Goal: Task Accomplishment & Management: Manage account settings

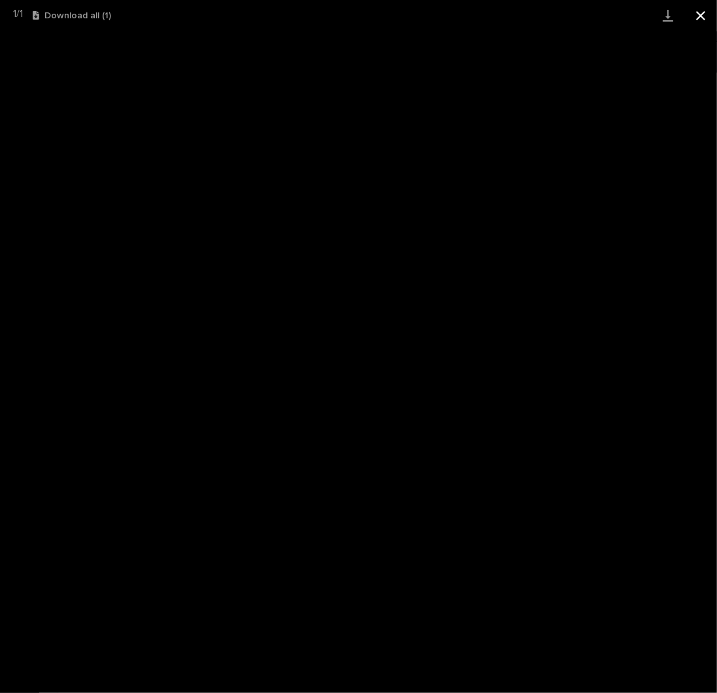
scroll to position [131, 0]
click at [701, 12] on button "Close gallery" at bounding box center [701, 15] width 33 height 31
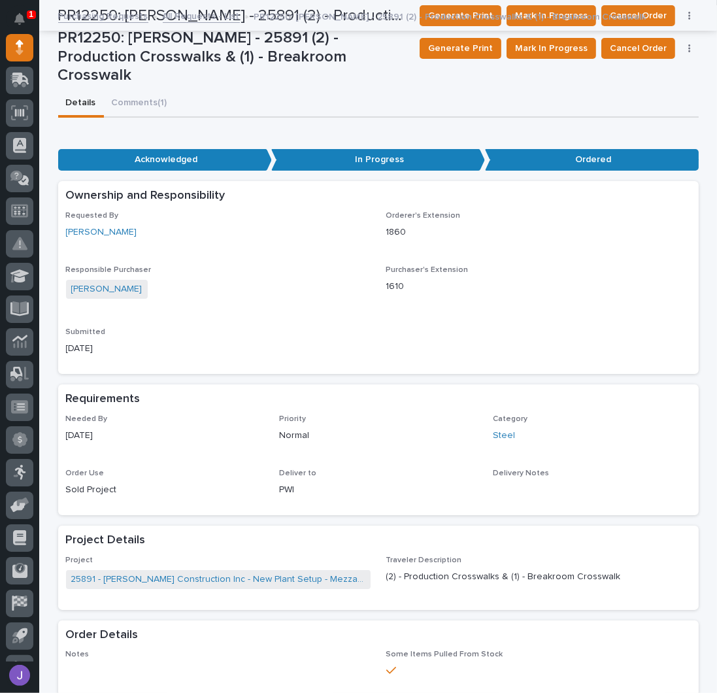
scroll to position [0, 0]
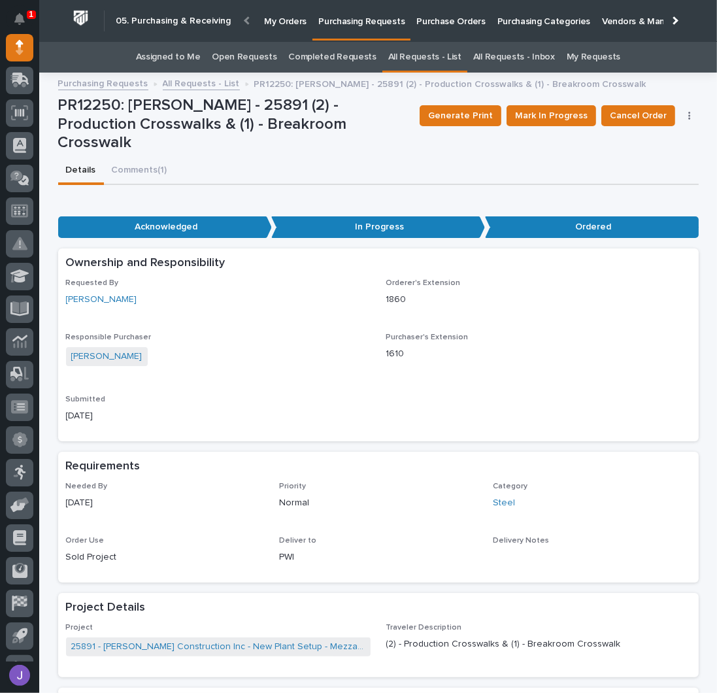
click at [178, 53] on link "Assigned to Me" at bounding box center [168, 57] width 65 height 31
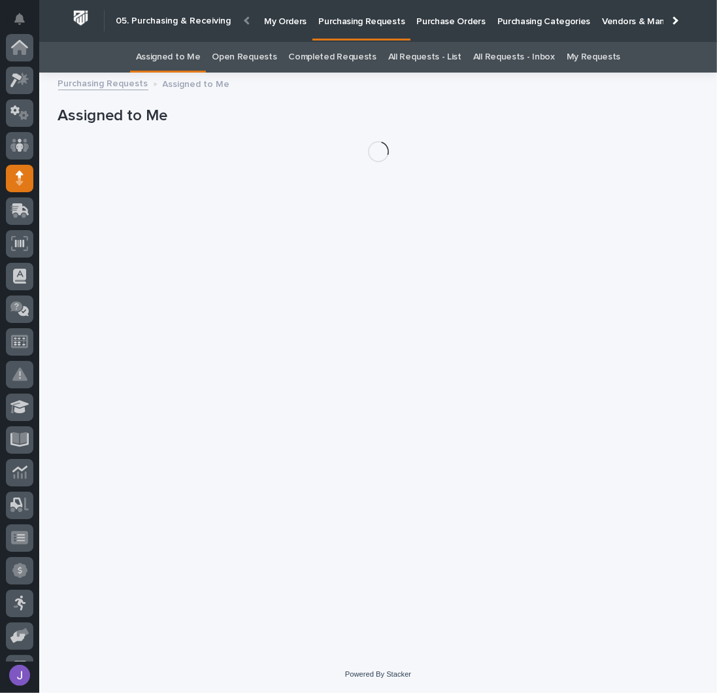
scroll to position [131, 0]
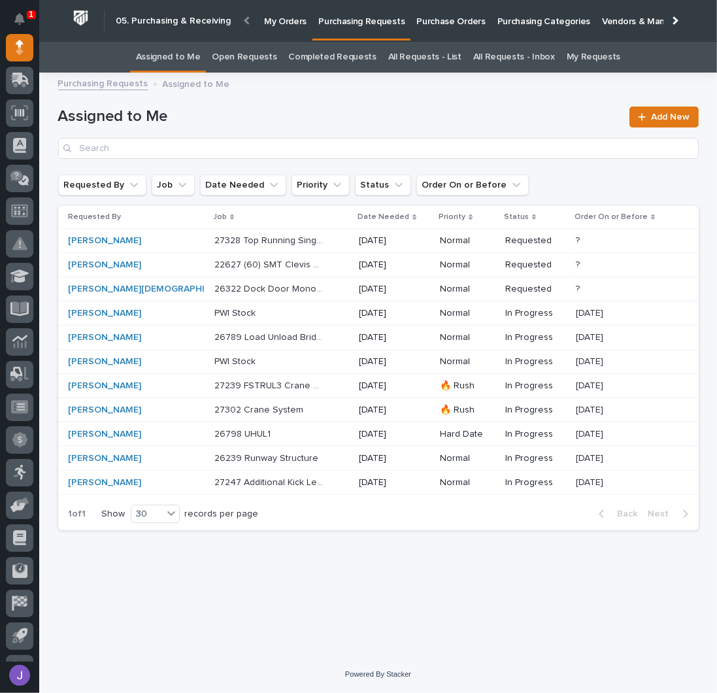
click at [338, 83] on div "Purchasing Requests Assigned to Me" at bounding box center [379, 84] width 654 height 18
click at [339, 110] on h1 "Assigned to Me" at bounding box center [340, 116] width 564 height 19
click at [416, 15] on p "Purchase Orders" at bounding box center [450, 13] width 69 height 27
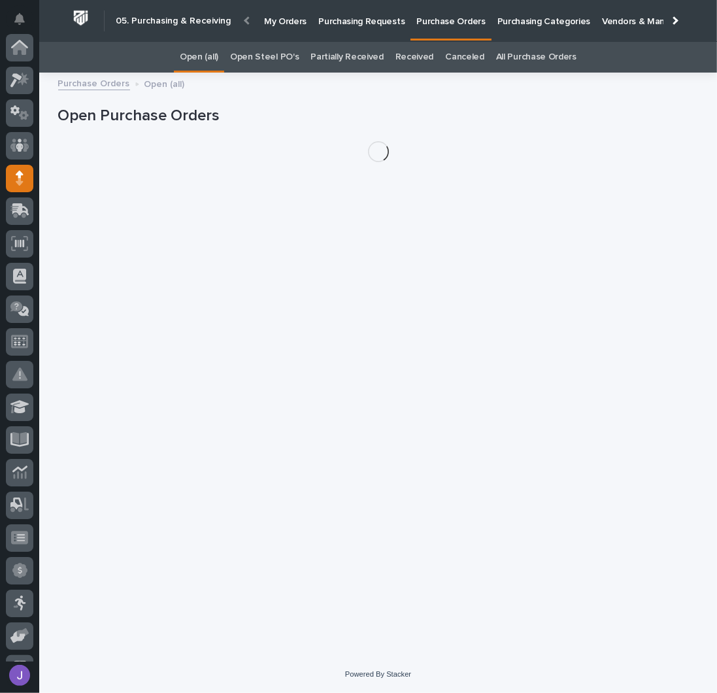
scroll to position [131, 0]
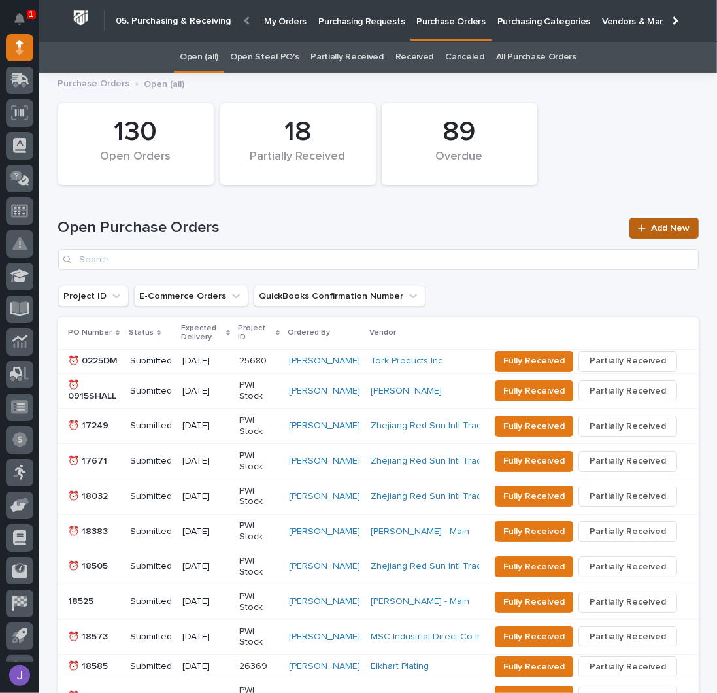
click at [652, 224] on span "Add New" at bounding box center [671, 228] width 39 height 9
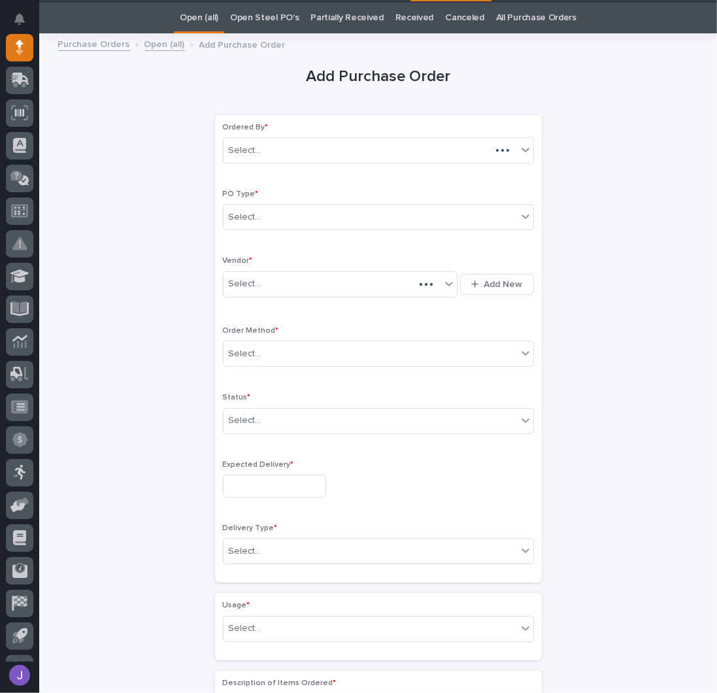
scroll to position [41, 0]
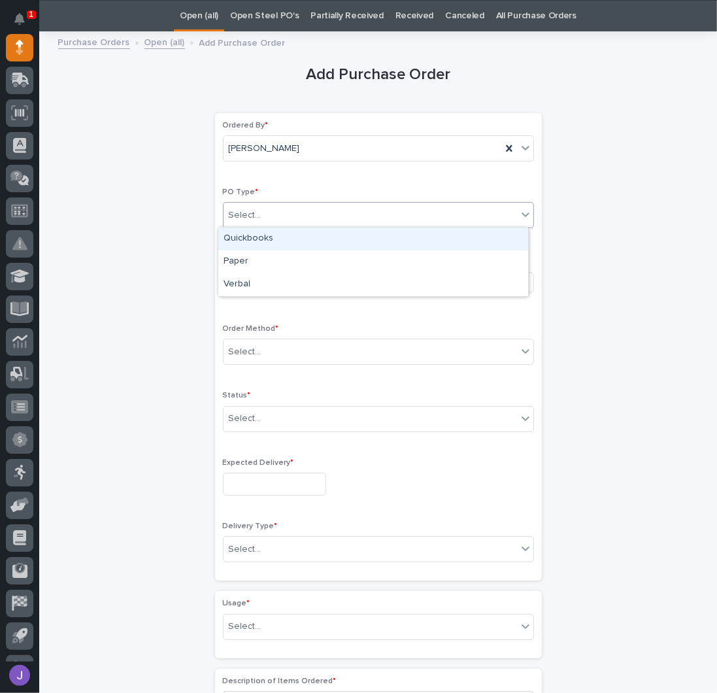
click at [297, 209] on div "Select..." at bounding box center [371, 216] width 294 height 22
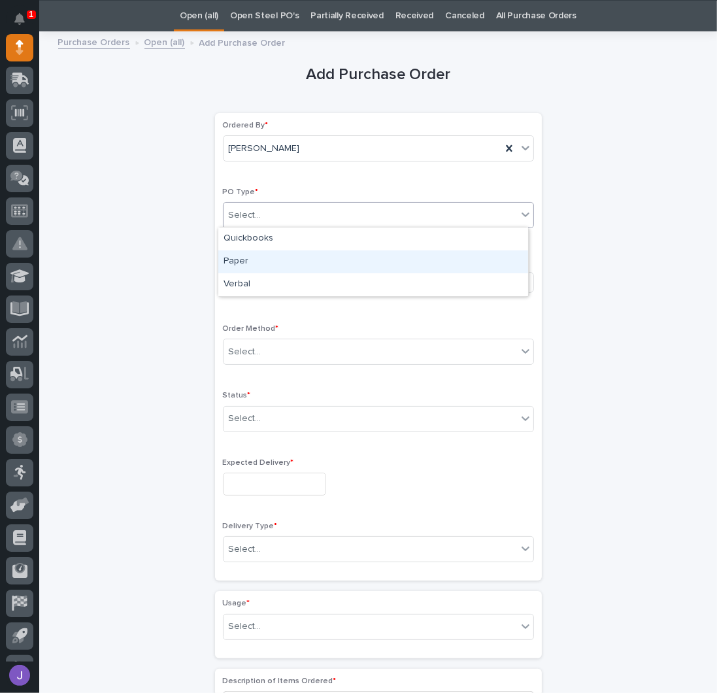
click at [264, 254] on div "Paper" at bounding box center [373, 261] width 310 height 23
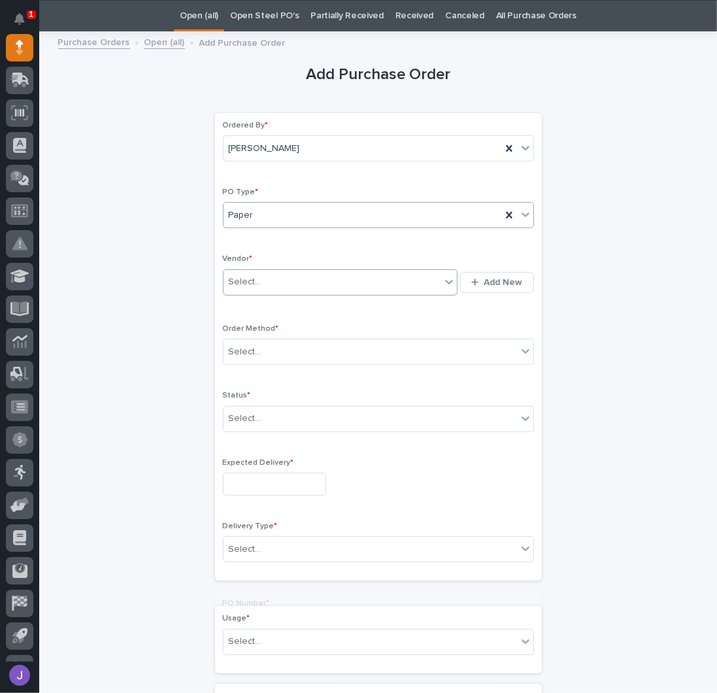
click at [258, 277] on div "Select..." at bounding box center [333, 282] width 218 height 22
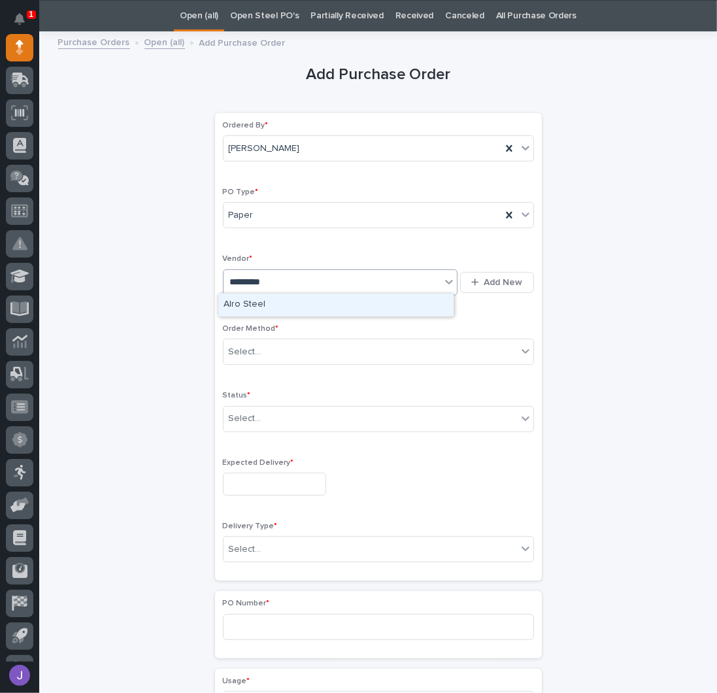
type input "**********"
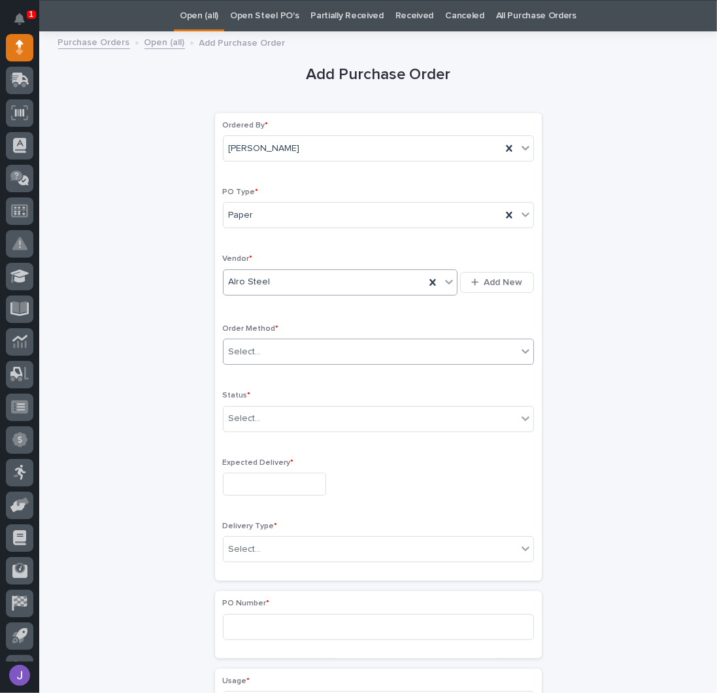
click at [267, 356] on div "Select..." at bounding box center [371, 352] width 294 height 22
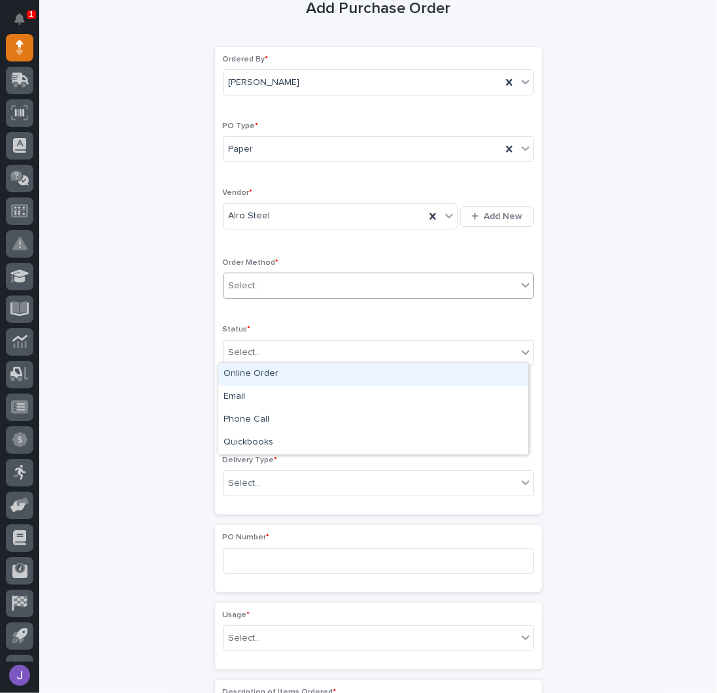
scroll to position [128, 0]
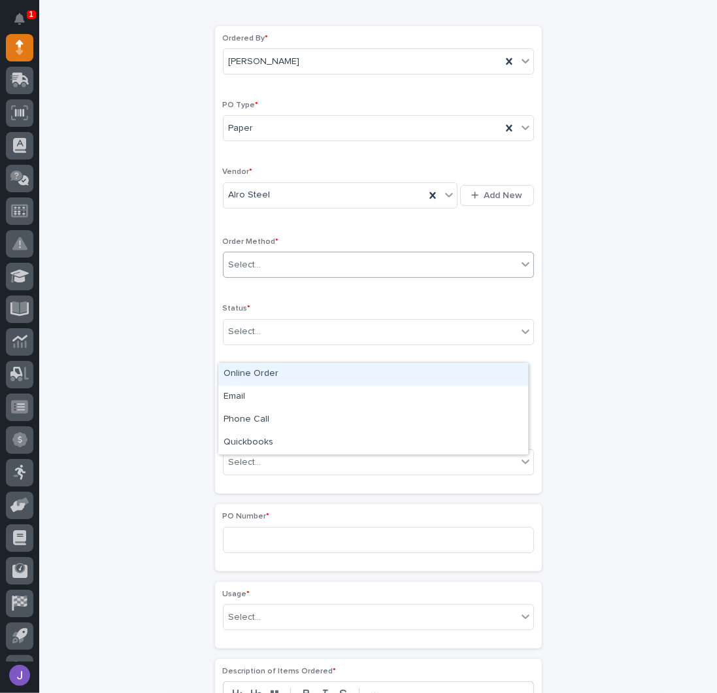
click at [241, 372] on div "Online Order" at bounding box center [373, 374] width 310 height 23
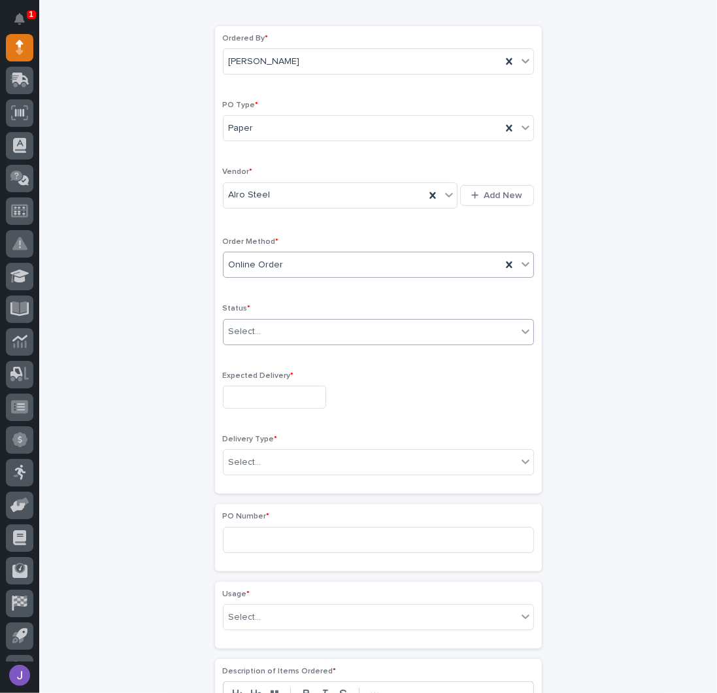
click at [252, 330] on div "Select..." at bounding box center [245, 332] width 33 height 14
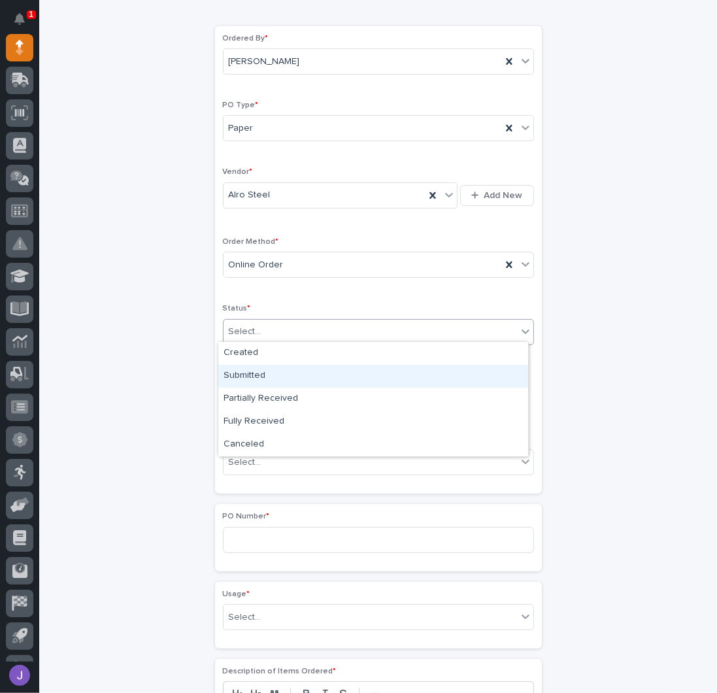
click at [250, 369] on div "Submitted" at bounding box center [373, 376] width 310 height 23
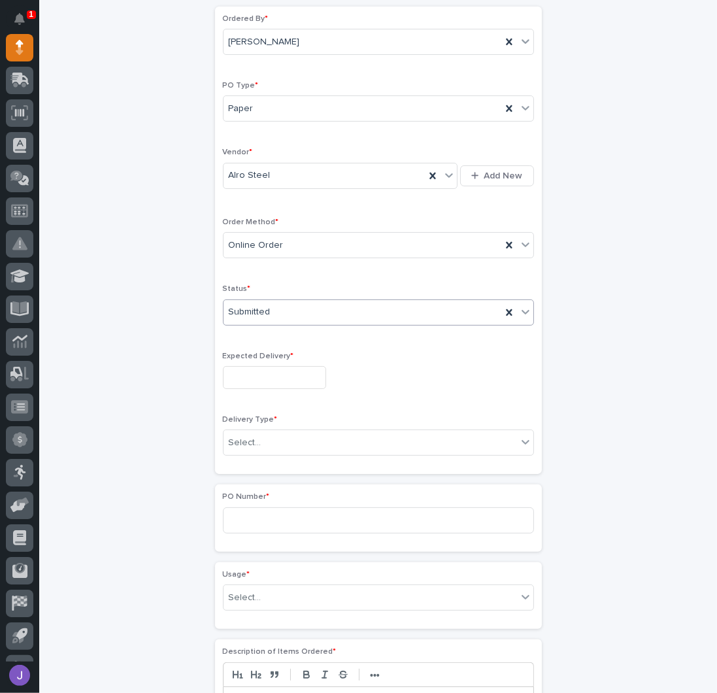
click at [257, 403] on div "Ordered By * [PERSON_NAME] PO Type * Paper Vendor * Alro Steel Add New Order Me…" at bounding box center [378, 240] width 311 height 452
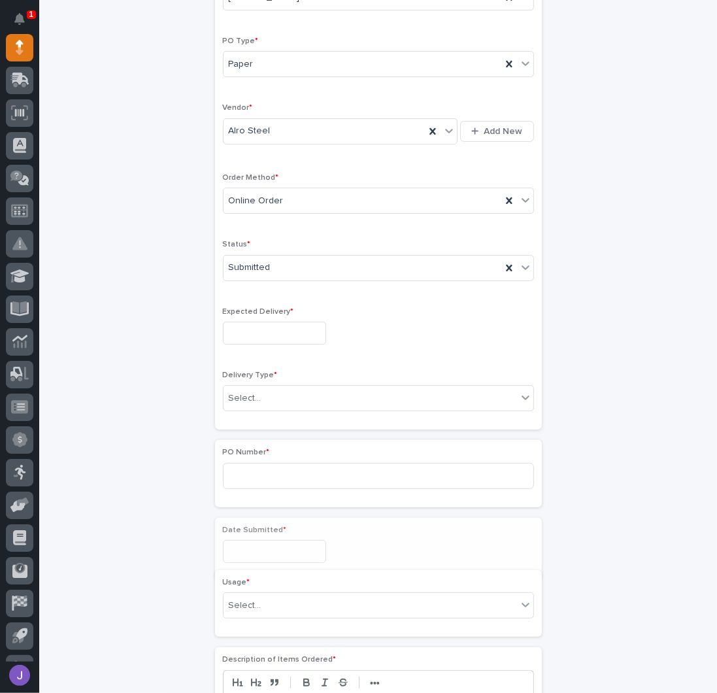
scroll to position [203, 0]
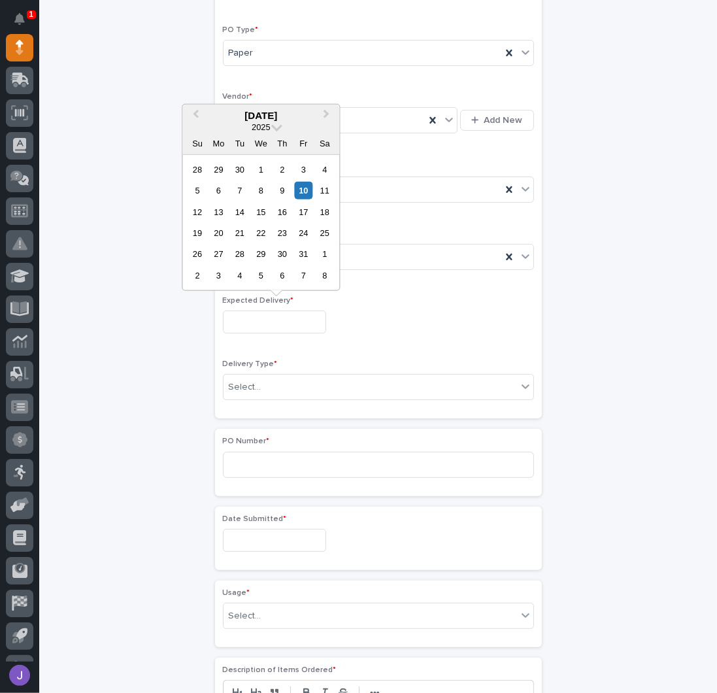
click at [250, 329] on input "text" at bounding box center [274, 322] width 103 height 23
click at [308, 192] on div "10" at bounding box center [304, 191] width 18 height 18
type input "**********"
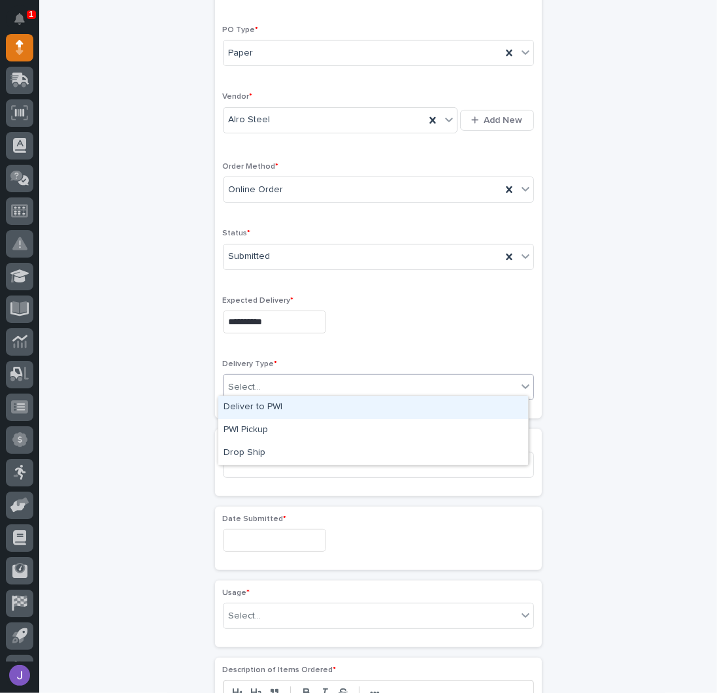
click at [255, 390] on div "Select..." at bounding box center [371, 388] width 294 height 22
click at [242, 413] on div "Deliver to PWI" at bounding box center [373, 407] width 310 height 23
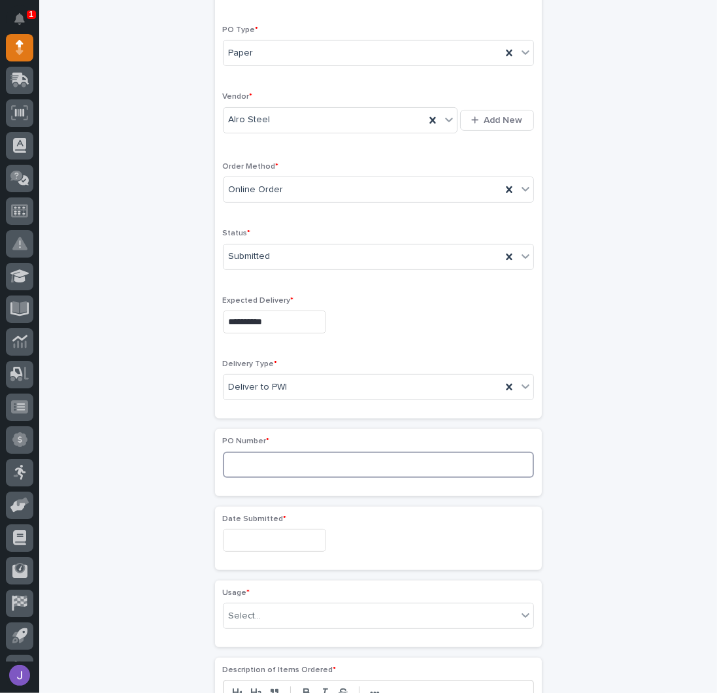
click at [237, 457] on input at bounding box center [378, 465] width 311 height 26
type input "2960J"
click at [278, 541] on input "text" at bounding box center [274, 540] width 103 height 23
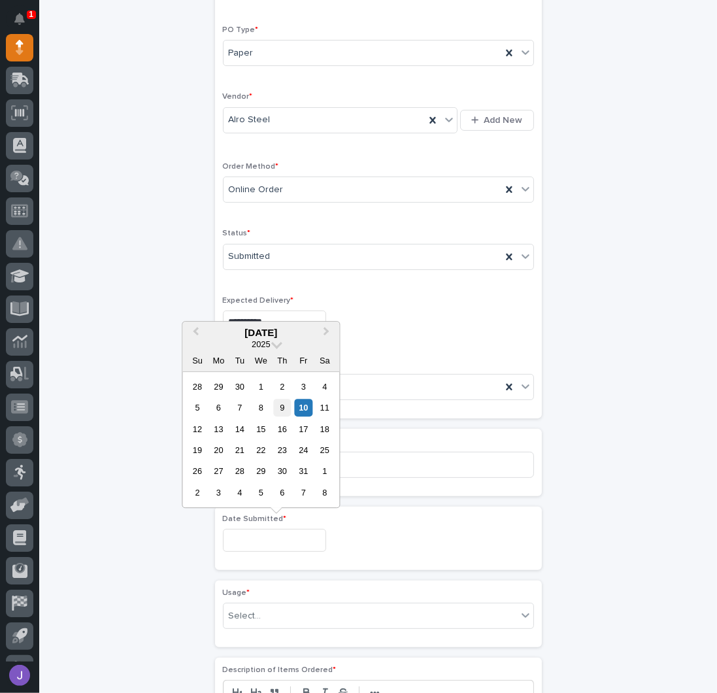
click at [285, 412] on div "9" at bounding box center [282, 408] width 18 height 18
type input "**********"
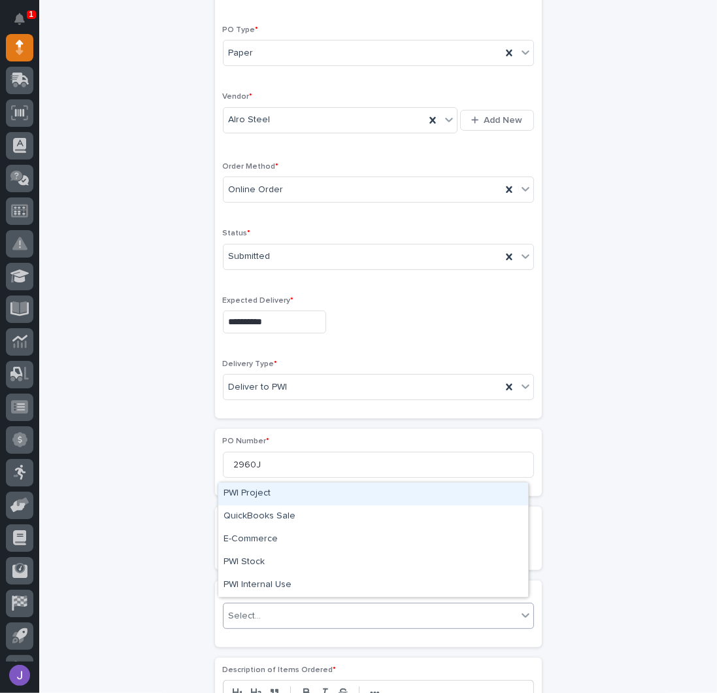
click at [244, 609] on div "Select..." at bounding box center [245, 616] width 33 height 14
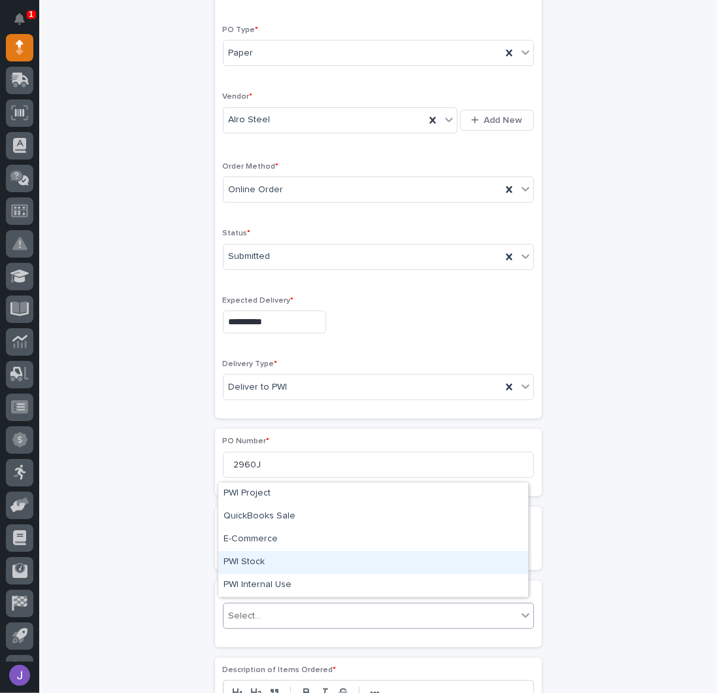
click at [246, 558] on div "PWI Stock" at bounding box center [373, 562] width 310 height 23
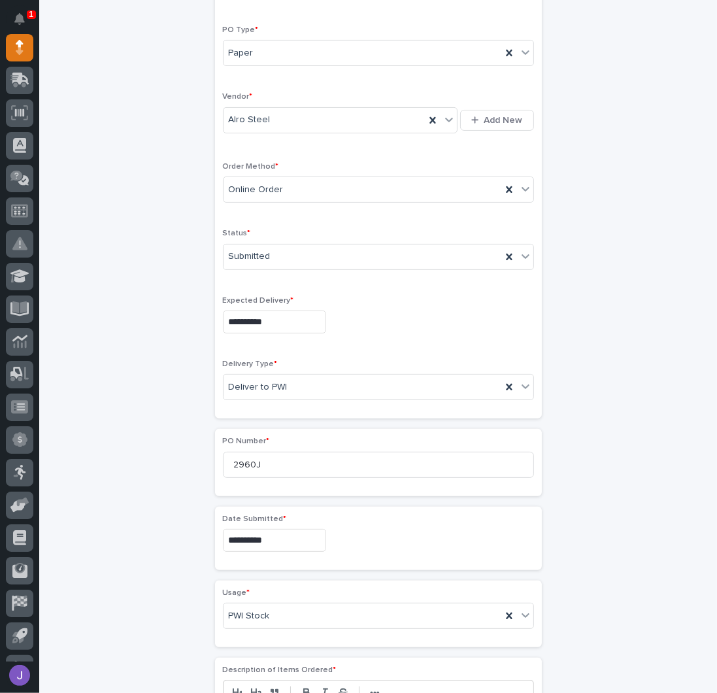
click at [148, 546] on div "**********" at bounding box center [378, 526] width 641 height 1299
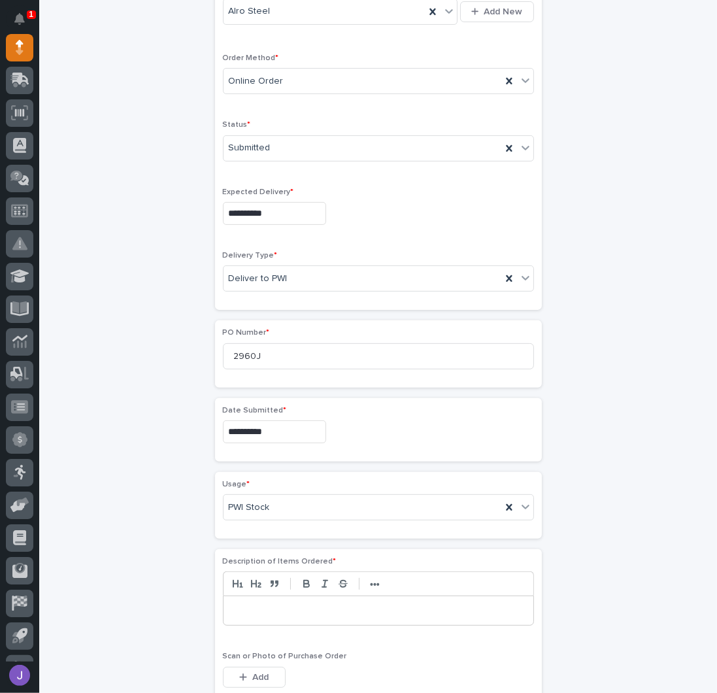
scroll to position [465, 0]
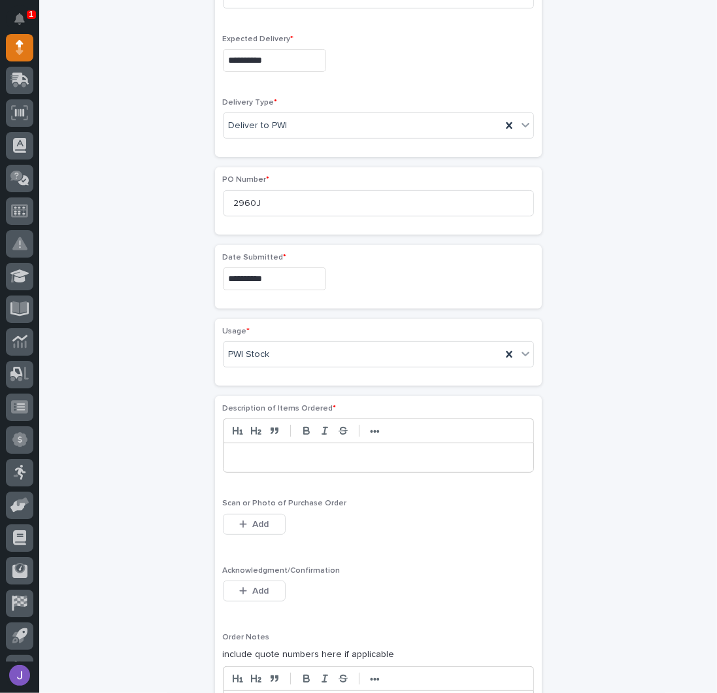
click at [252, 458] on p at bounding box center [378, 457] width 290 height 13
click at [252, 585] on span "Add" at bounding box center [260, 591] width 16 height 12
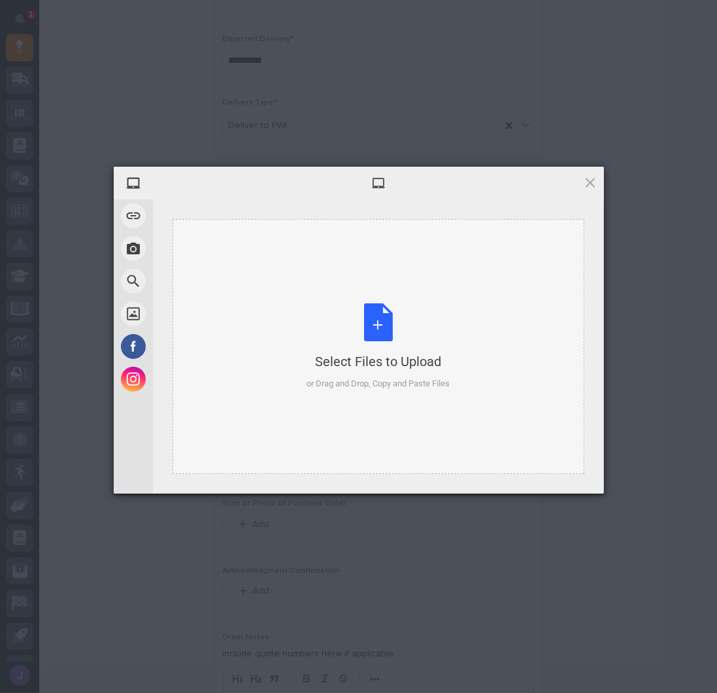
click at [374, 311] on div "Select Files to Upload or Drag and Drop, Copy and Paste Files" at bounding box center [378, 346] width 143 height 87
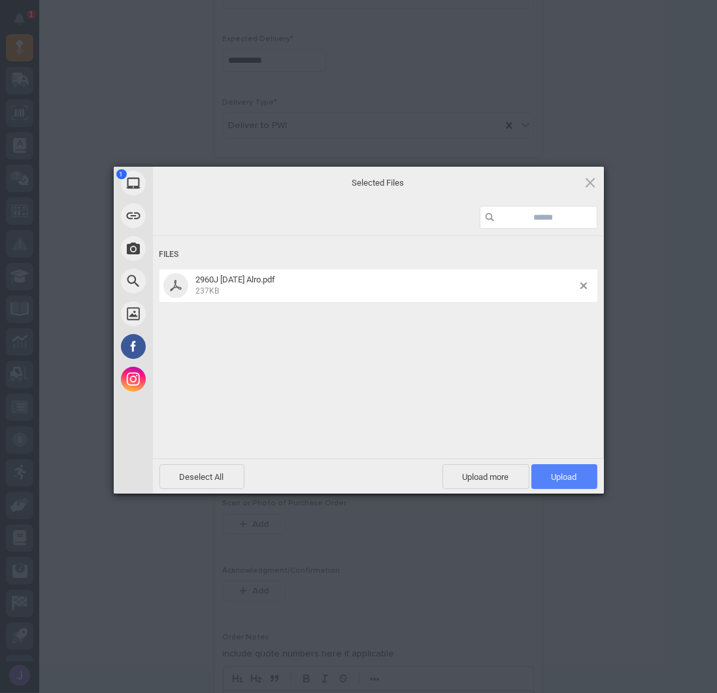
click at [548, 477] on span "Upload 1" at bounding box center [565, 476] width 66 height 25
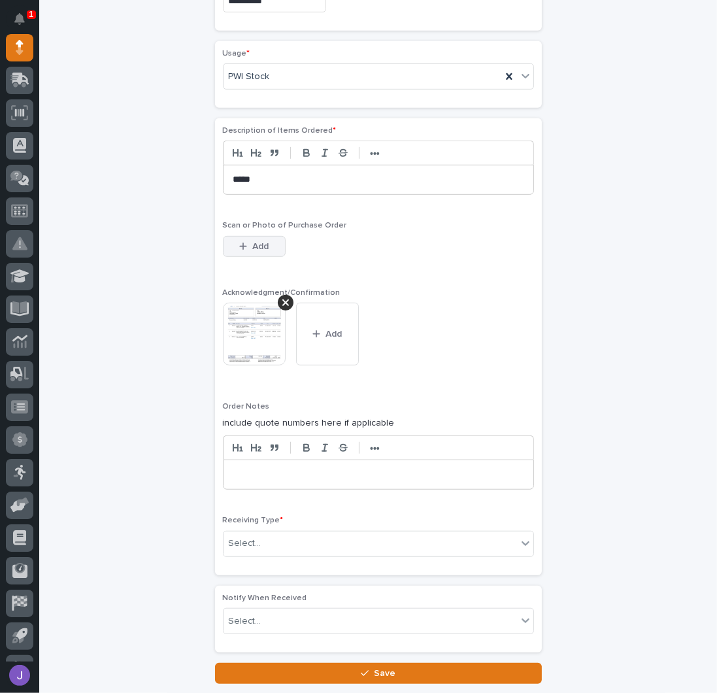
scroll to position [750, 0]
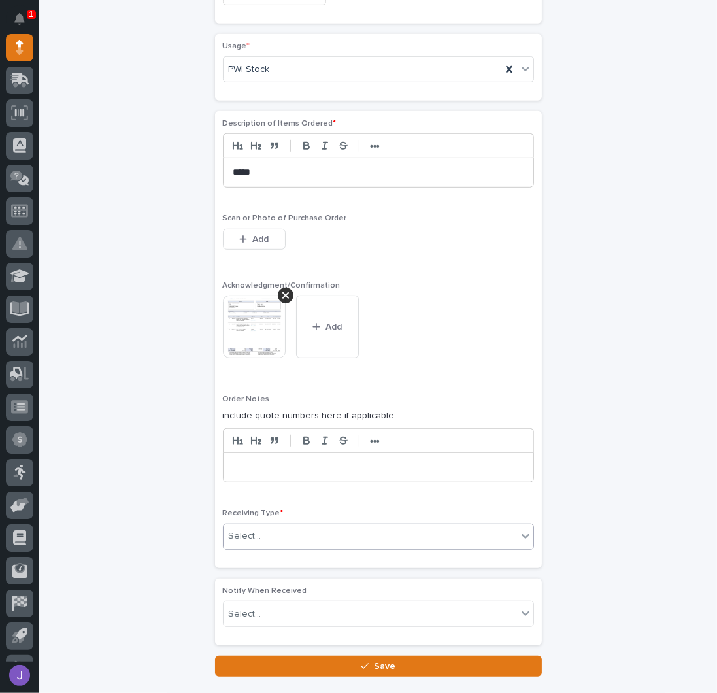
click at [252, 526] on div "Select..." at bounding box center [371, 537] width 294 height 22
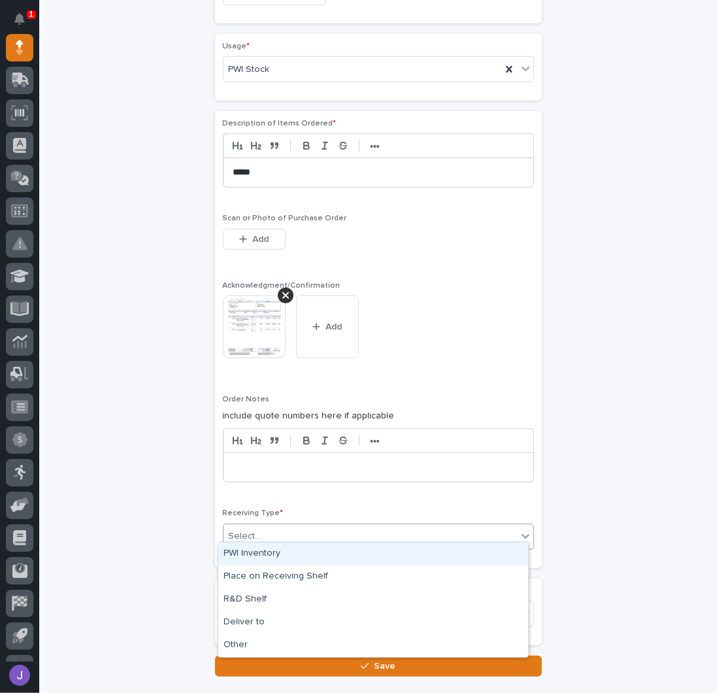
drag, startPoint x: 250, startPoint y: 549, endPoint x: 237, endPoint y: 556, distance: 14.9
click at [250, 550] on div "PWI Inventory" at bounding box center [373, 554] width 310 height 23
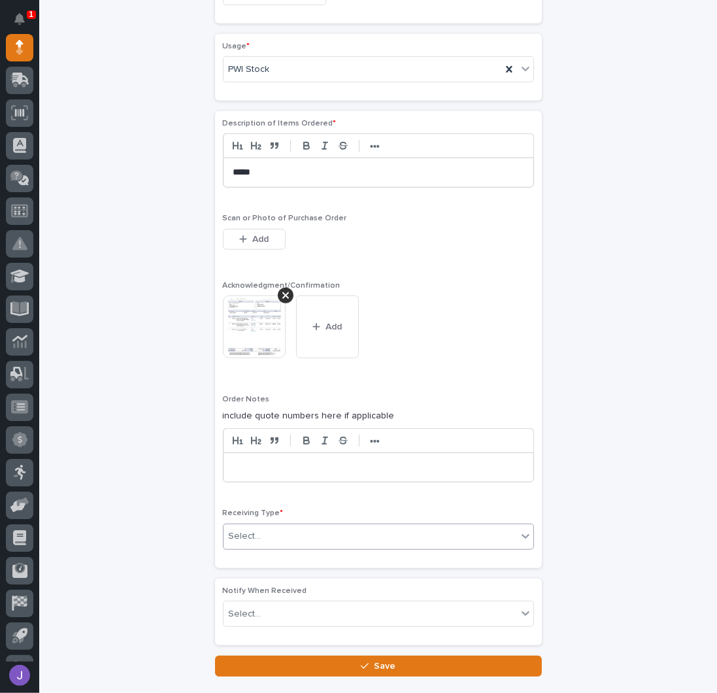
click at [136, 534] on div "**********" at bounding box center [378, 3] width 641 height 1346
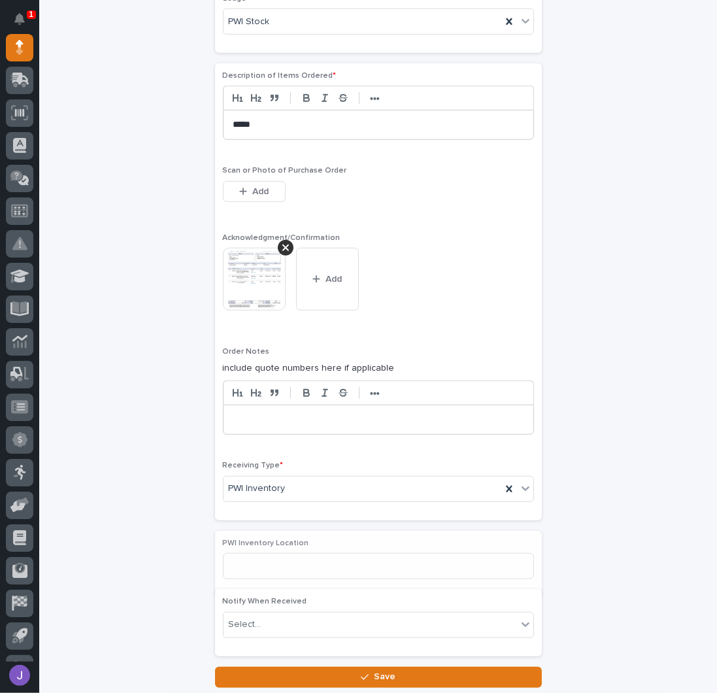
scroll to position [883, 0]
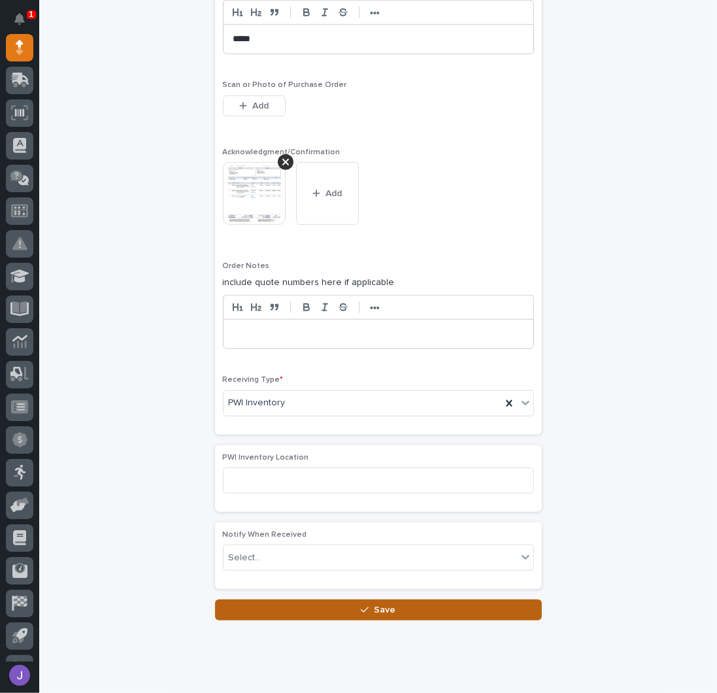
click at [275, 600] on button "Save" at bounding box center [378, 610] width 327 height 21
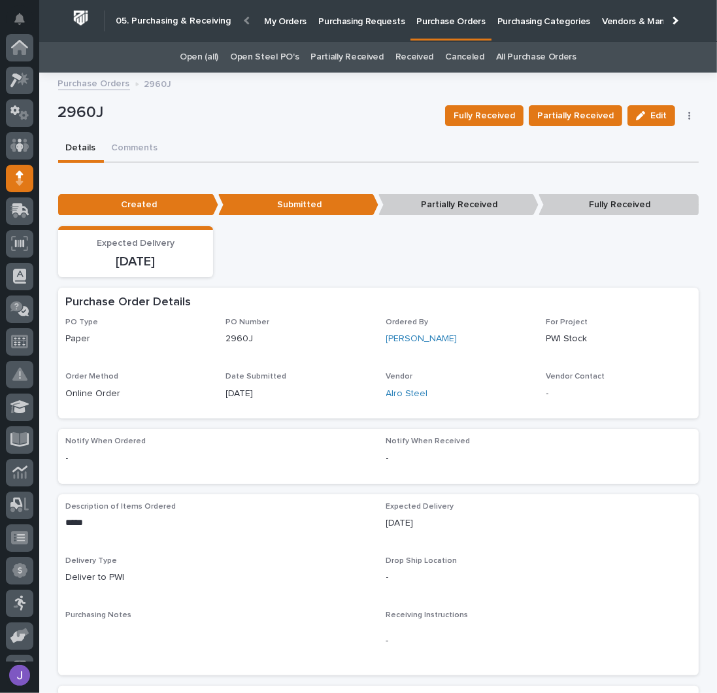
scroll to position [131, 0]
click at [343, 24] on p "Purchasing Requests" at bounding box center [361, 13] width 86 height 27
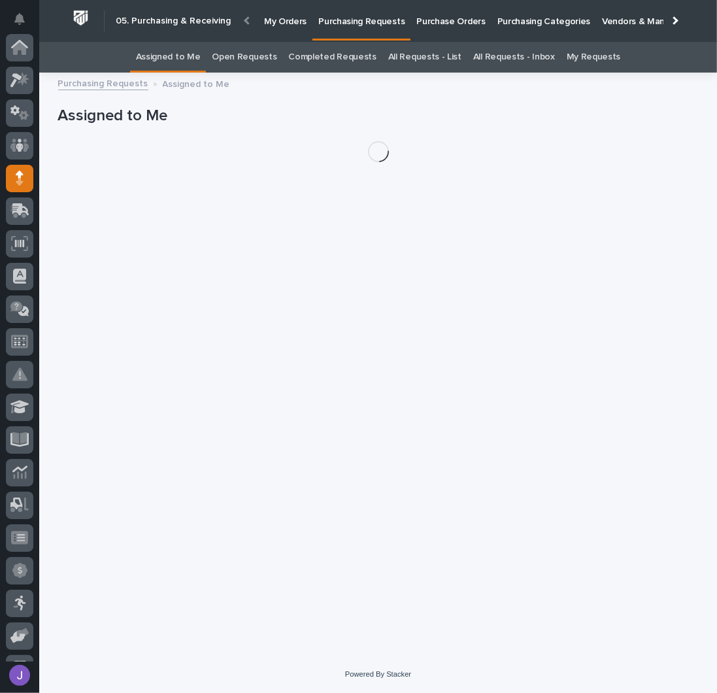
scroll to position [131, 0]
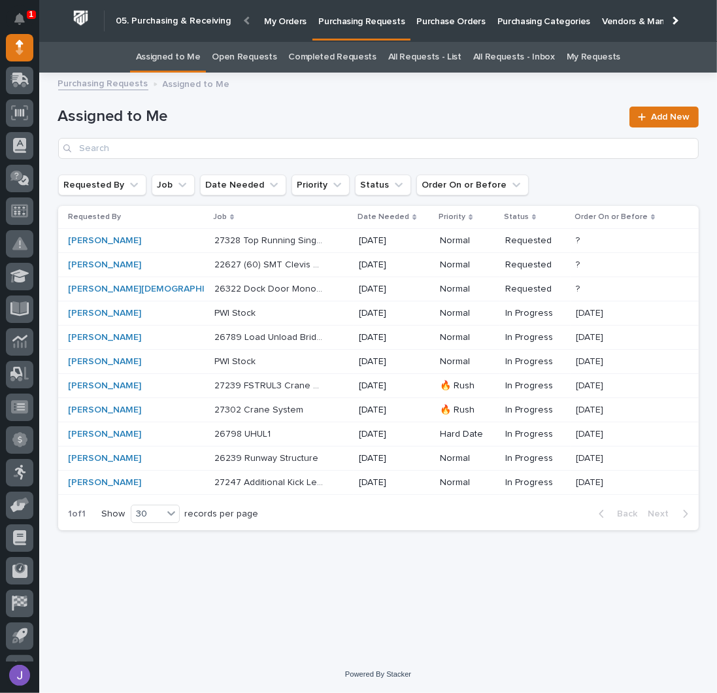
click at [299, 337] on div "26789 Load Unload Bridges 26789 Load Unload Bridges" at bounding box center [281, 338] width 135 height 22
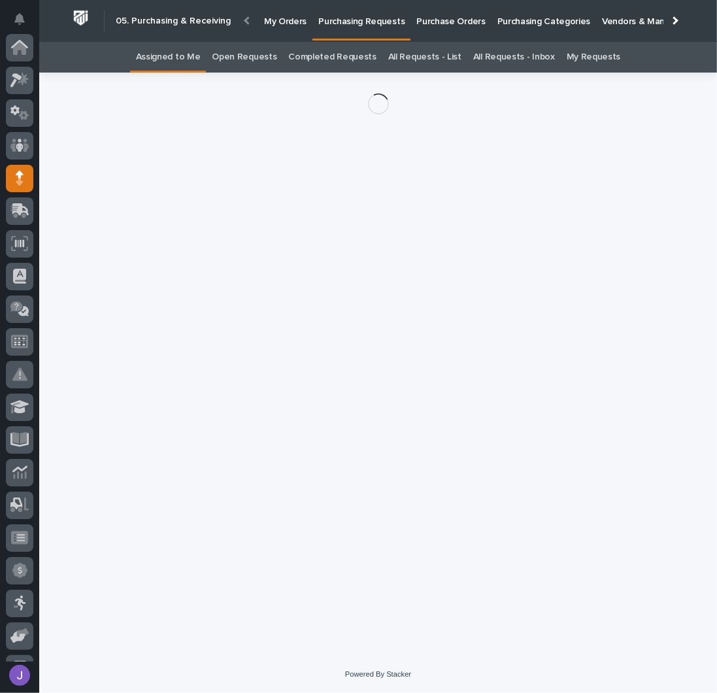
scroll to position [131, 0]
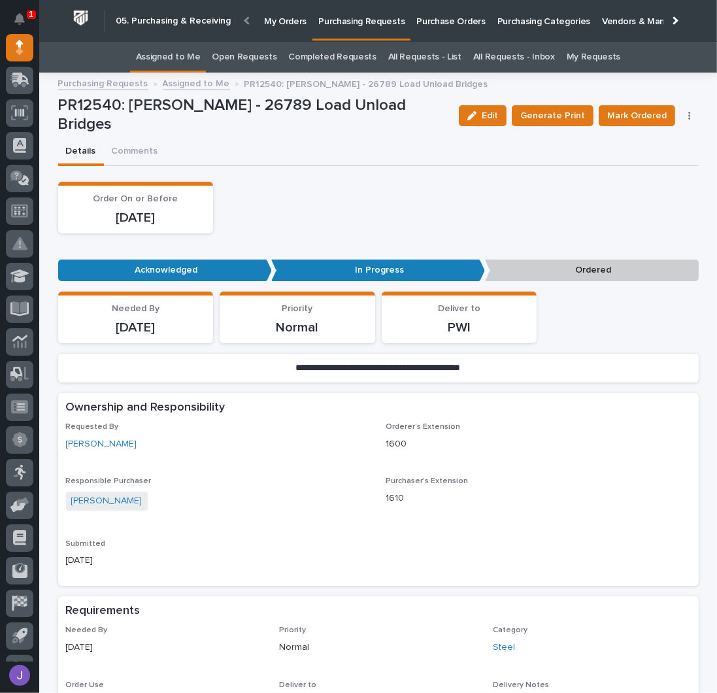
click at [683, 111] on button "button" at bounding box center [690, 115] width 18 height 9
click at [666, 155] on span "Edit Linked PO's" at bounding box center [648, 163] width 67 height 16
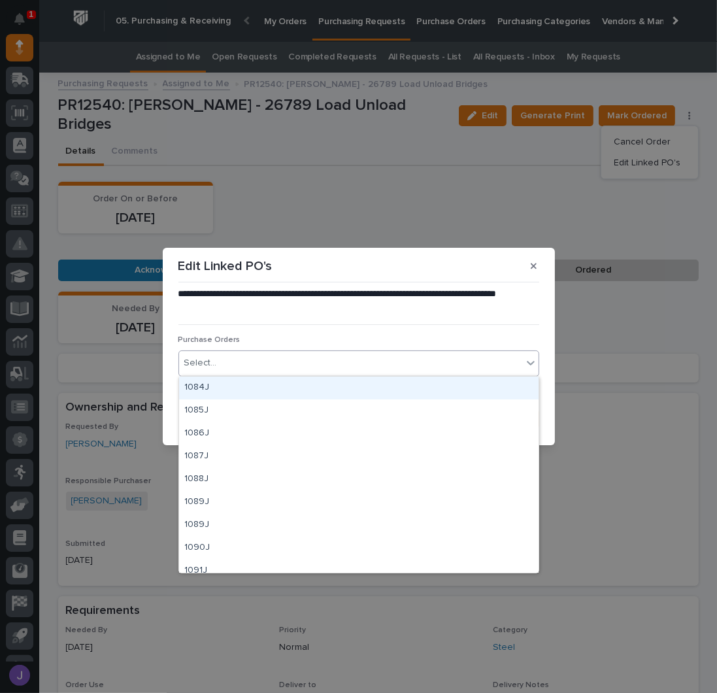
click at [296, 364] on div "Select..." at bounding box center [350, 363] width 343 height 22
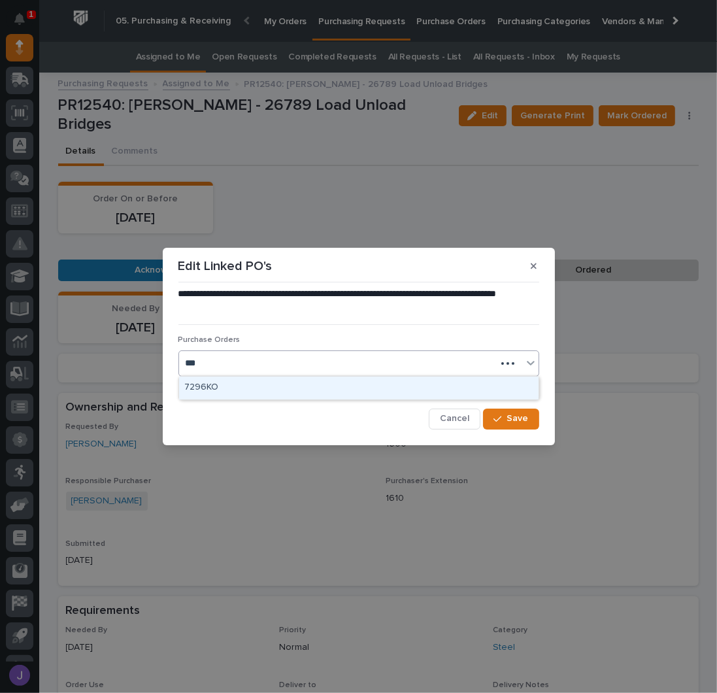
type input "****"
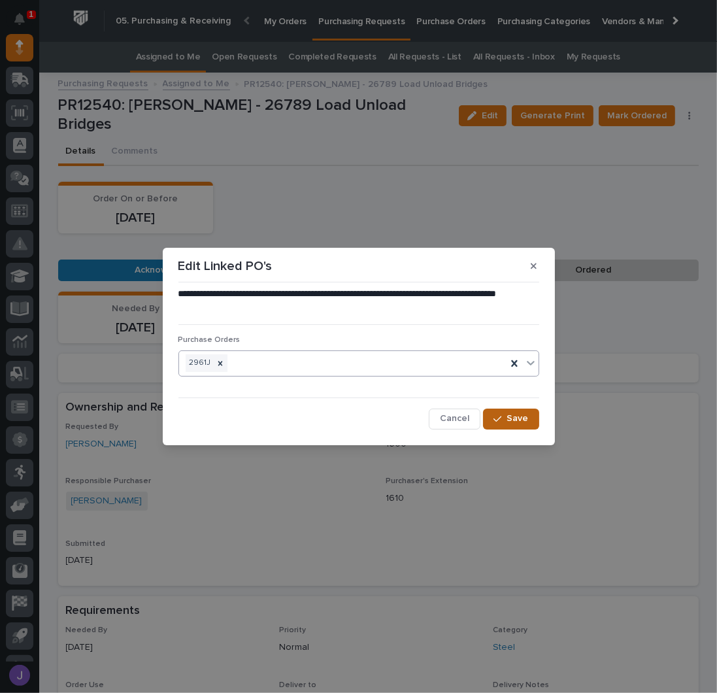
click at [515, 420] on span "Save" at bounding box center [518, 419] width 22 height 12
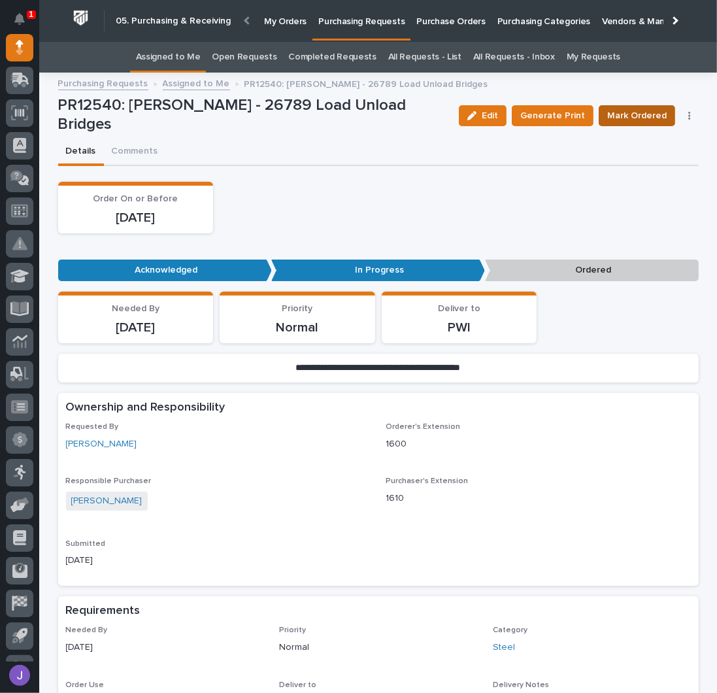
click at [628, 109] on span "Mark Ordered" at bounding box center [636, 116] width 59 height 16
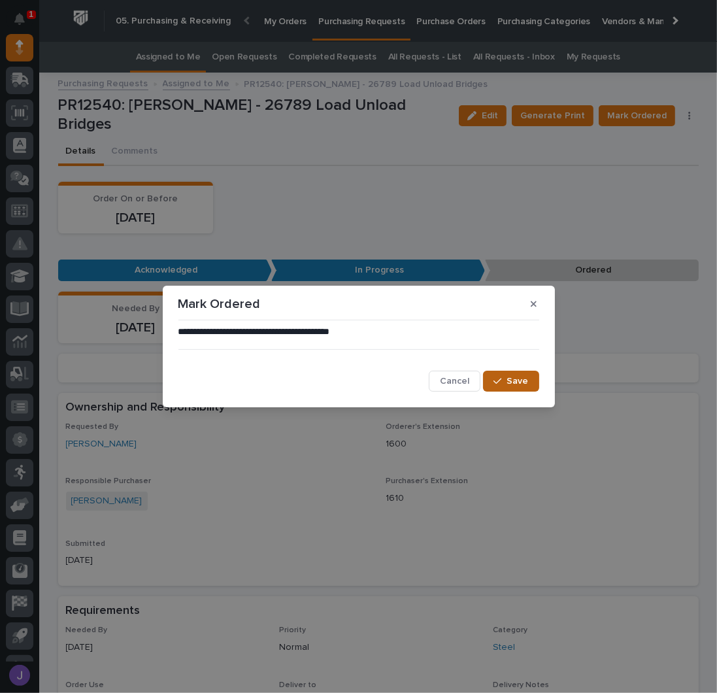
click at [522, 377] on span "Save" at bounding box center [518, 381] width 22 height 12
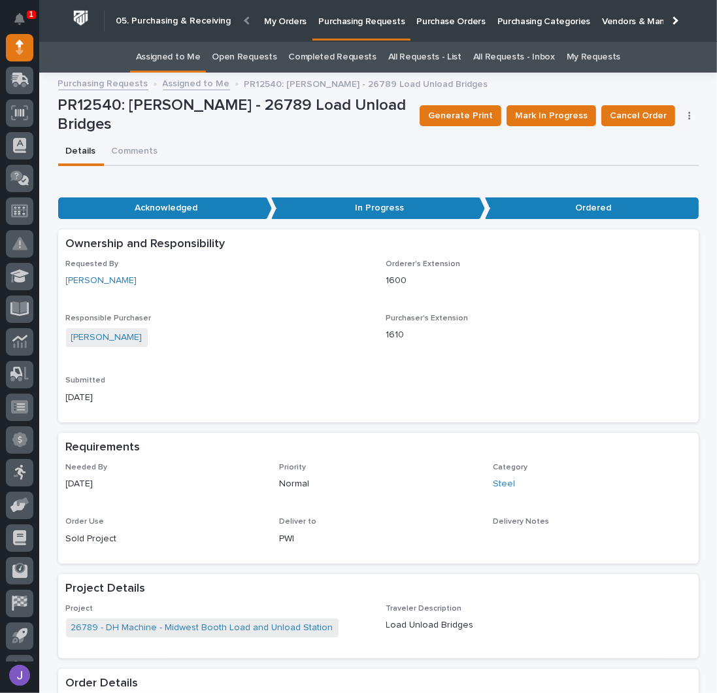
click at [213, 149] on div "Details Comments" at bounding box center [378, 152] width 641 height 27
click at [171, 56] on link "Assigned to Me" at bounding box center [168, 57] width 65 height 31
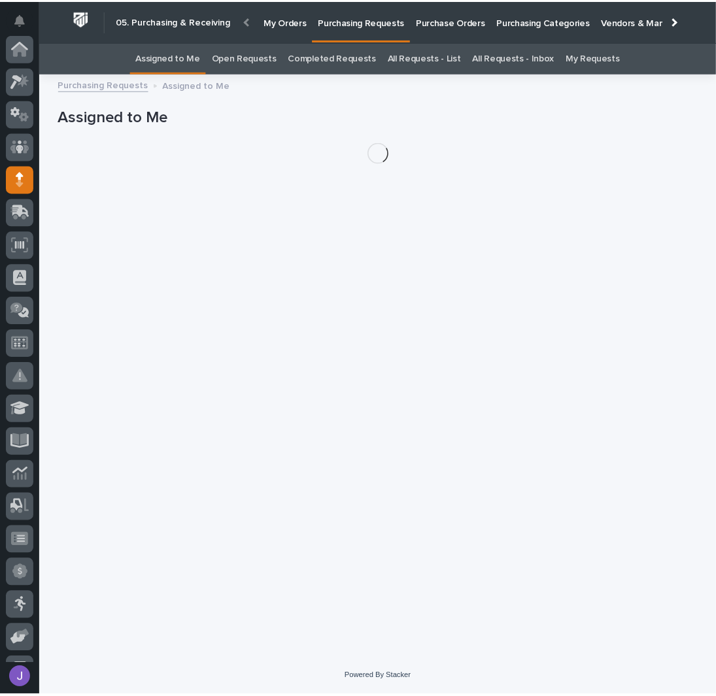
scroll to position [131, 0]
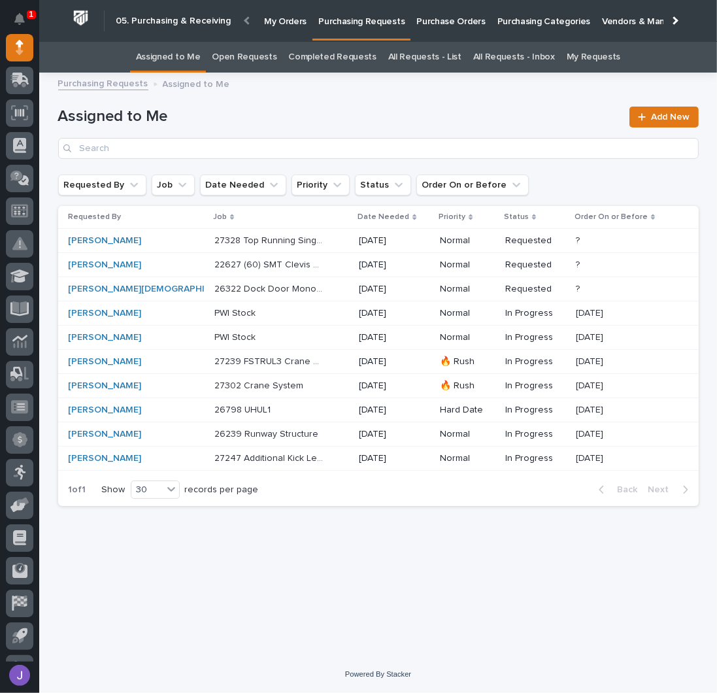
click at [330, 581] on div "Loading... Saving… Loading... Saving… Assigned to Me Add New Requested By Job D…" at bounding box center [379, 351] width 654 height 543
click at [118, 537] on div "Loading... Saving… Loading... Saving… Assigned to Me Add New Requested By Job D…" at bounding box center [379, 351] width 654 height 543
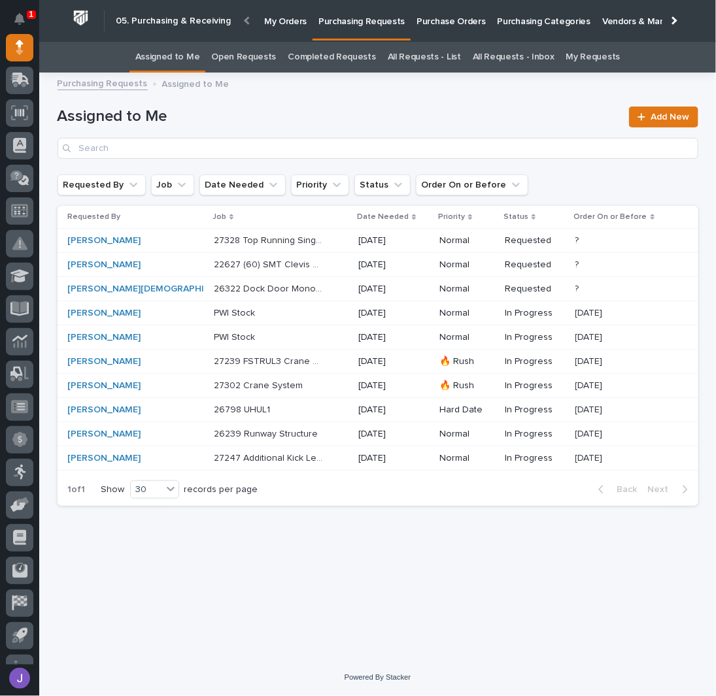
click at [280, 112] on h1 "Assigned to Me" at bounding box center [340, 116] width 564 height 19
click at [233, 543] on div "Loading... Saving… Loading... Saving… Assigned to Me Add New Requested By Job D…" at bounding box center [378, 353] width 654 height 546
click at [262, 319] on div "PWI Stock PWI Stock" at bounding box center [281, 314] width 135 height 22
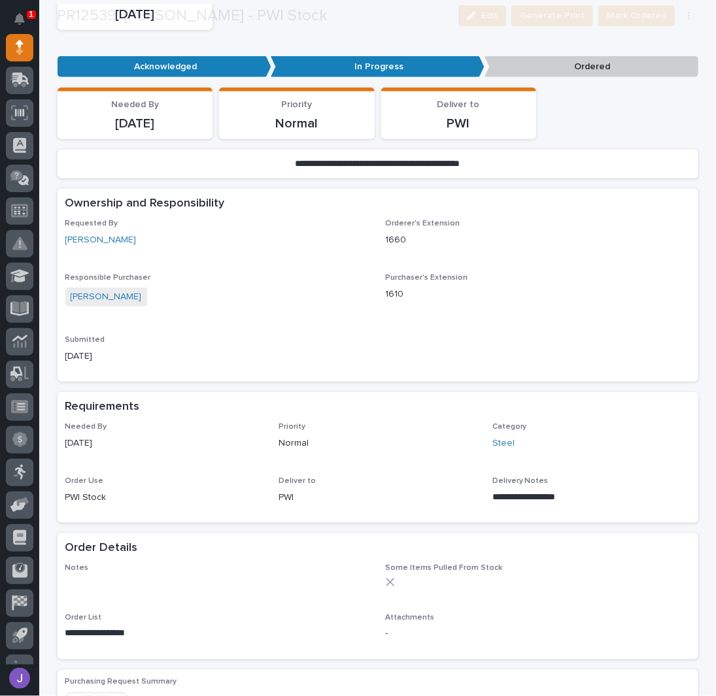
scroll to position [508, 0]
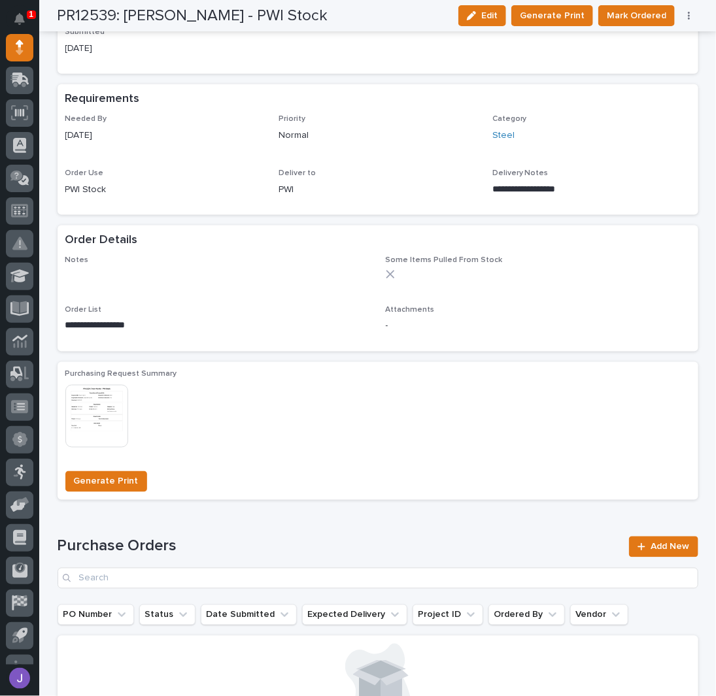
click at [685, 16] on button "button" at bounding box center [689, 15] width 18 height 9
click at [646, 57] on span "Edit Linked PO's" at bounding box center [647, 63] width 67 height 16
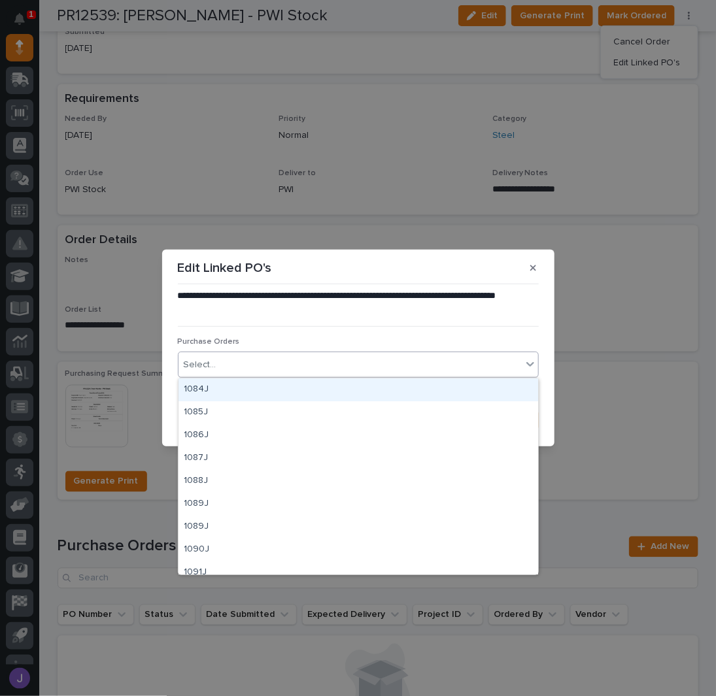
click at [236, 364] on div "Select..." at bounding box center [349, 365] width 343 height 22
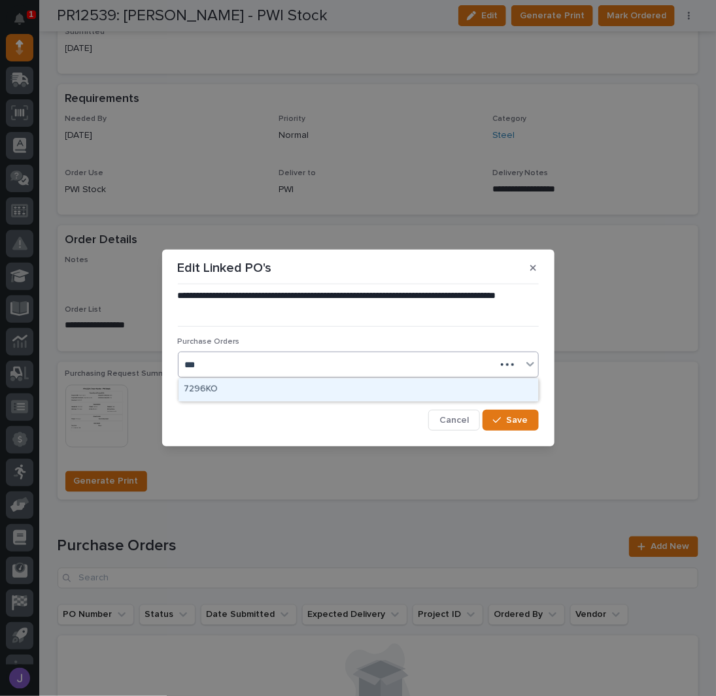
type input "****"
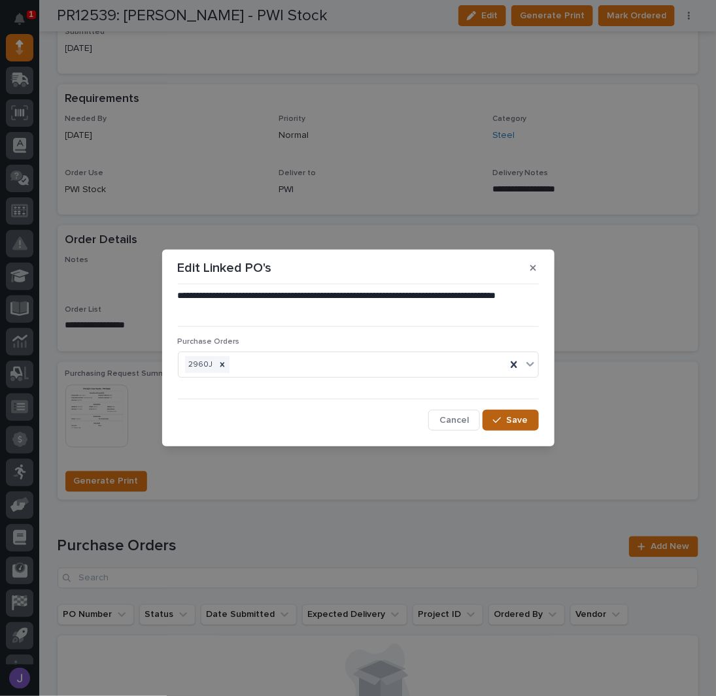
click at [518, 428] on button "Save" at bounding box center [511, 420] width 56 height 21
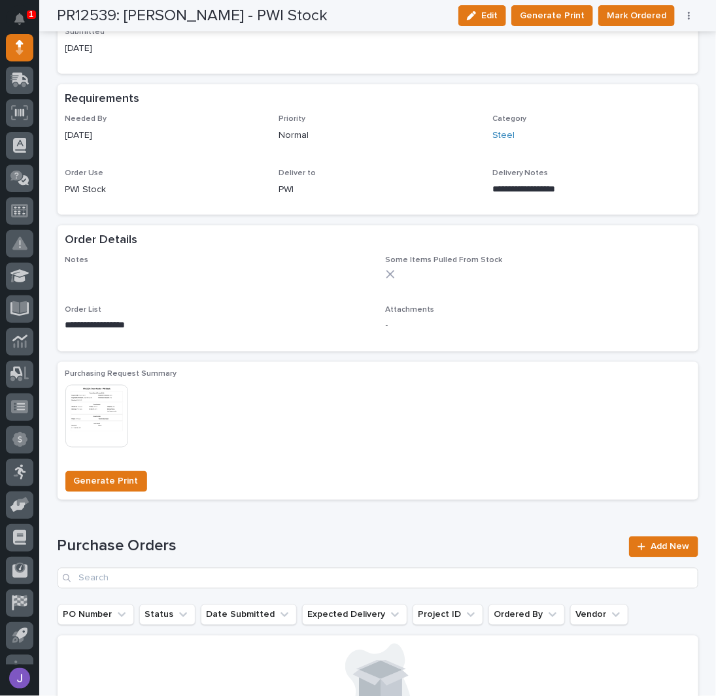
scroll to position [499, 0]
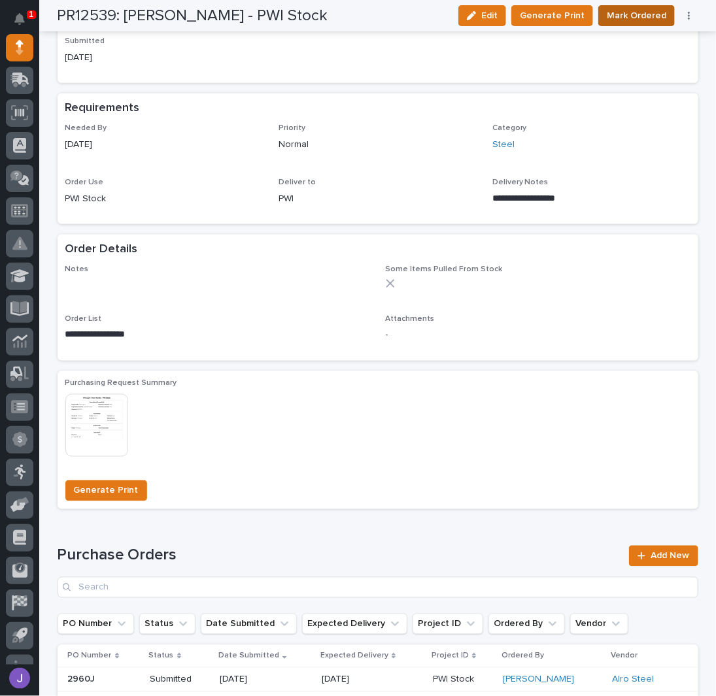
click at [649, 12] on span "Mark Ordered" at bounding box center [636, 16] width 59 height 16
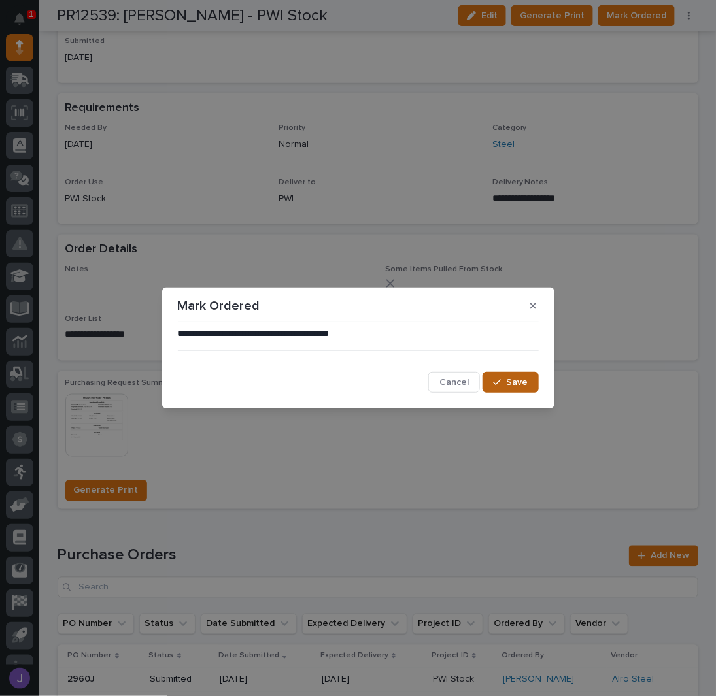
click at [529, 387] on button "Save" at bounding box center [511, 382] width 56 height 21
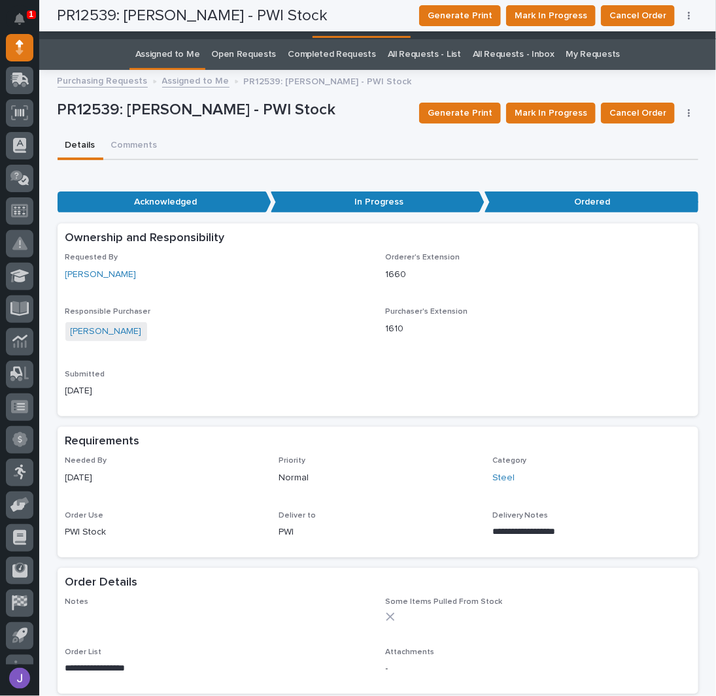
scroll to position [0, 0]
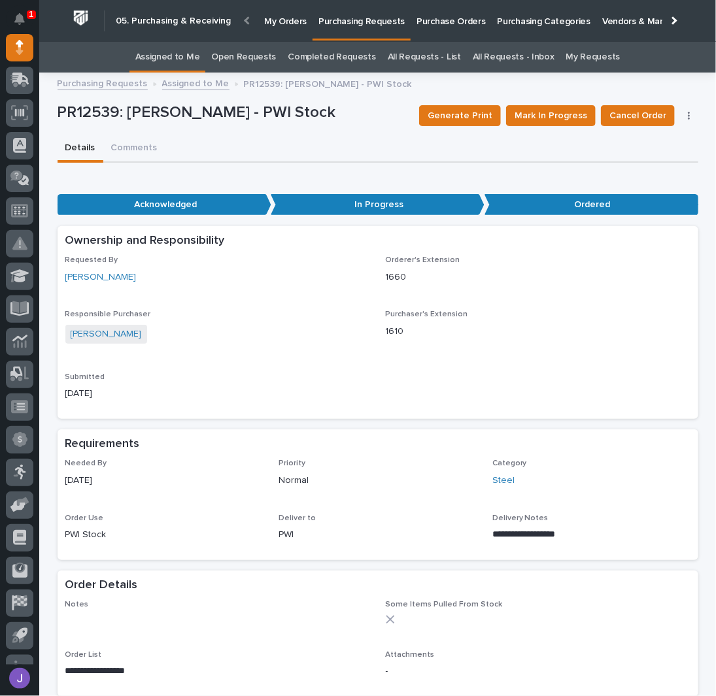
click at [196, 63] on link "Assigned to Me" at bounding box center [167, 57] width 65 height 31
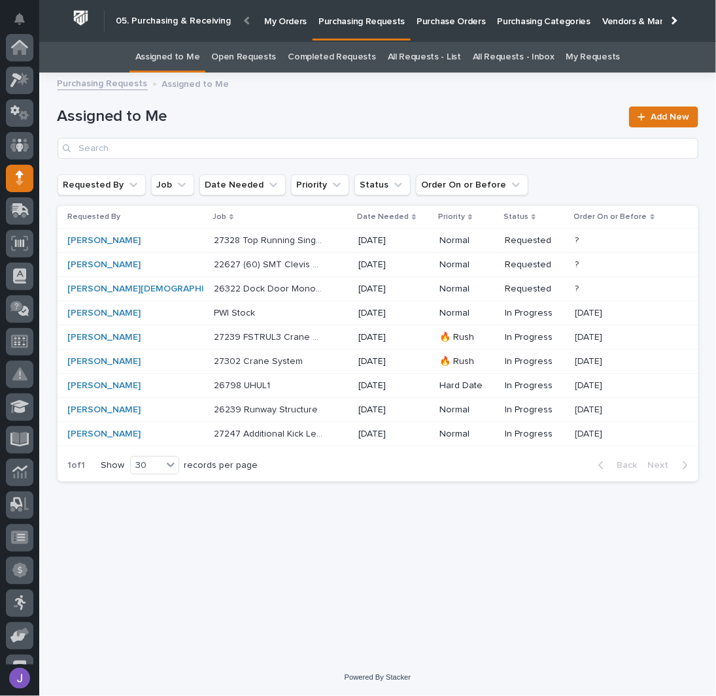
scroll to position [131, 0]
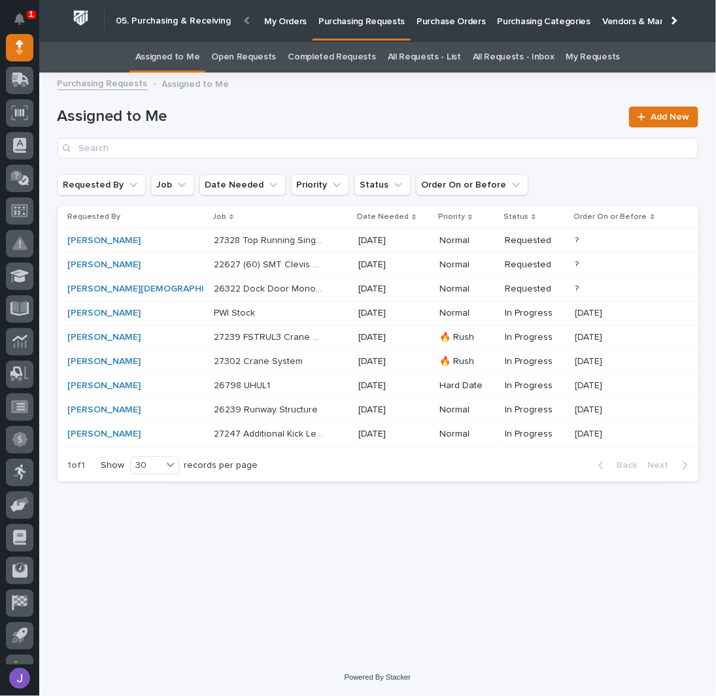
click at [259, 320] on div "PWI Stock PWI Stock" at bounding box center [281, 314] width 135 height 22
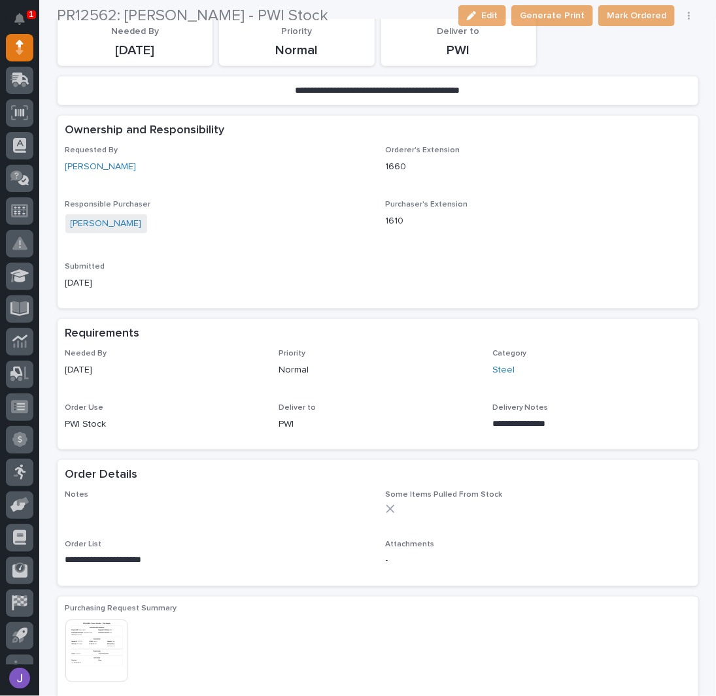
scroll to position [348, 0]
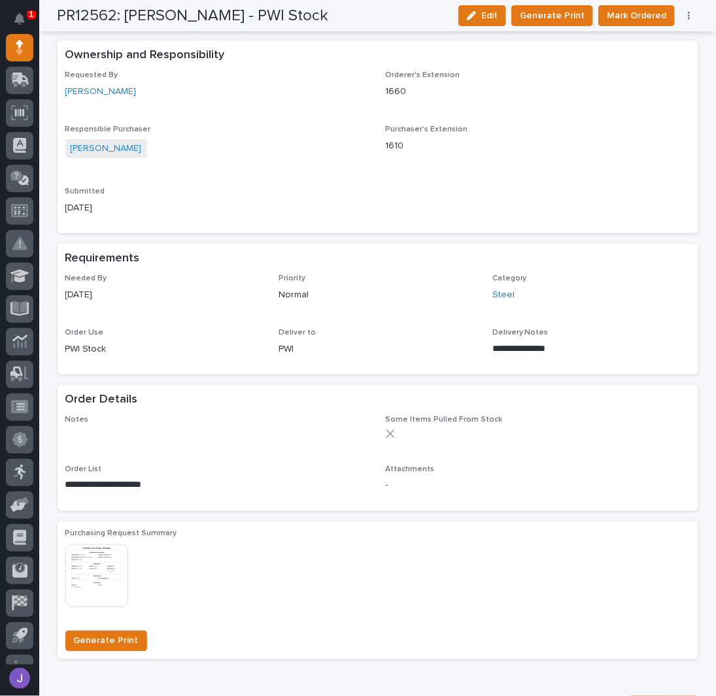
click at [688, 16] on icon "button" at bounding box center [689, 15] width 3 height 9
click at [635, 69] on span "Edit Linked PO's" at bounding box center [647, 63] width 67 height 16
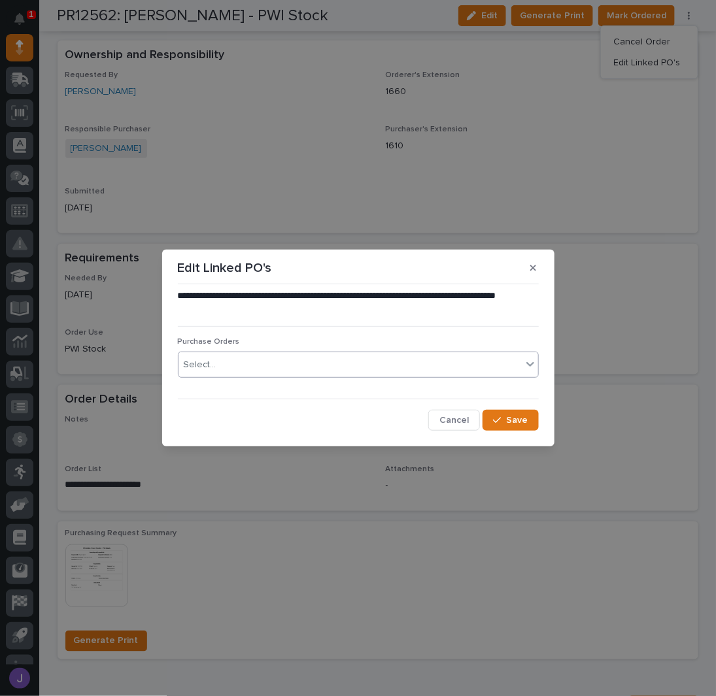
click at [263, 372] on div "Select..." at bounding box center [349, 365] width 343 height 22
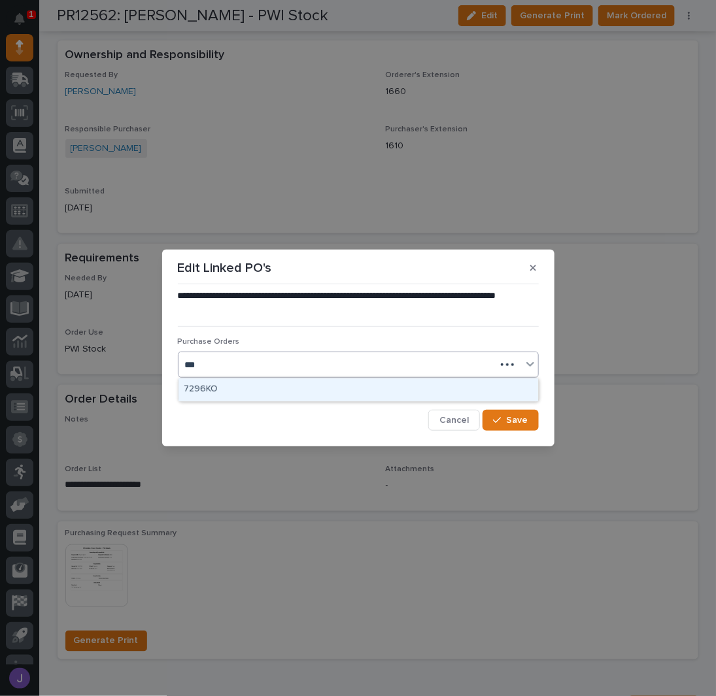
type input "****"
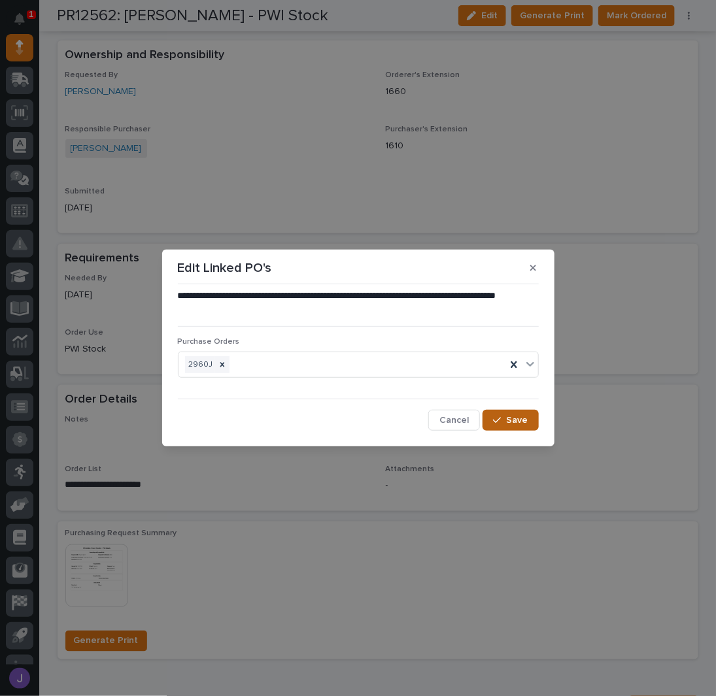
click at [514, 418] on span "Save" at bounding box center [518, 421] width 22 height 12
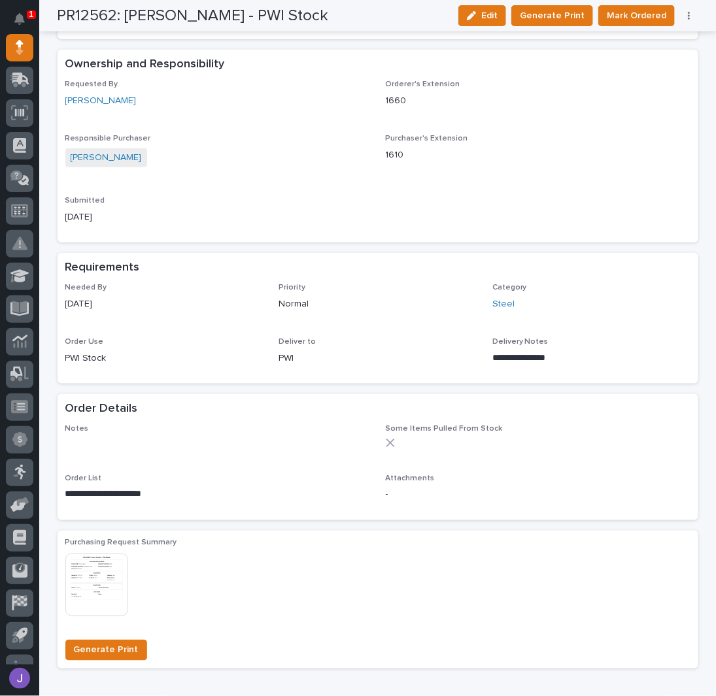
scroll to position [0, 0]
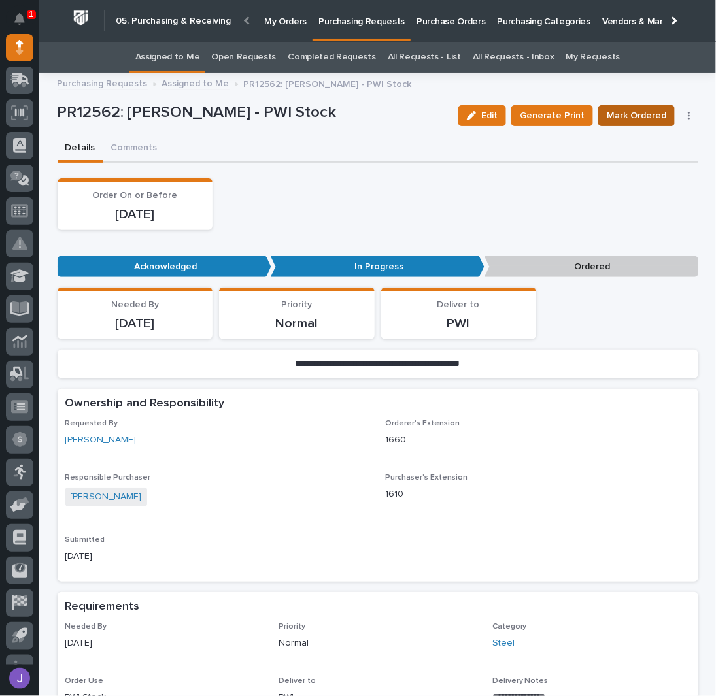
click at [628, 119] on span "Mark Ordered" at bounding box center [636, 116] width 59 height 16
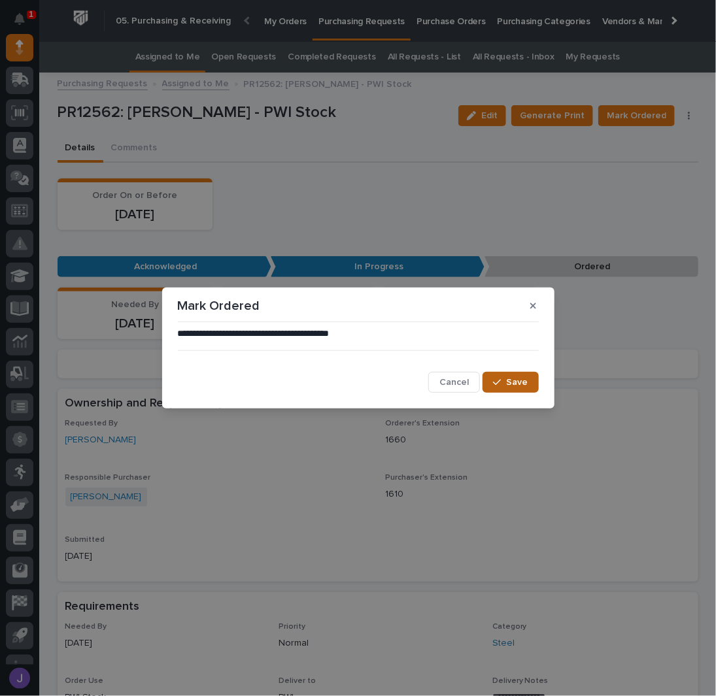
click at [503, 380] on div "button" at bounding box center [499, 382] width 13 height 9
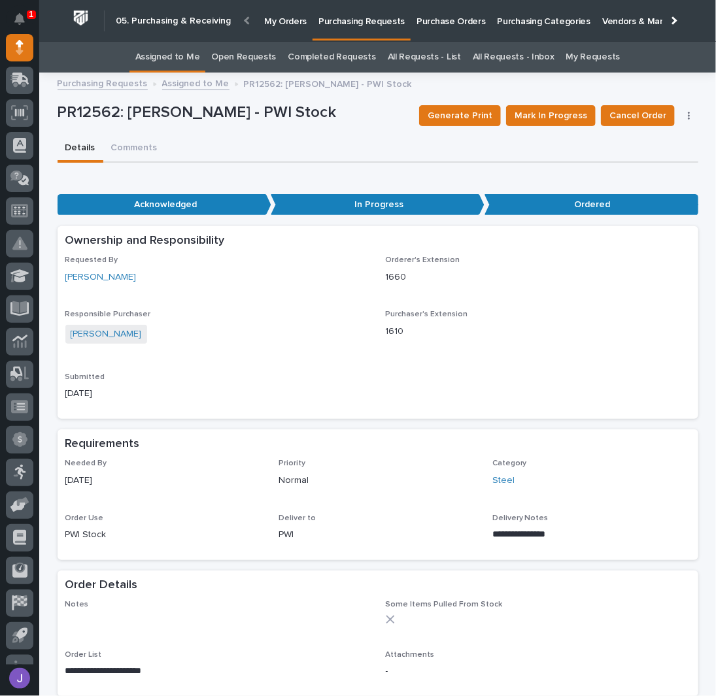
click at [199, 61] on link "Assigned to Me" at bounding box center [167, 57] width 65 height 31
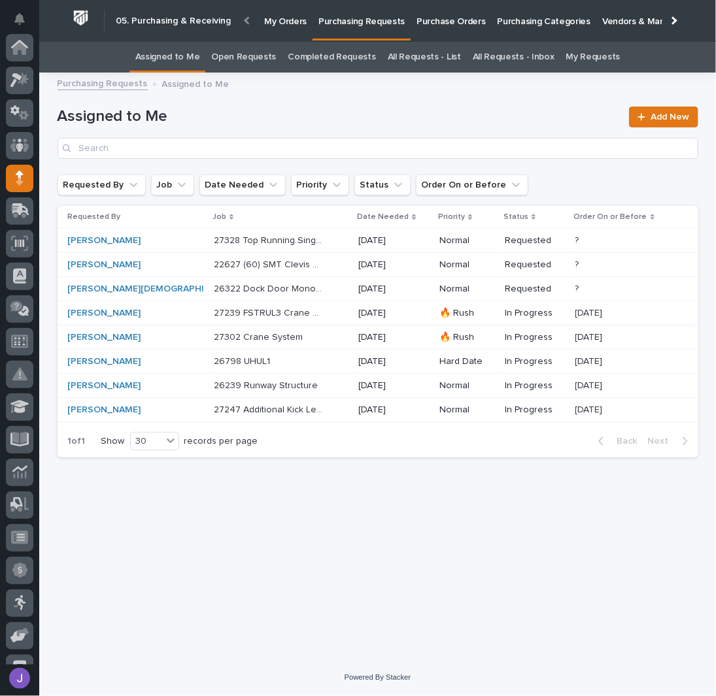
scroll to position [131, 0]
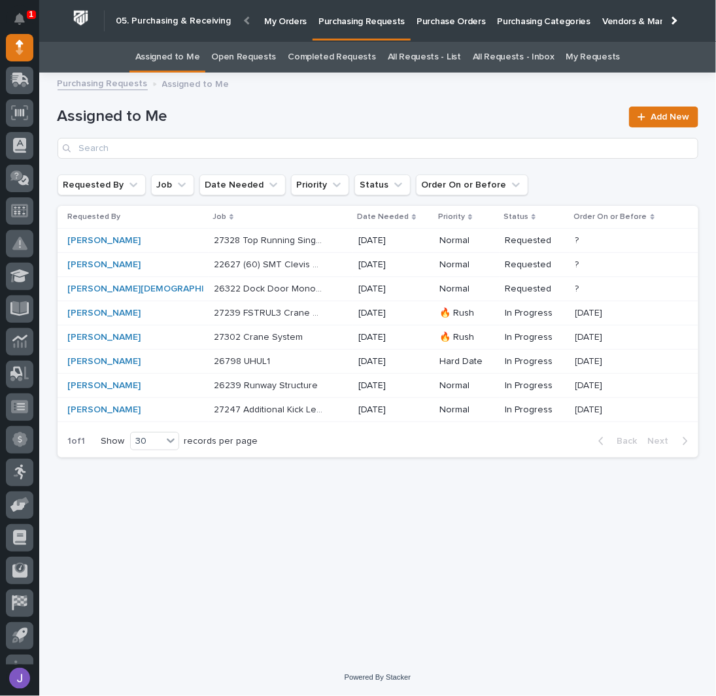
click at [321, 501] on div "Loading... Saving… Loading... Saving… Assigned to Me Add New Requested By Job D…" at bounding box center [378, 353] width 654 height 546
click at [289, 338] on p at bounding box center [268, 337] width 109 height 11
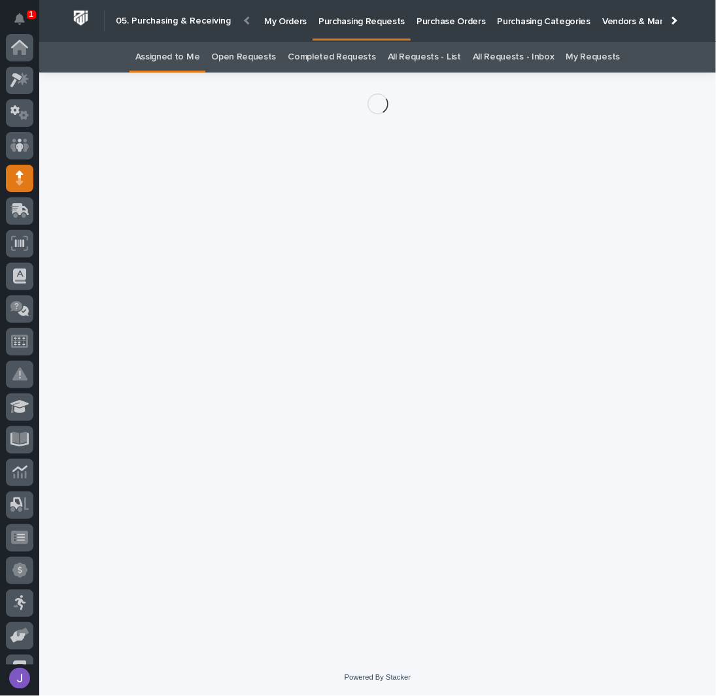
scroll to position [131, 0]
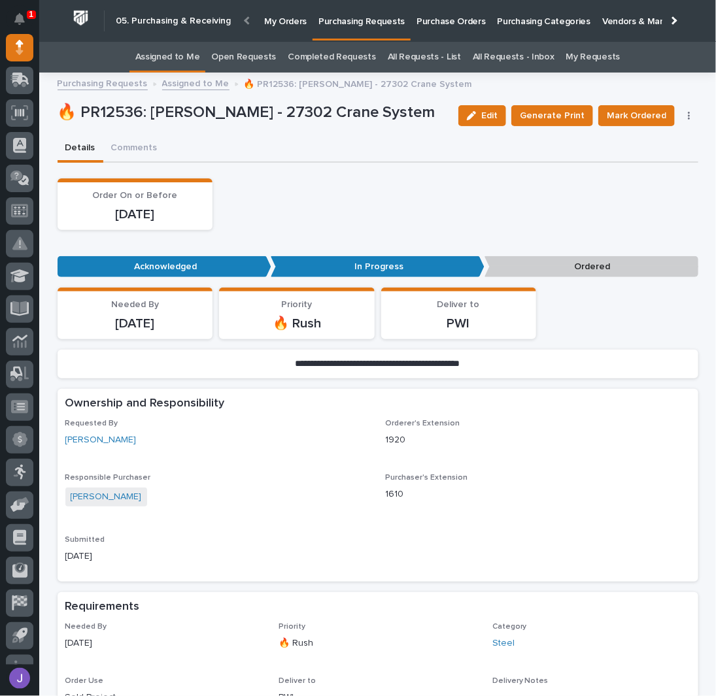
click at [688, 117] on icon "button" at bounding box center [689, 115] width 3 height 9
click at [643, 156] on span "Edit Linked PO's" at bounding box center [647, 163] width 67 height 16
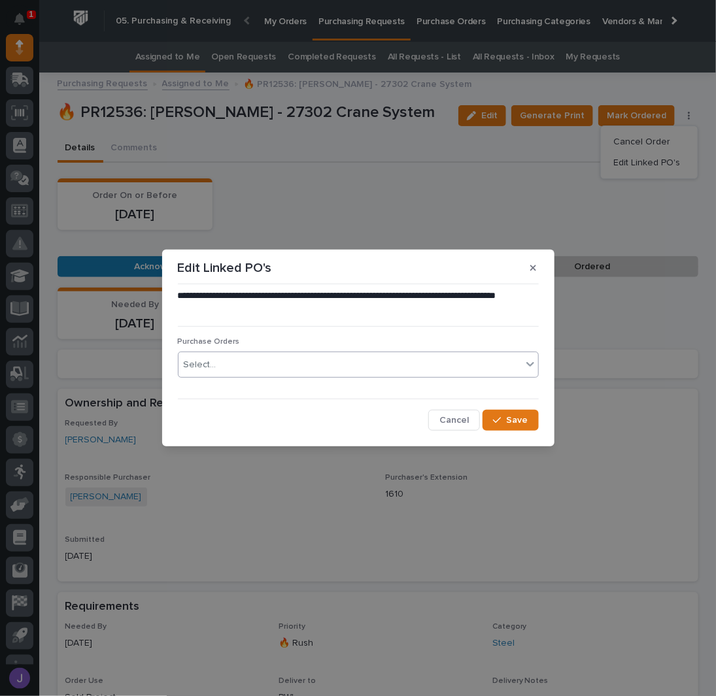
click at [260, 367] on div "Select..." at bounding box center [349, 365] width 343 height 22
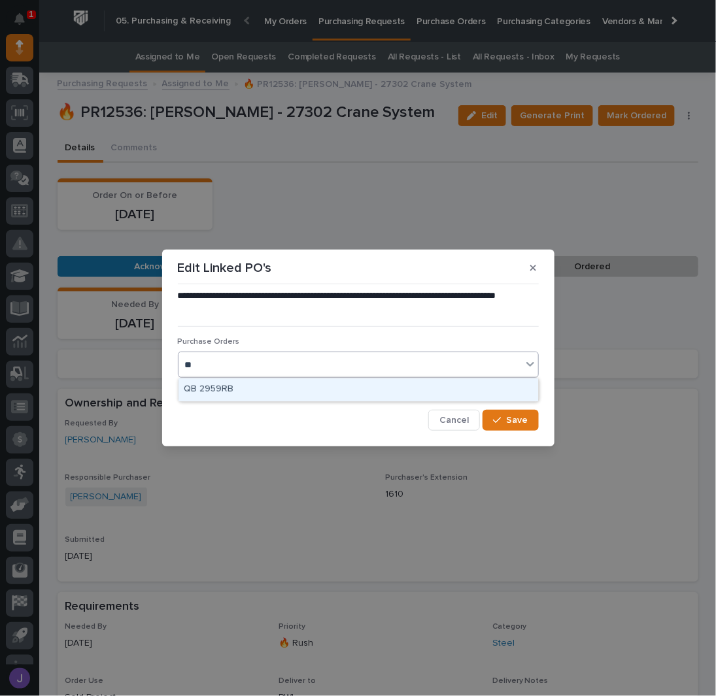
type input "*"
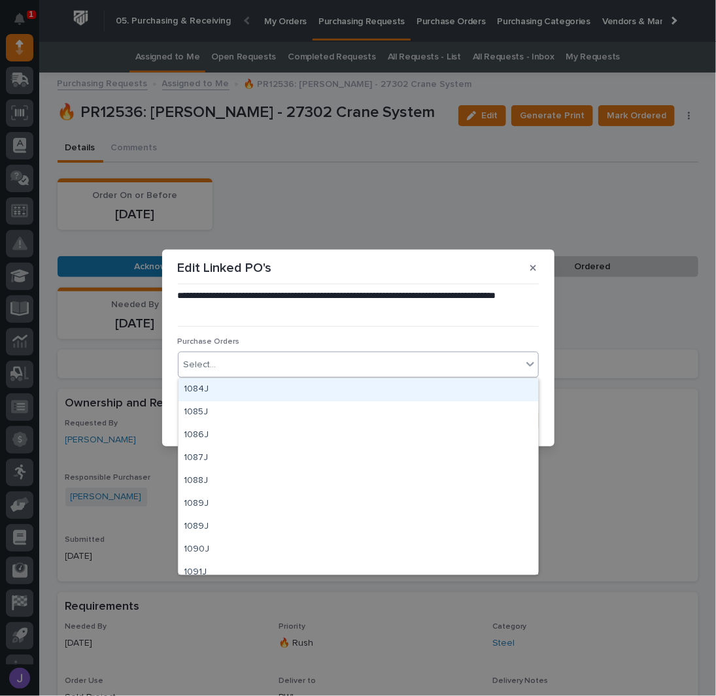
click at [531, 271] on icon "button" at bounding box center [533, 267] width 6 height 9
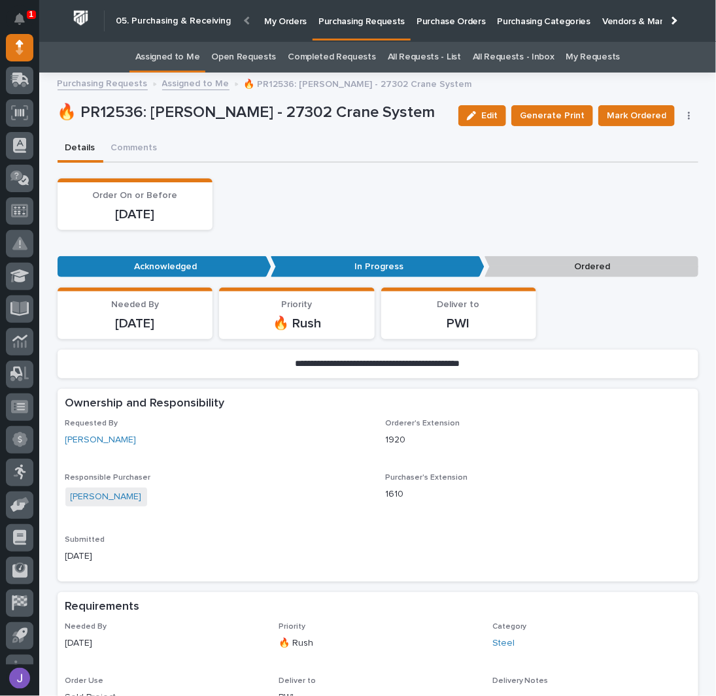
click at [451, 211] on div "Order On or Before [DATE]" at bounding box center [378, 204] width 641 height 52
click at [425, 15] on p "Purchase Orders" at bounding box center [450, 13] width 69 height 27
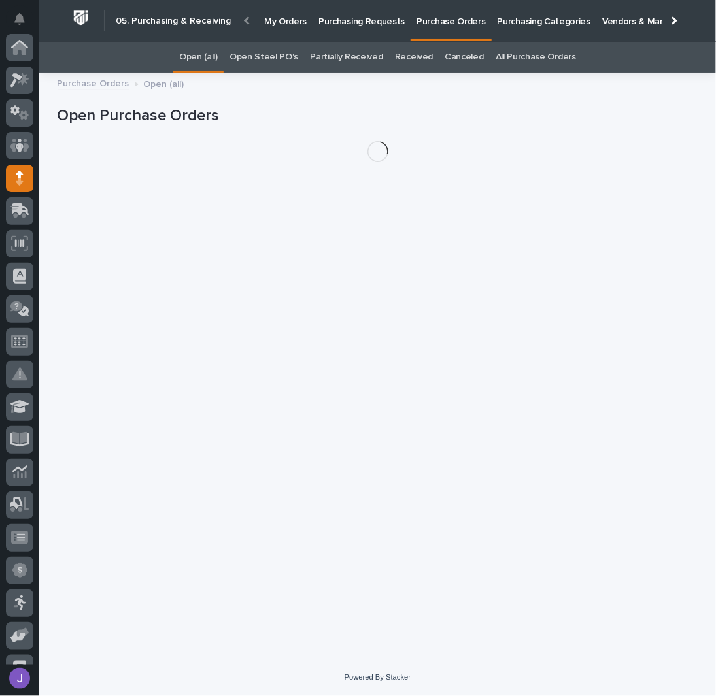
scroll to position [131, 0]
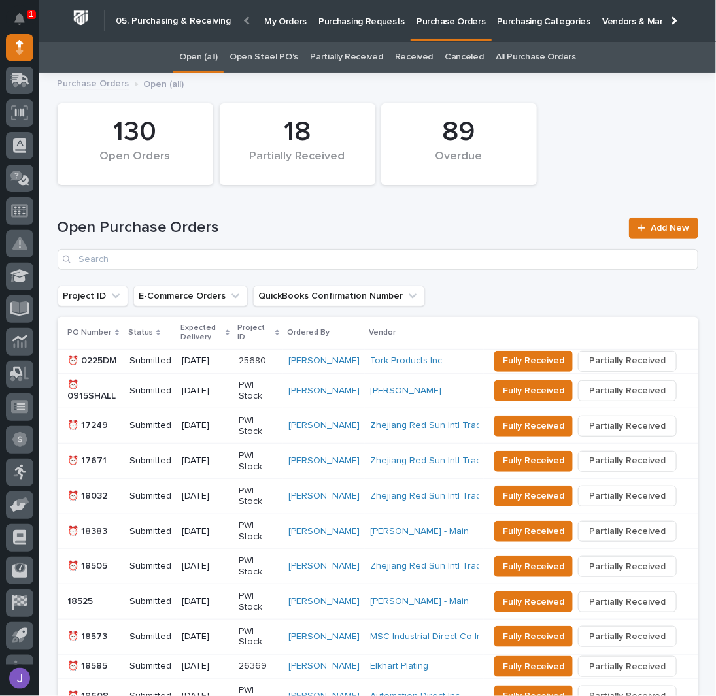
click at [292, 65] on link "Open Steel PO's" at bounding box center [263, 57] width 69 height 31
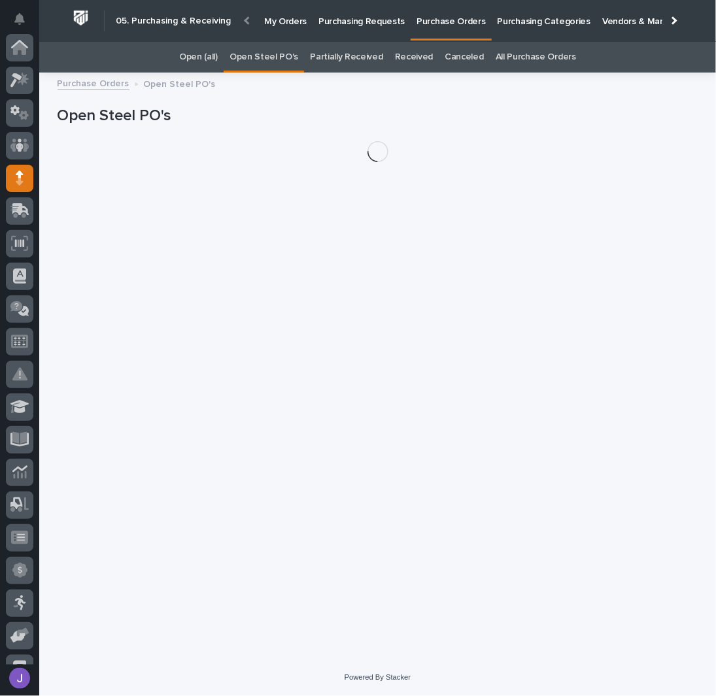
scroll to position [131, 0]
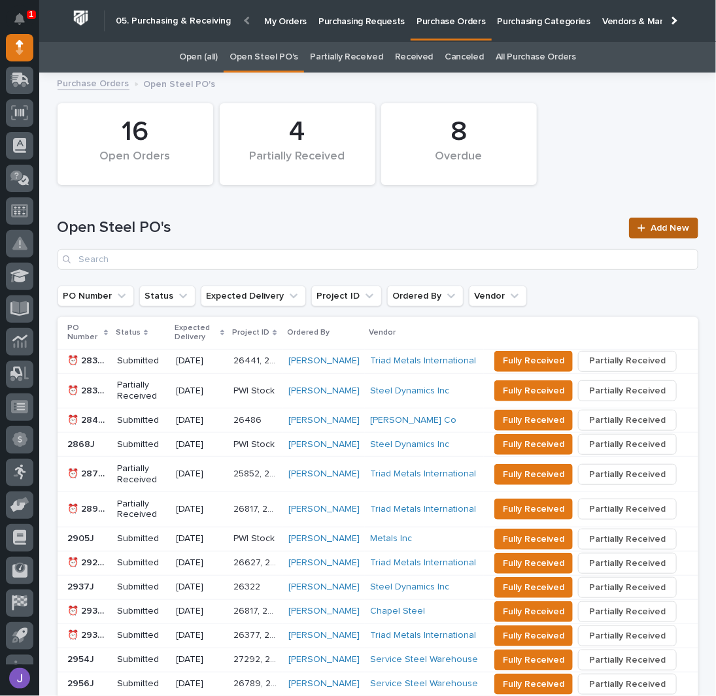
click at [651, 227] on span "Add New" at bounding box center [670, 228] width 39 height 9
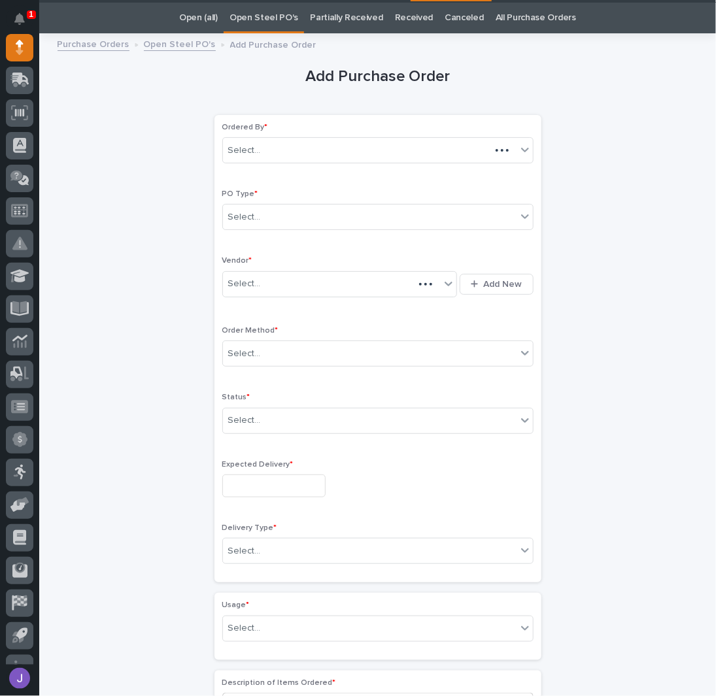
scroll to position [41, 0]
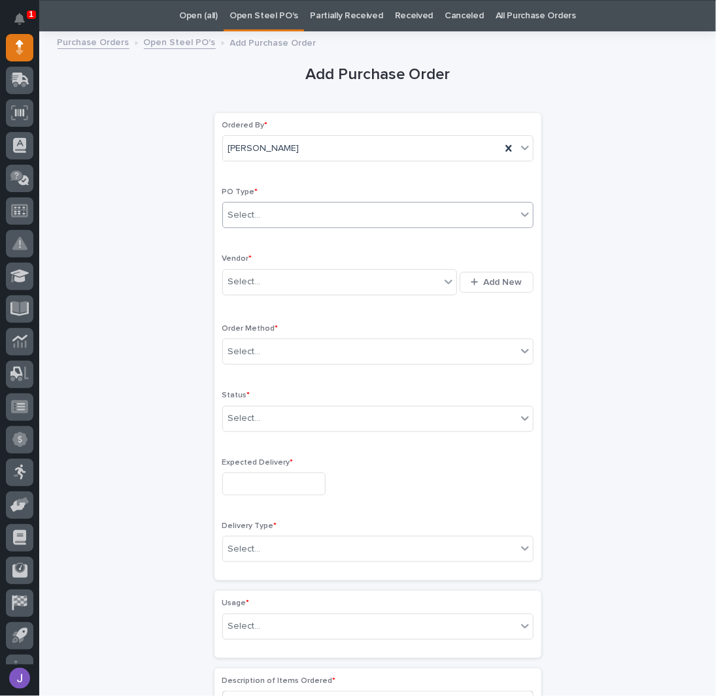
click at [241, 209] on div "Select..." at bounding box center [244, 216] width 33 height 14
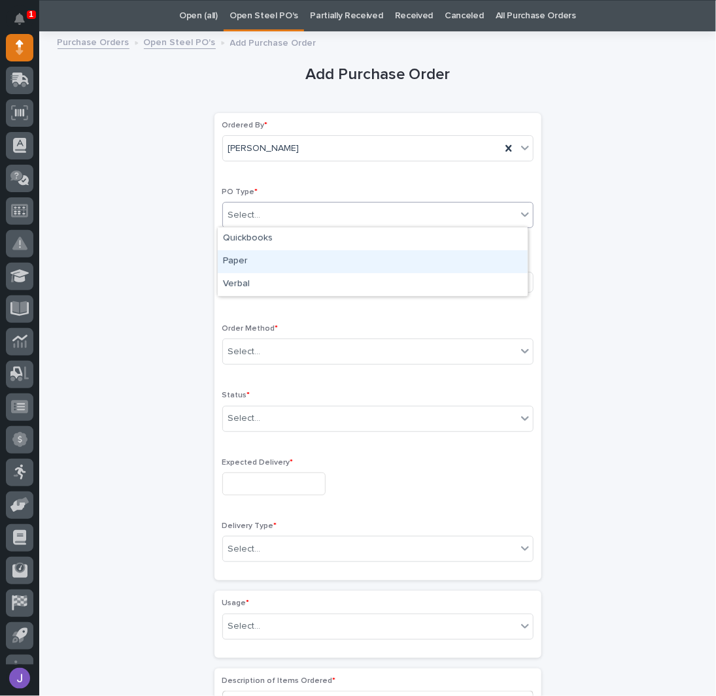
click at [246, 264] on div "Paper" at bounding box center [373, 261] width 310 height 23
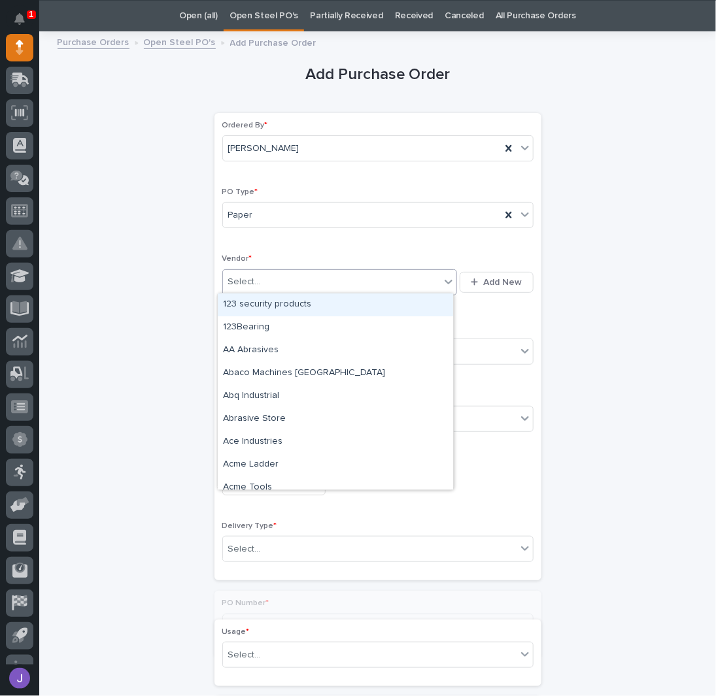
click at [248, 283] on div "Select..." at bounding box center [244, 282] width 33 height 14
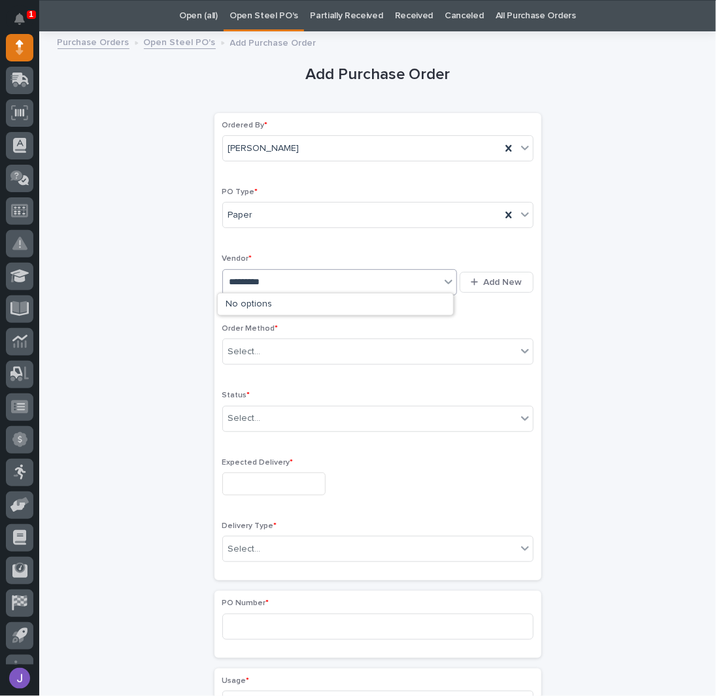
type input "**********"
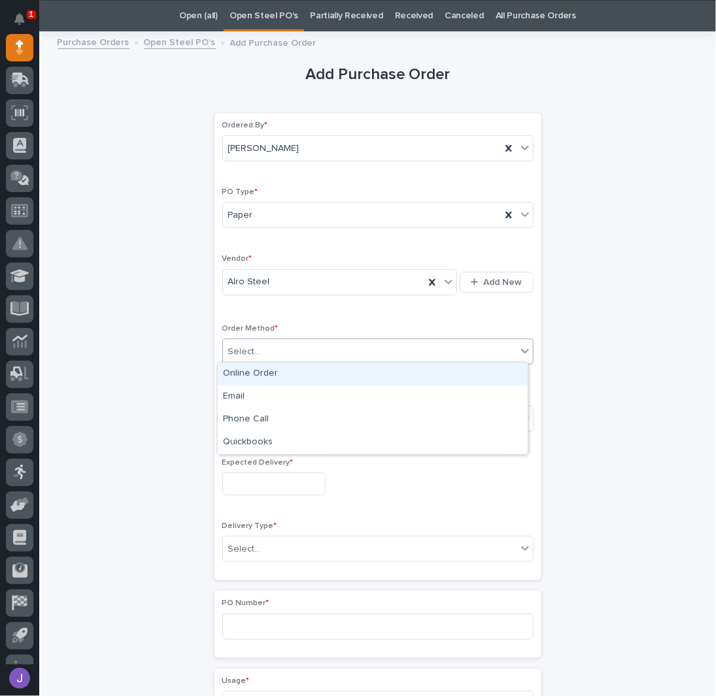
click at [242, 351] on div "Select..." at bounding box center [244, 352] width 33 height 14
click at [241, 371] on div "Online Order" at bounding box center [373, 374] width 310 height 23
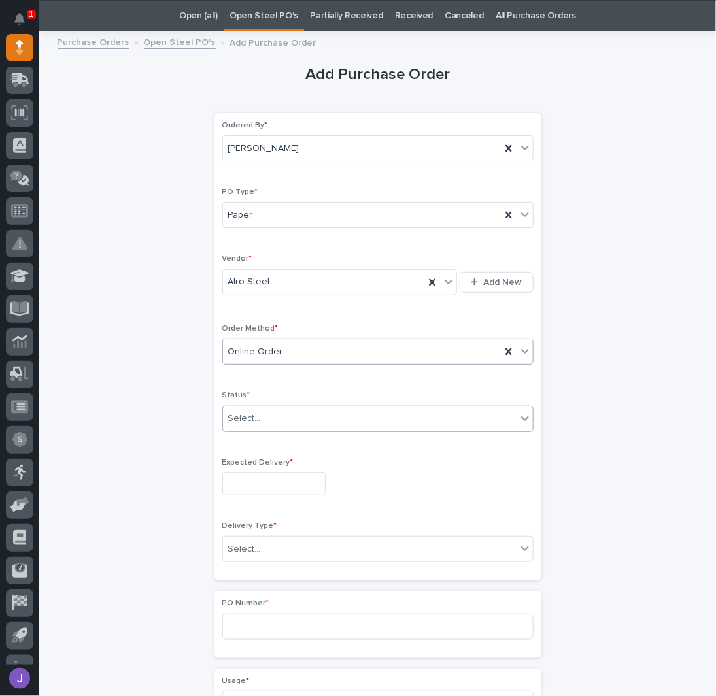
click at [238, 408] on div "Select..." at bounding box center [370, 419] width 294 height 22
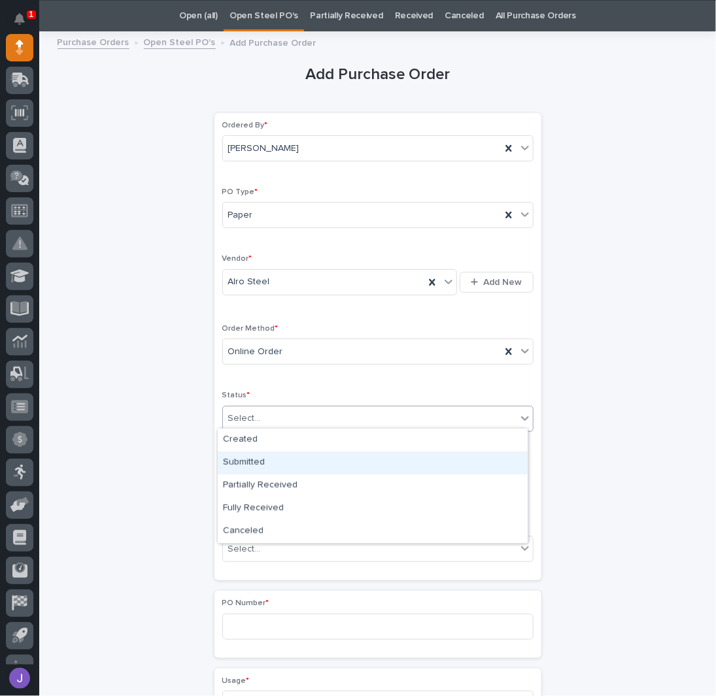
click at [244, 465] on div "Submitted" at bounding box center [373, 463] width 310 height 23
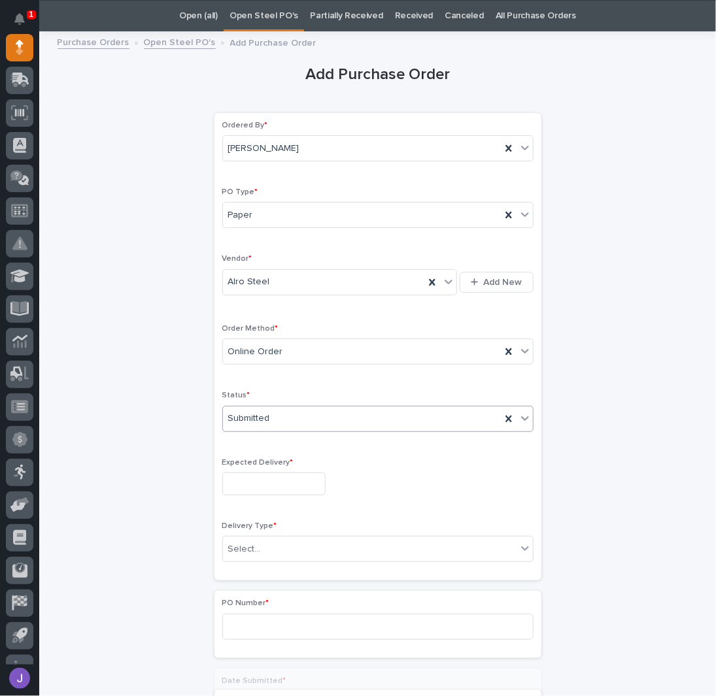
click at [243, 483] on input "text" at bounding box center [273, 484] width 103 height 23
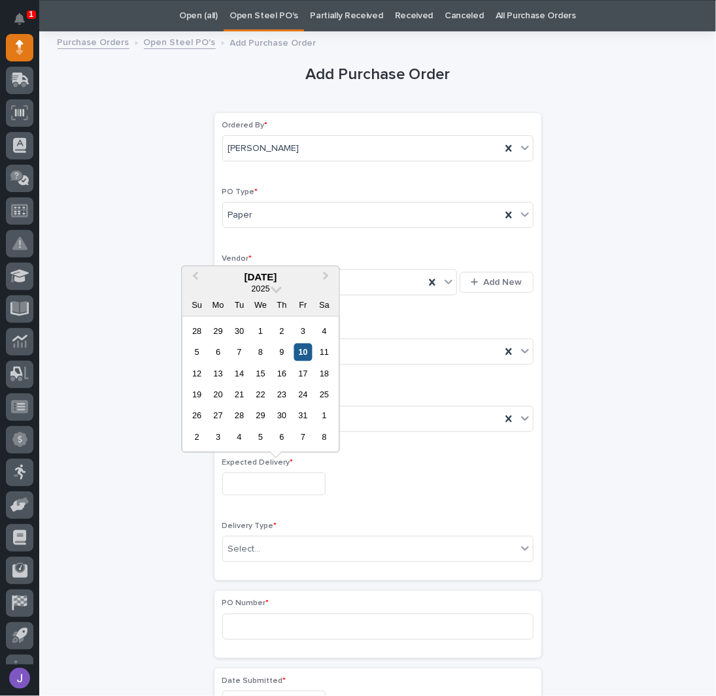
click at [306, 358] on div "10" at bounding box center [303, 353] width 18 height 18
type input "**********"
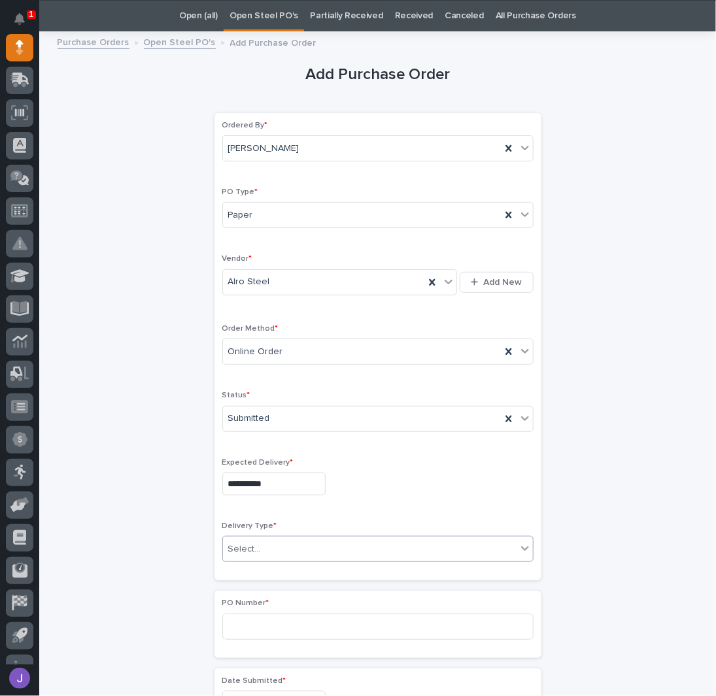
click at [239, 543] on div "Select..." at bounding box center [244, 550] width 33 height 14
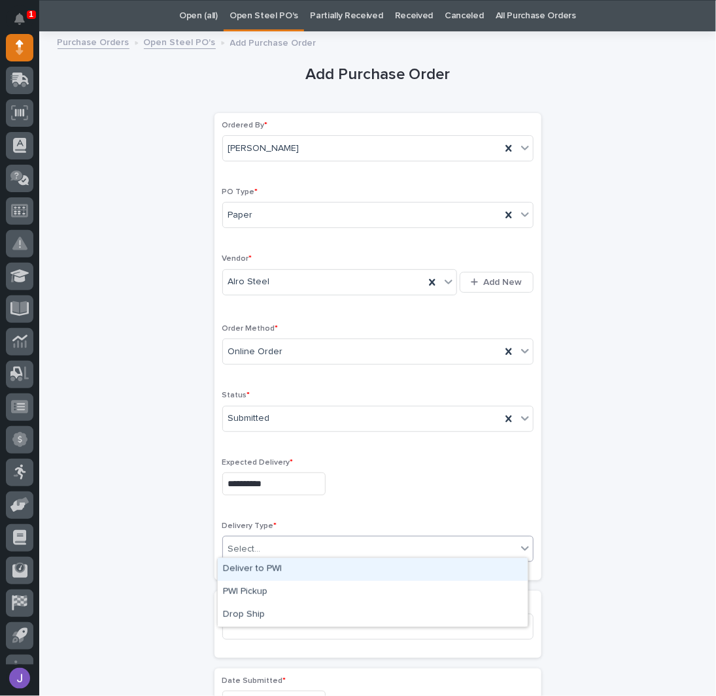
click at [237, 570] on div "Deliver to PWI" at bounding box center [373, 569] width 310 height 23
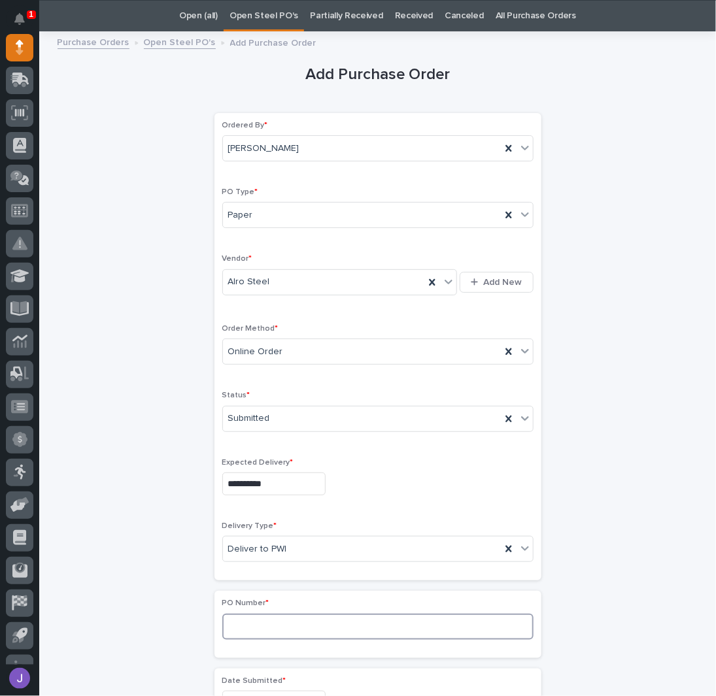
click at [248, 625] on input at bounding box center [377, 627] width 311 height 26
type input "2959J"
click at [161, 557] on div "**********" at bounding box center [378, 688] width 641 height 1299
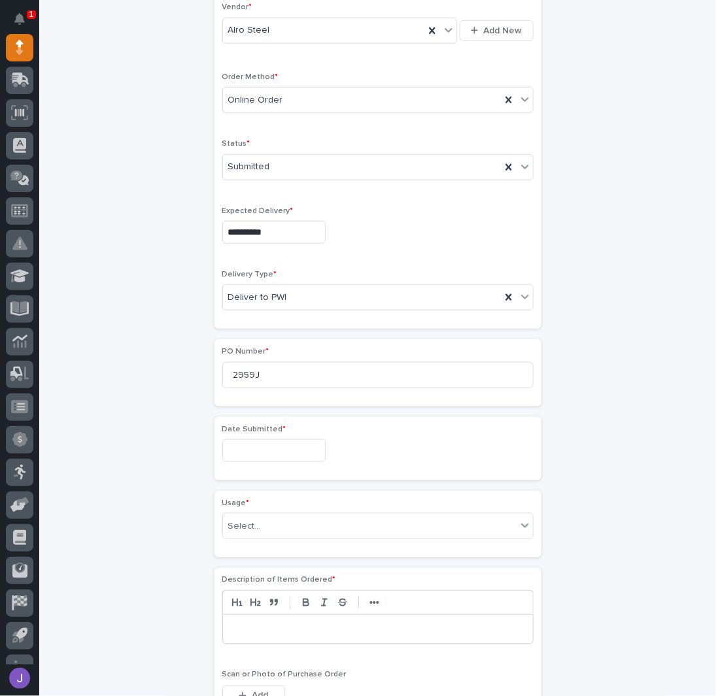
scroll to position [303, 0]
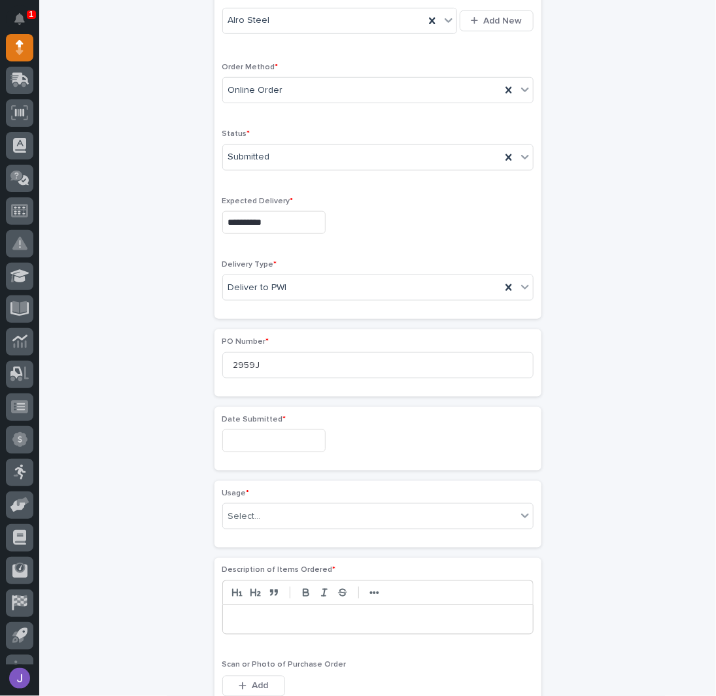
click at [255, 440] on input "text" at bounding box center [273, 441] width 103 height 23
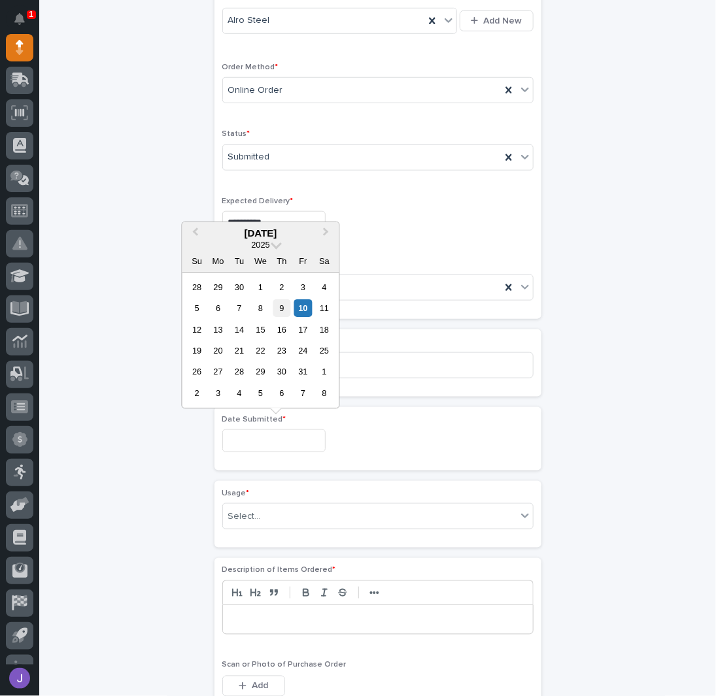
click at [286, 303] on div "9" at bounding box center [282, 308] width 18 height 18
type input "**********"
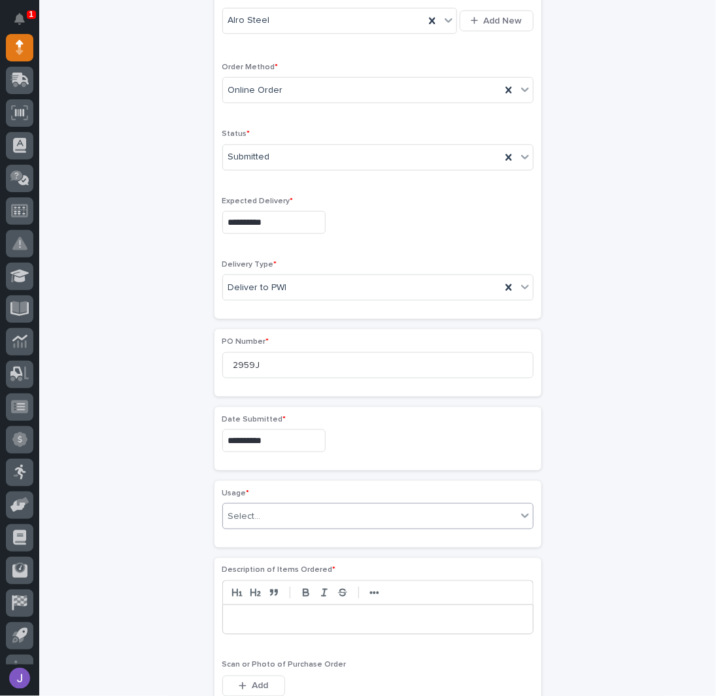
click at [271, 509] on div "Select..." at bounding box center [370, 517] width 294 height 22
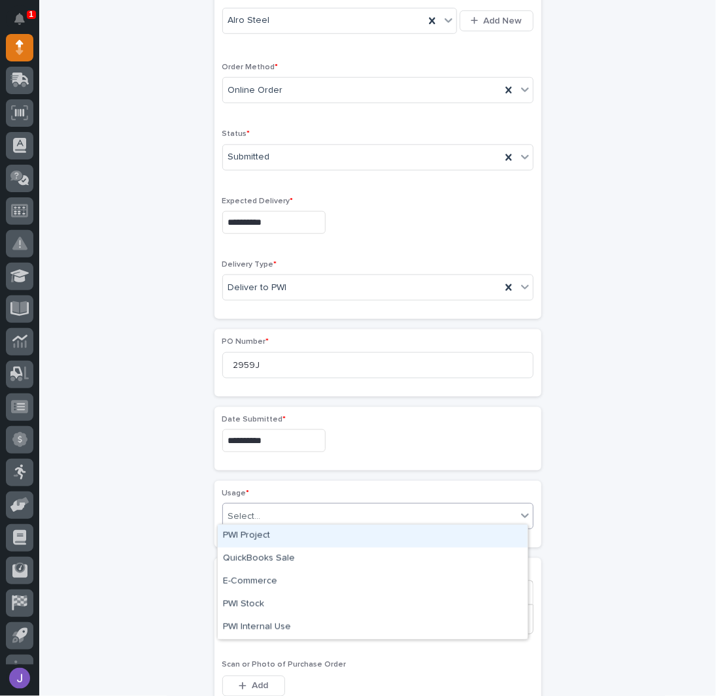
click at [245, 543] on div "PWI Project" at bounding box center [373, 536] width 310 height 23
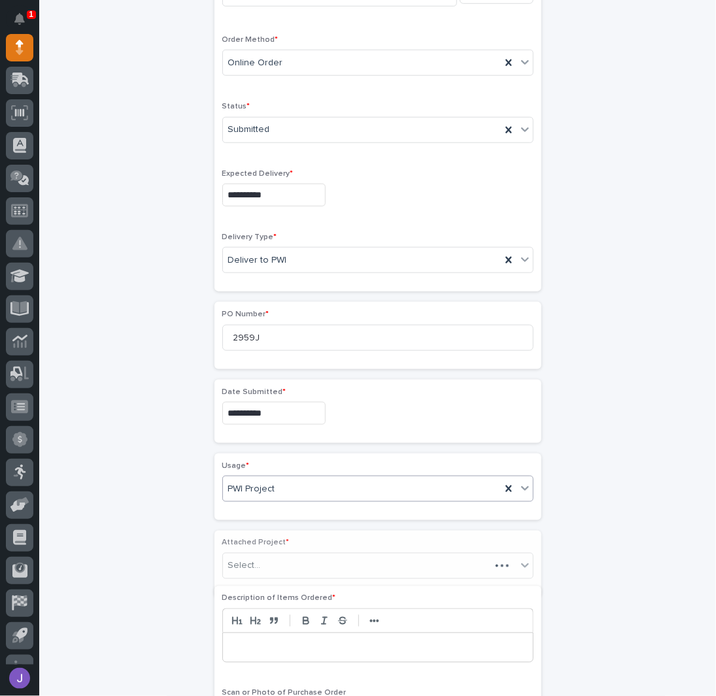
scroll to position [341, 0]
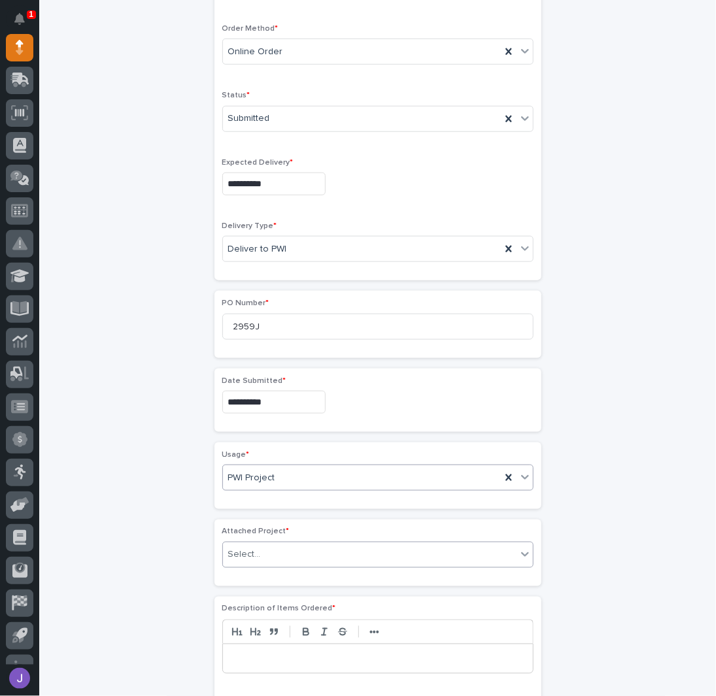
click at [251, 552] on div "Select..." at bounding box center [244, 556] width 33 height 14
type input "*****"
click at [259, 654] on p at bounding box center [378, 659] width 290 height 13
click at [103, 555] on div "**********" at bounding box center [378, 427] width 641 height 1377
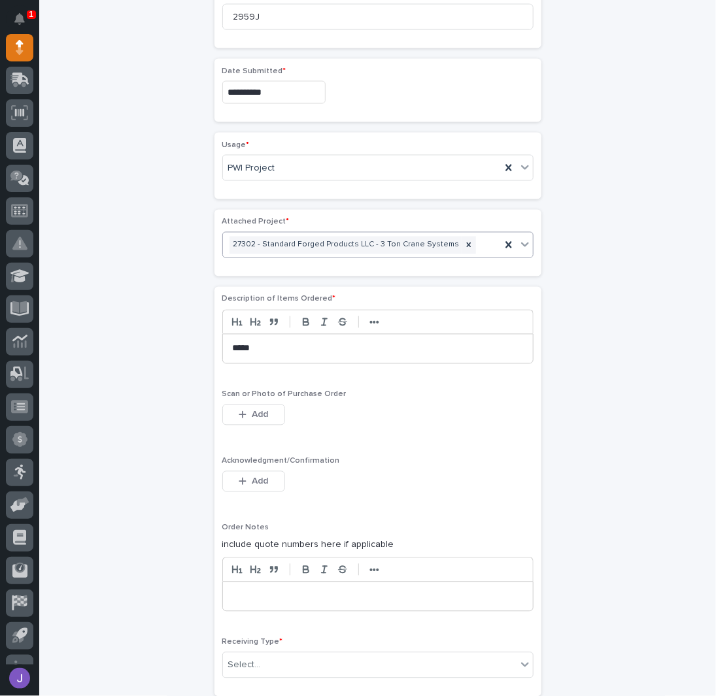
scroll to position [690, 0]
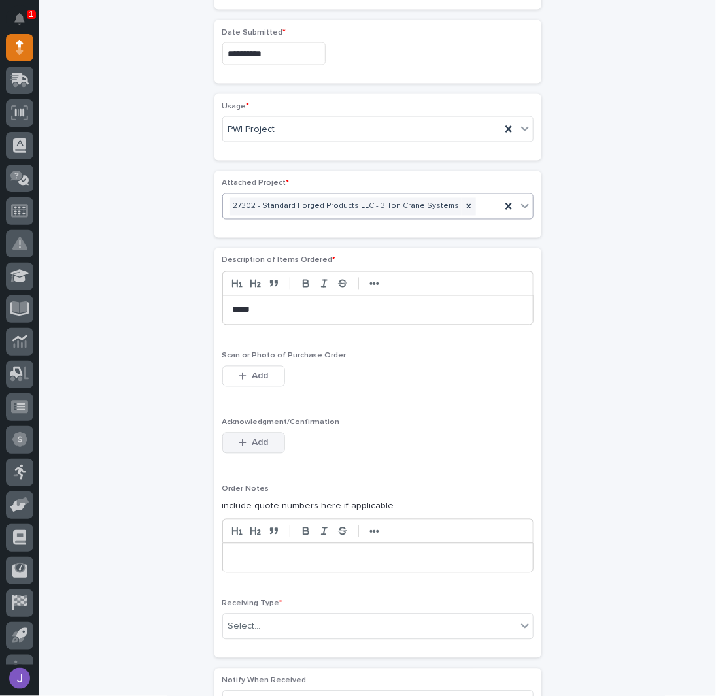
click at [257, 437] on span "Add" at bounding box center [260, 443] width 16 height 12
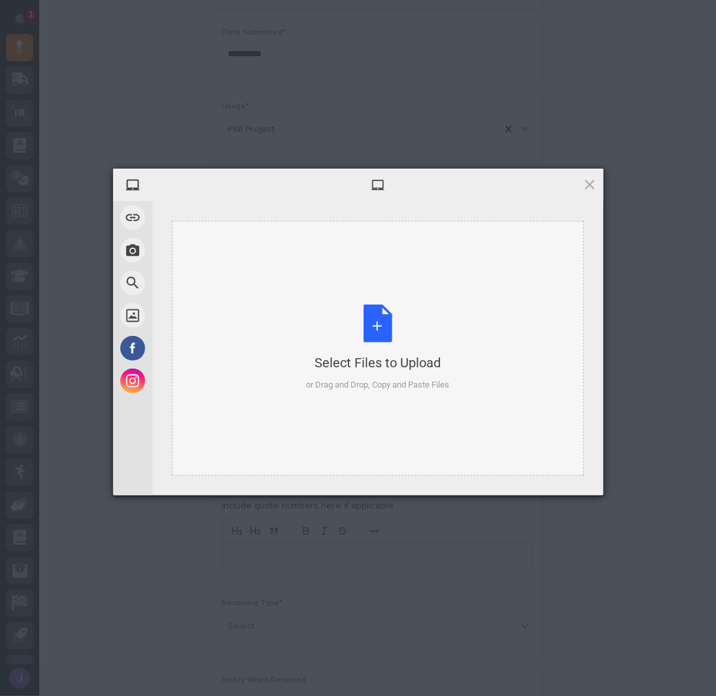
click at [384, 320] on div "Select Files to Upload or Drag and Drop, Copy and Paste Files" at bounding box center [377, 348] width 143 height 87
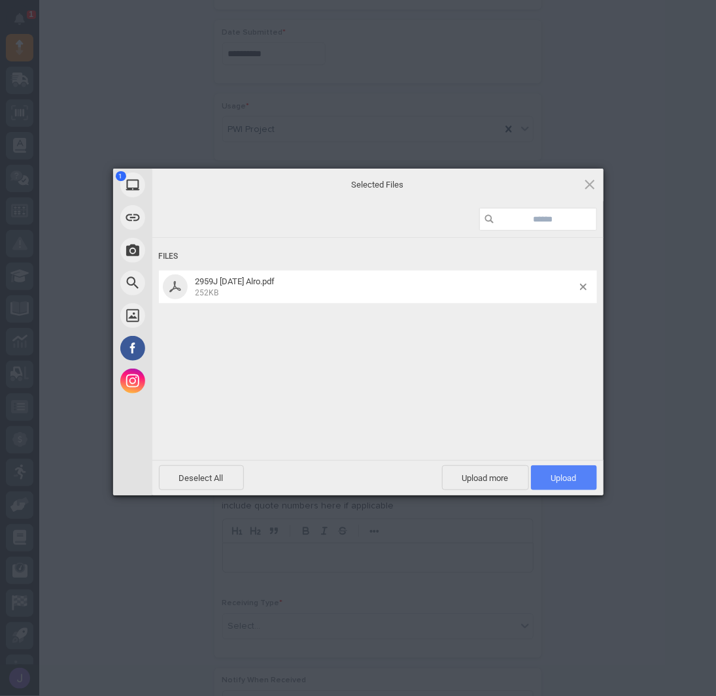
click at [566, 473] on span "Upload 1" at bounding box center [564, 478] width 66 height 25
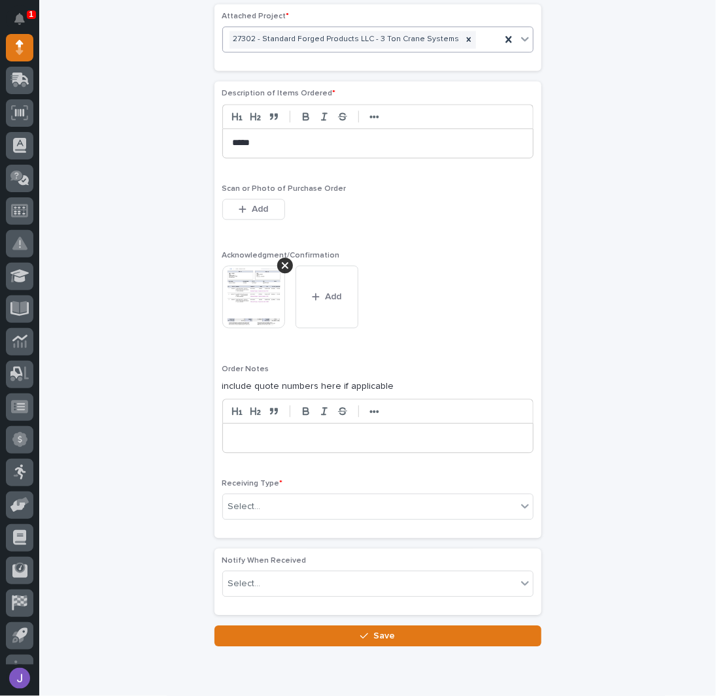
scroll to position [901, 0]
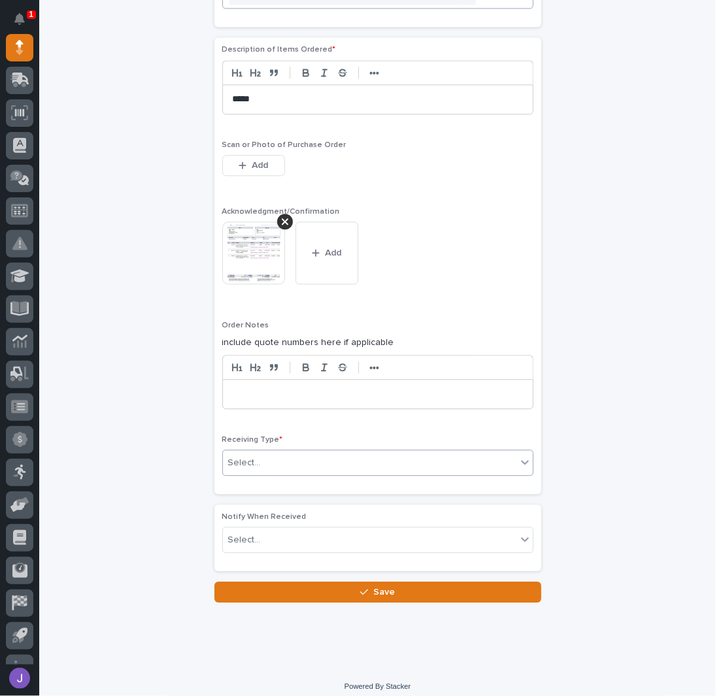
click at [244, 456] on div "Select..." at bounding box center [244, 463] width 33 height 14
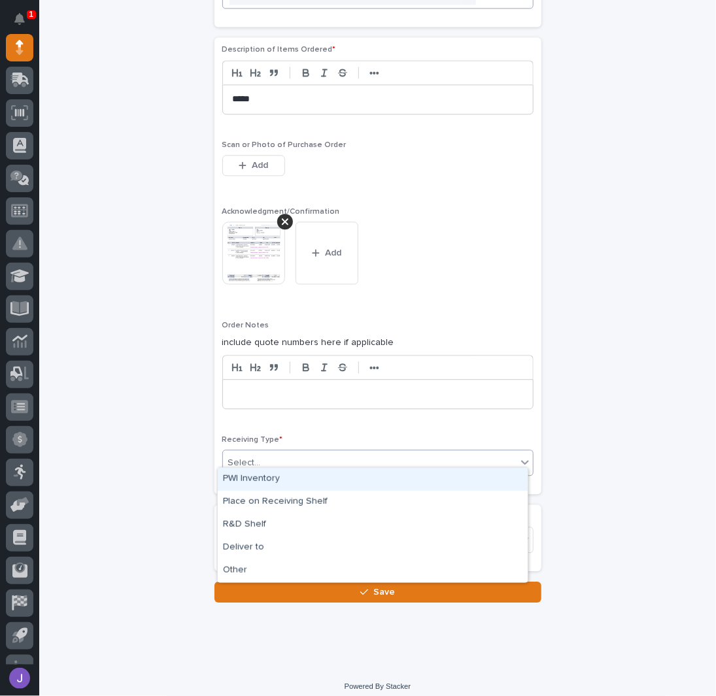
click at [246, 475] on div "PWI Inventory" at bounding box center [373, 479] width 310 height 23
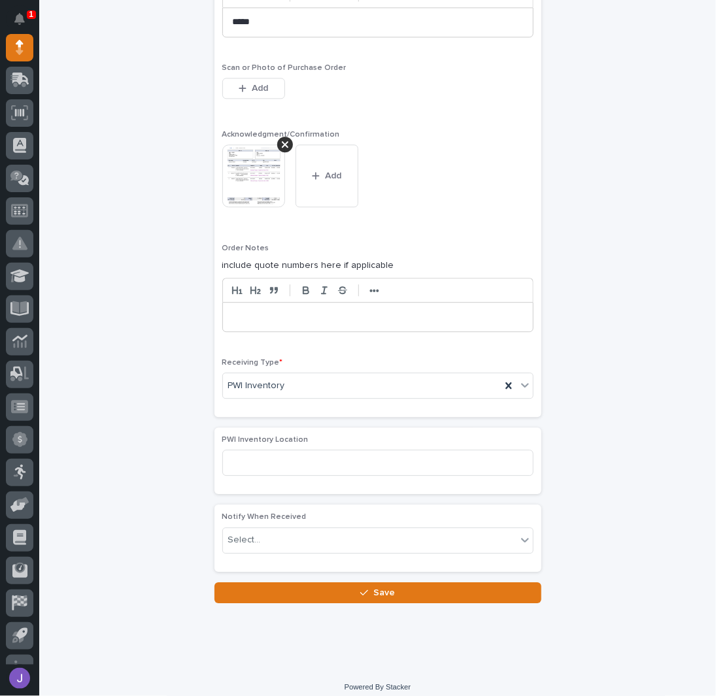
scroll to position [979, 0]
click at [260, 584] on button "Save" at bounding box center [377, 592] width 327 height 21
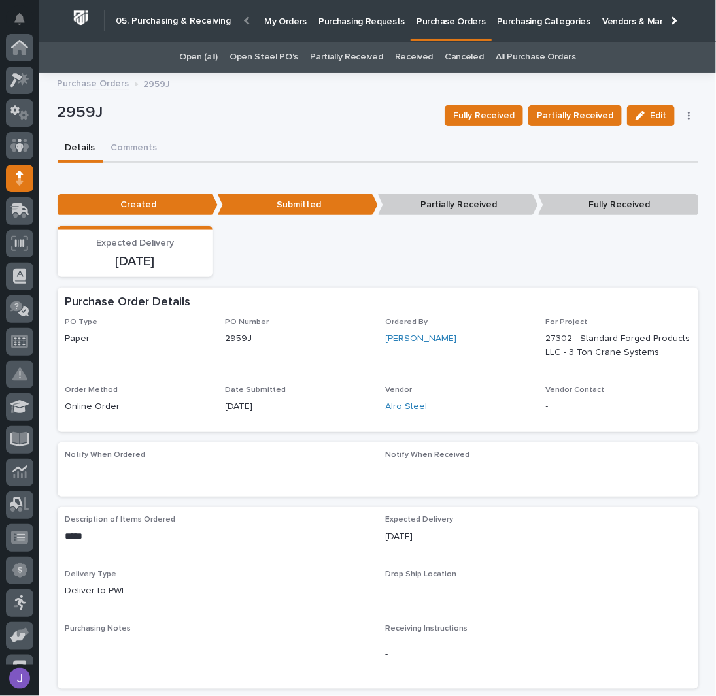
scroll to position [131, 0]
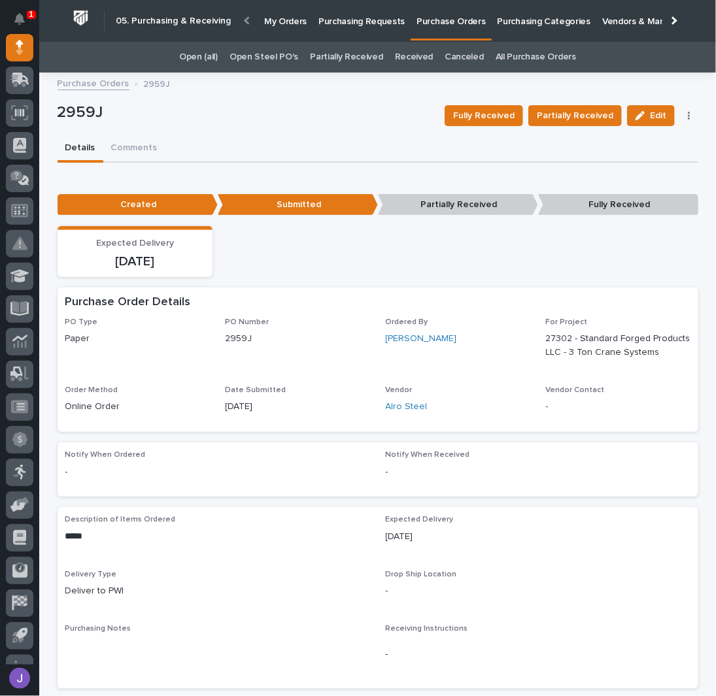
click at [350, 20] on p "Purchasing Requests" at bounding box center [361, 13] width 86 height 27
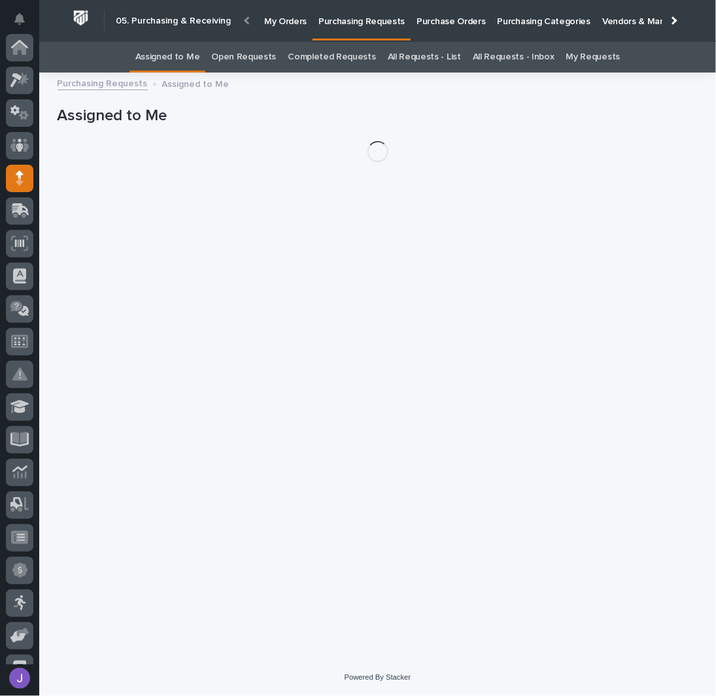
scroll to position [131, 0]
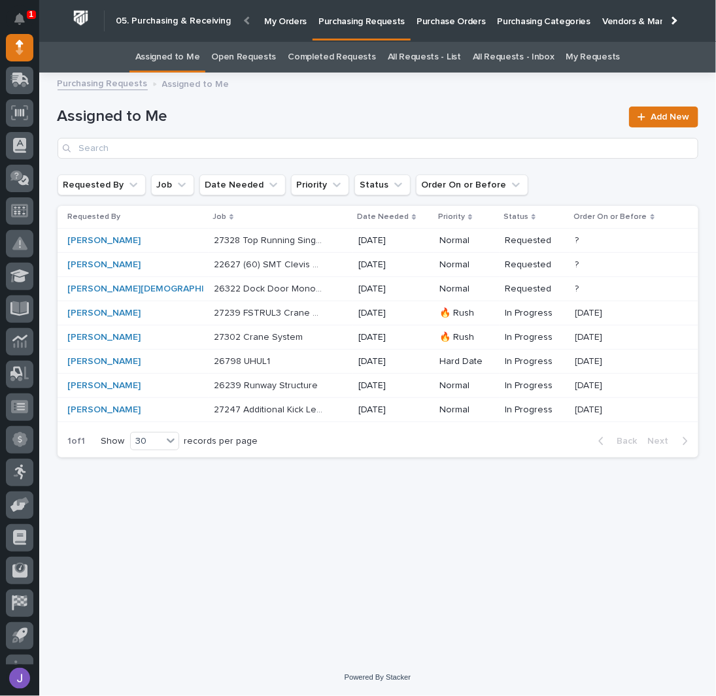
click at [317, 122] on h1 "Assigned to Me" at bounding box center [340, 116] width 564 height 19
click at [275, 338] on p at bounding box center [268, 337] width 109 height 11
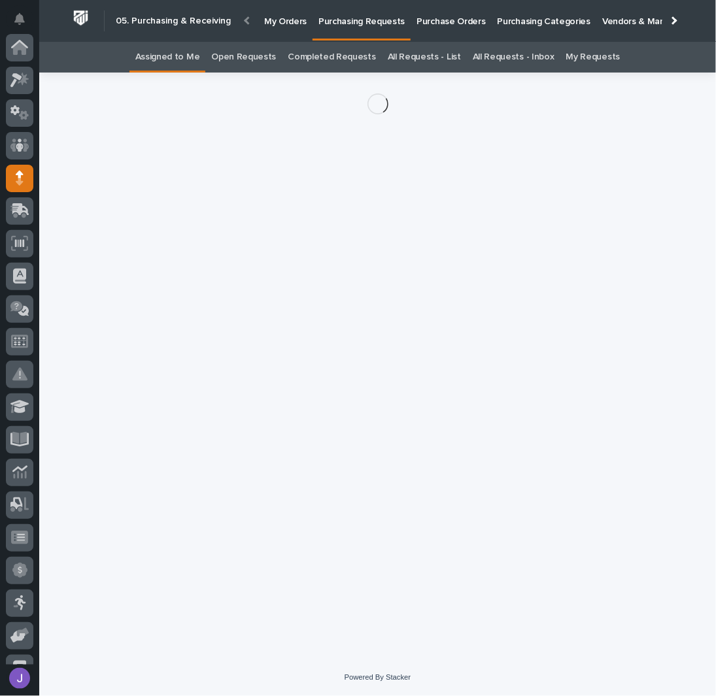
scroll to position [131, 0]
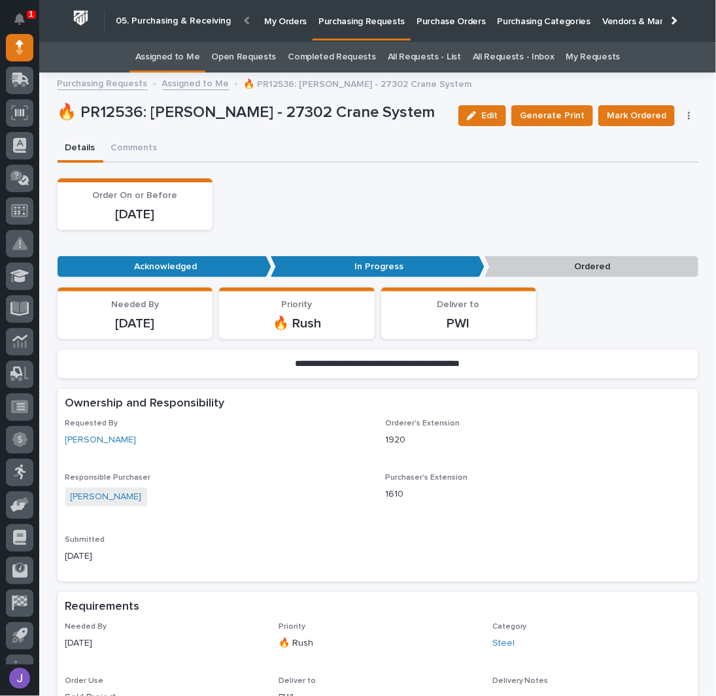
click at [688, 118] on button "button" at bounding box center [689, 115] width 18 height 9
click at [659, 169] on span "Edit Linked PO's" at bounding box center [647, 163] width 67 height 16
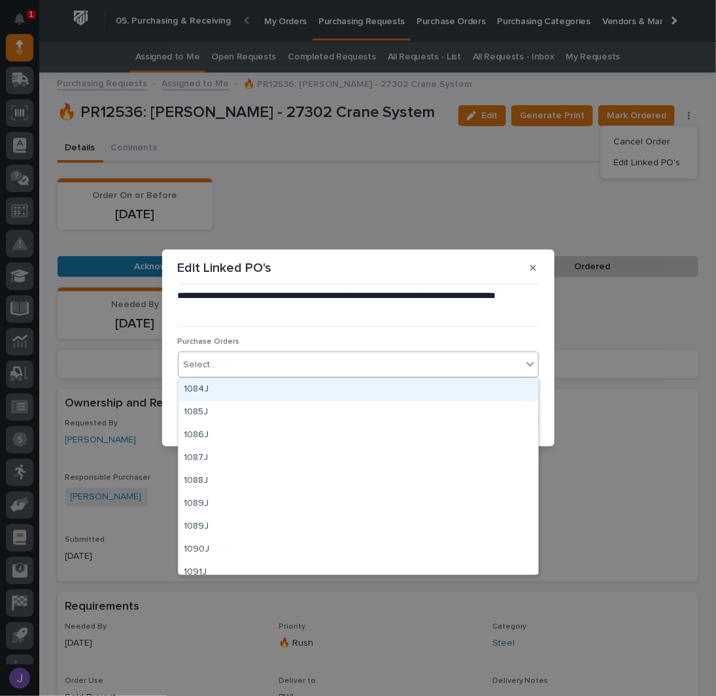
click at [304, 367] on div "Select..." at bounding box center [349, 365] width 343 height 22
type input "****"
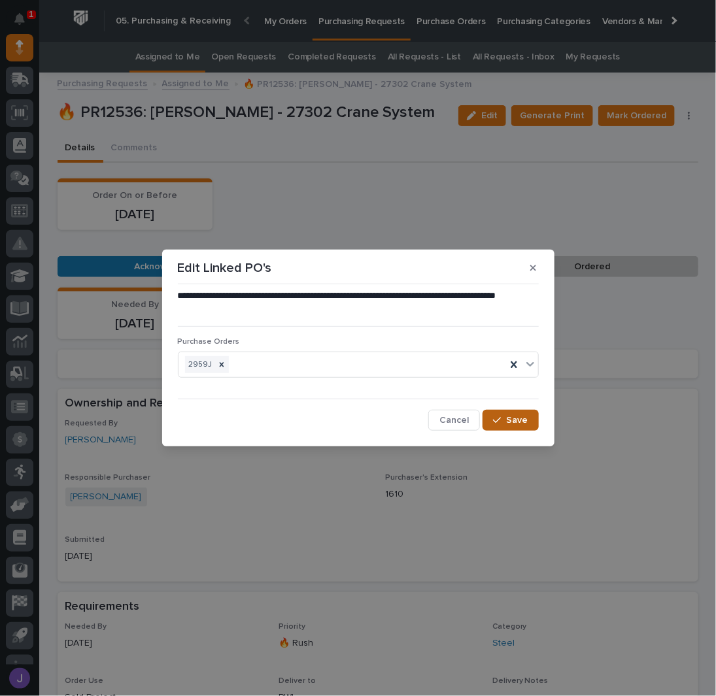
click at [506, 419] on div "button" at bounding box center [499, 420] width 13 height 9
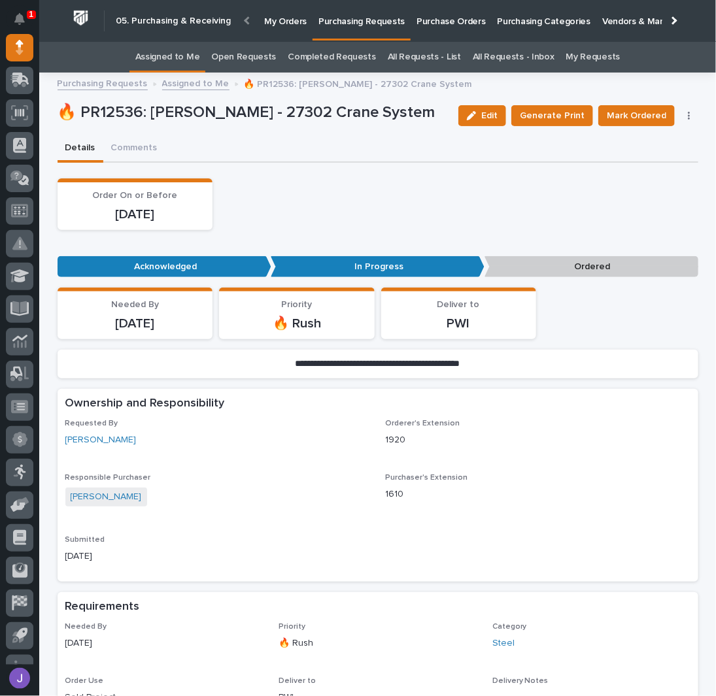
click at [654, 121] on span "Mark Ordered" at bounding box center [636, 116] width 59 height 16
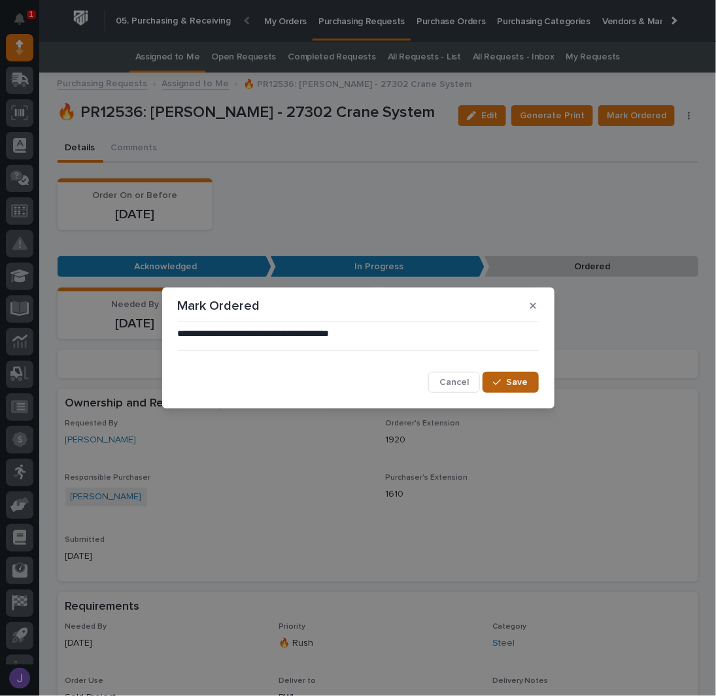
click at [501, 384] on icon "button" at bounding box center [497, 382] width 8 height 9
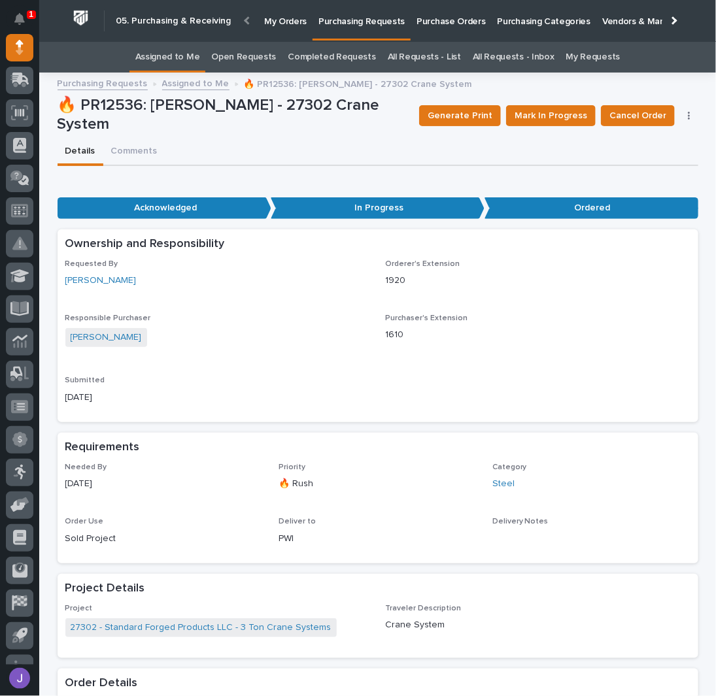
click at [149, 56] on link "Assigned to Me" at bounding box center [167, 57] width 65 height 31
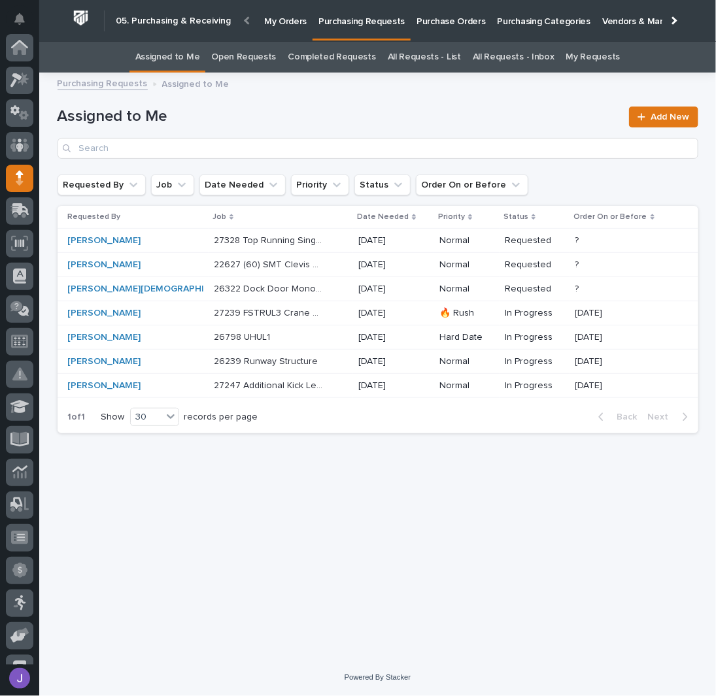
scroll to position [131, 0]
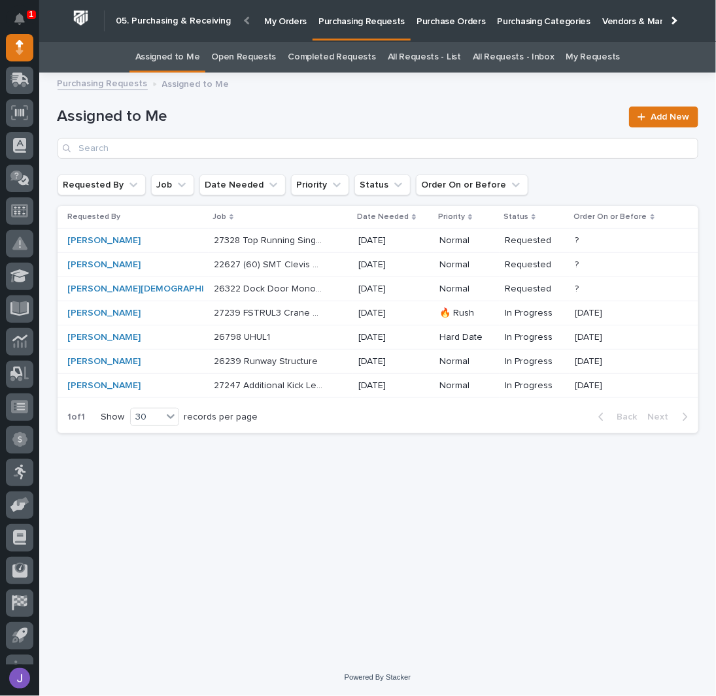
click at [307, 360] on div "26239 Runway Structure 26239 Runway Structure" at bounding box center [281, 362] width 135 height 22
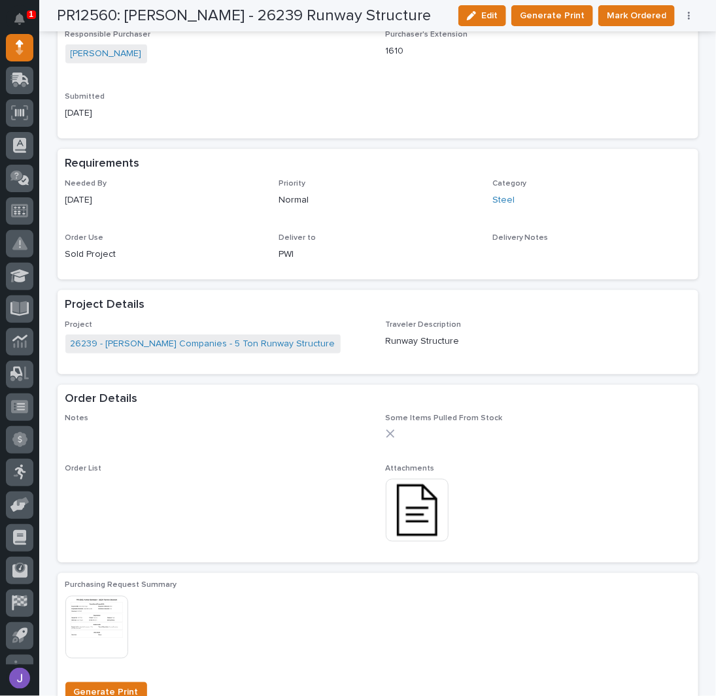
scroll to position [507, 0]
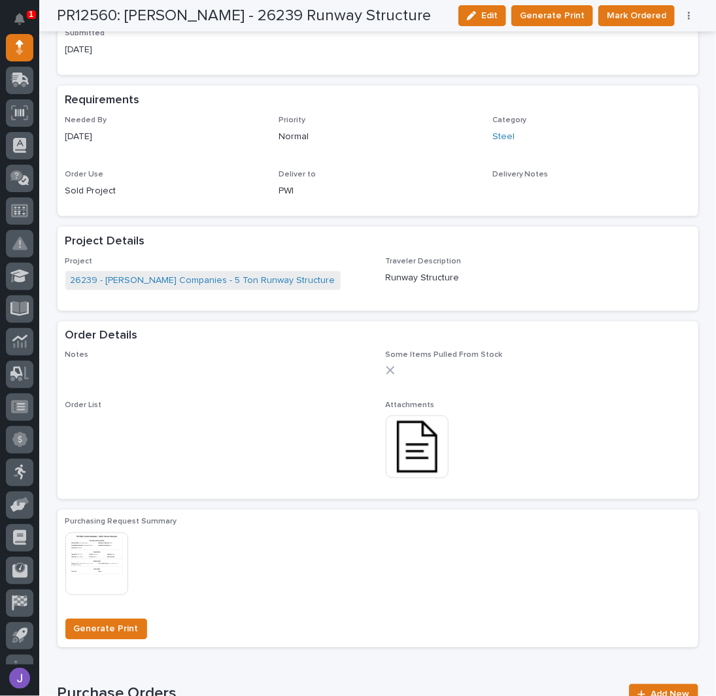
click at [685, 22] on div "Edit Generate Print Mark Ordered Cancel Order Edit Linked PO's" at bounding box center [575, 15] width 245 height 21
click at [685, 20] on div "Edit Generate Print Mark Ordered Cancel Order Edit Linked PO's" at bounding box center [575, 15] width 245 height 21
click at [688, 18] on icon "button" at bounding box center [689, 16] width 2 height 8
click at [665, 53] on button "Edit Linked PO's" at bounding box center [649, 62] width 86 height 21
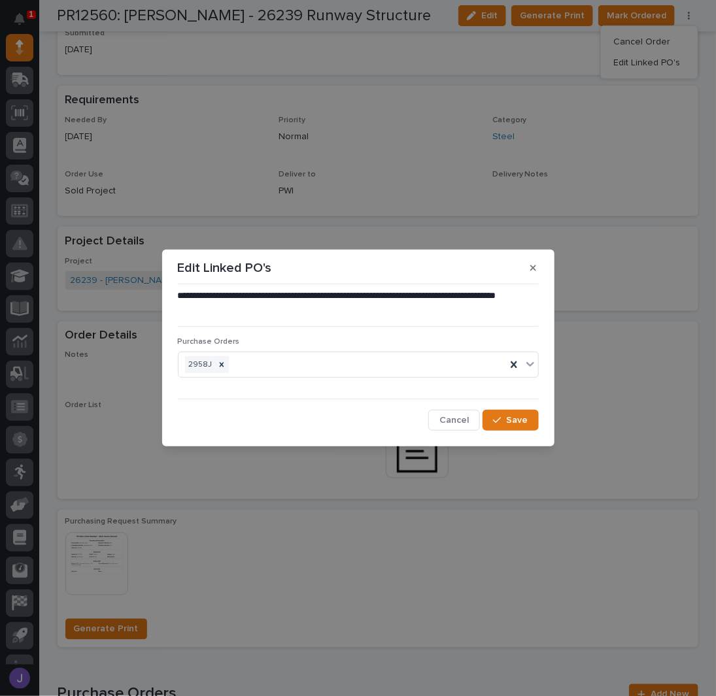
click at [537, 268] on button "button" at bounding box center [533, 268] width 22 height 21
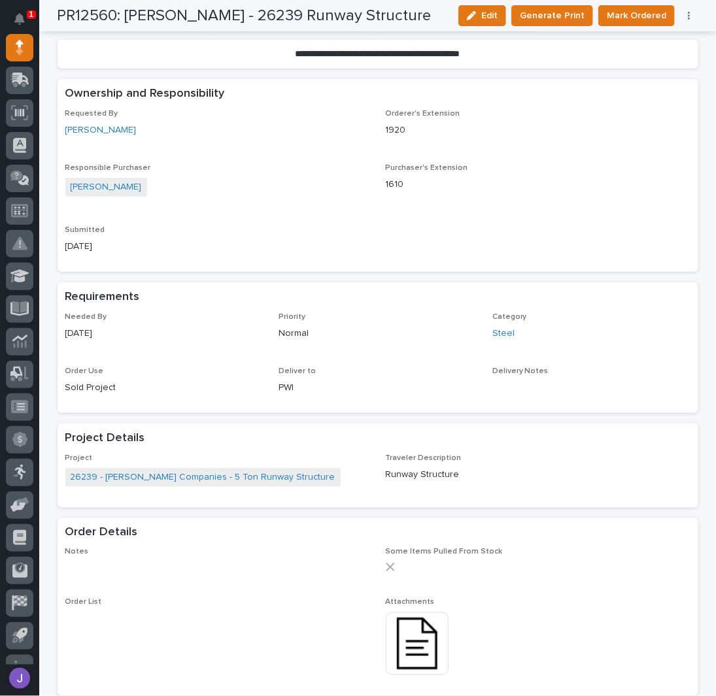
scroll to position [0, 0]
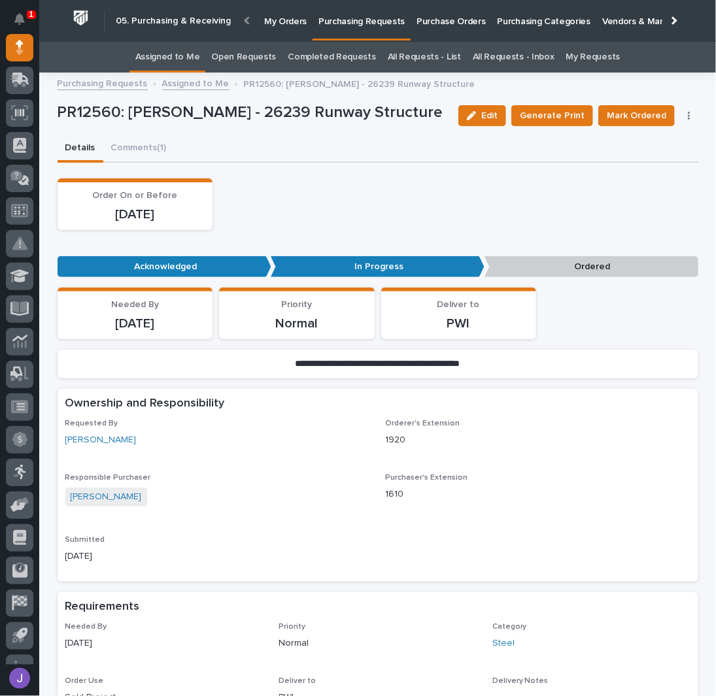
click at [192, 58] on link "Assigned to Me" at bounding box center [167, 57] width 65 height 31
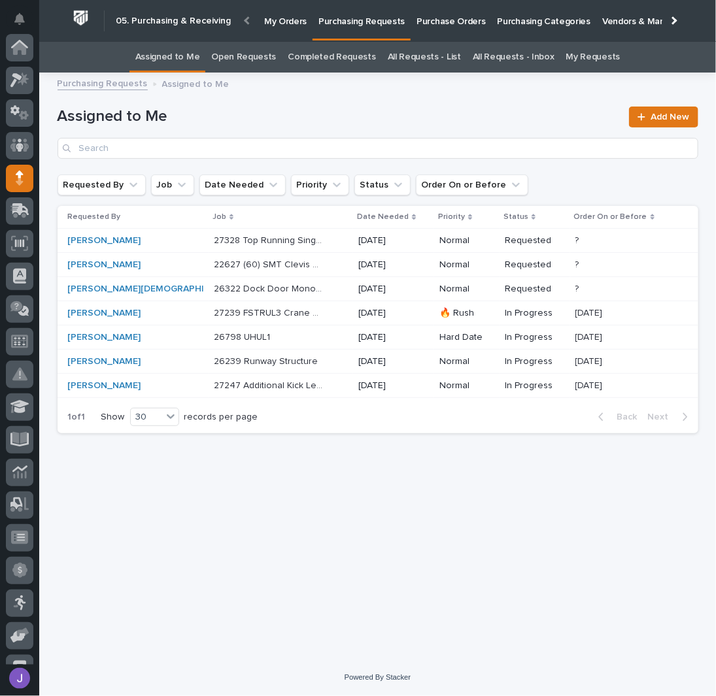
scroll to position [131, 0]
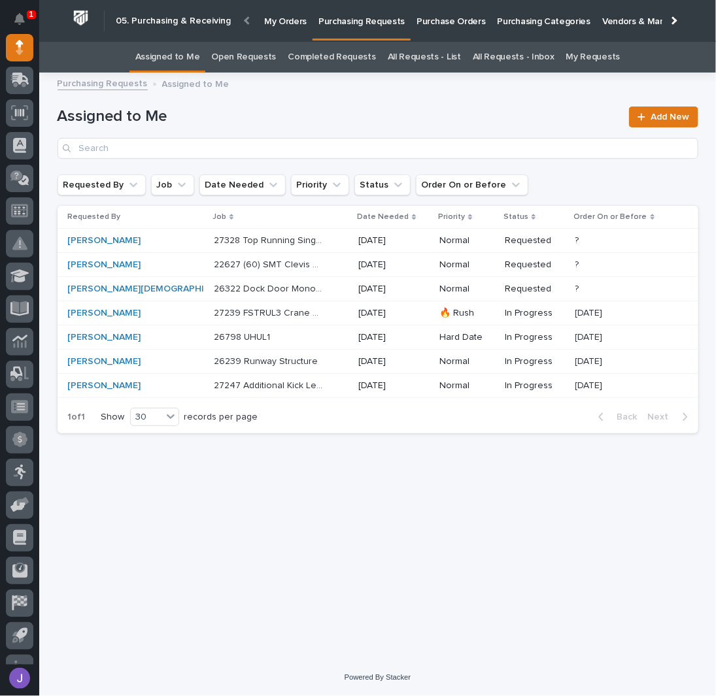
click at [299, 393] on div "27247 Additional Kick Leg Weldments 27247 Additional Kick Leg Weldments" at bounding box center [281, 386] width 135 height 22
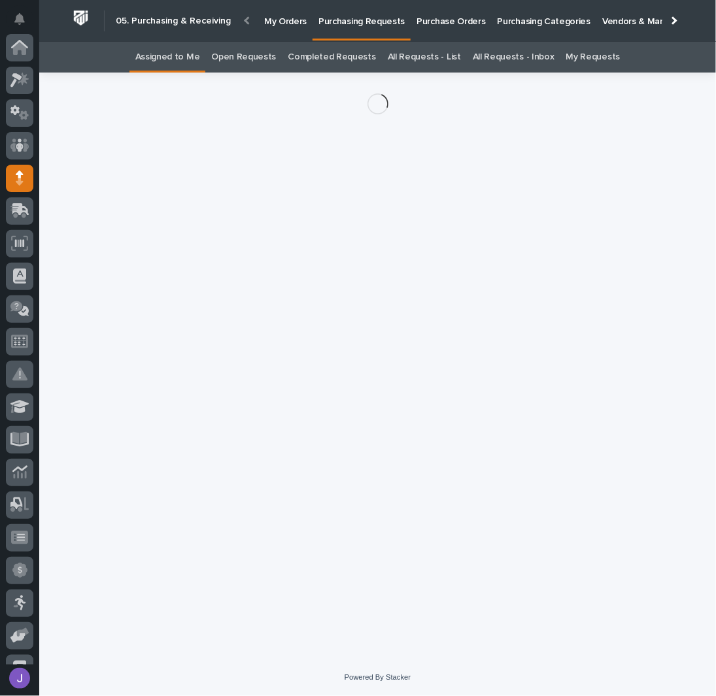
scroll to position [131, 0]
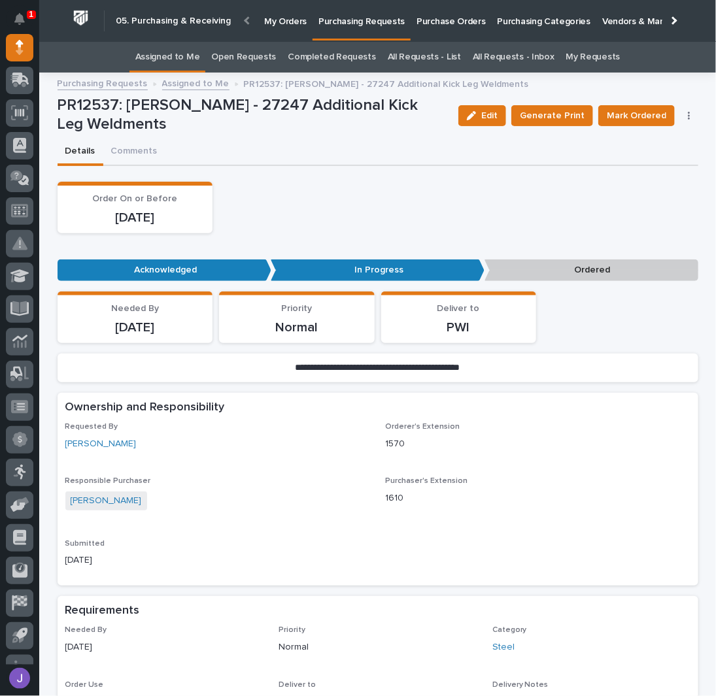
click at [687, 118] on button "button" at bounding box center [689, 115] width 18 height 9
click at [668, 155] on span "Edit Linked PO's" at bounding box center [647, 163] width 67 height 16
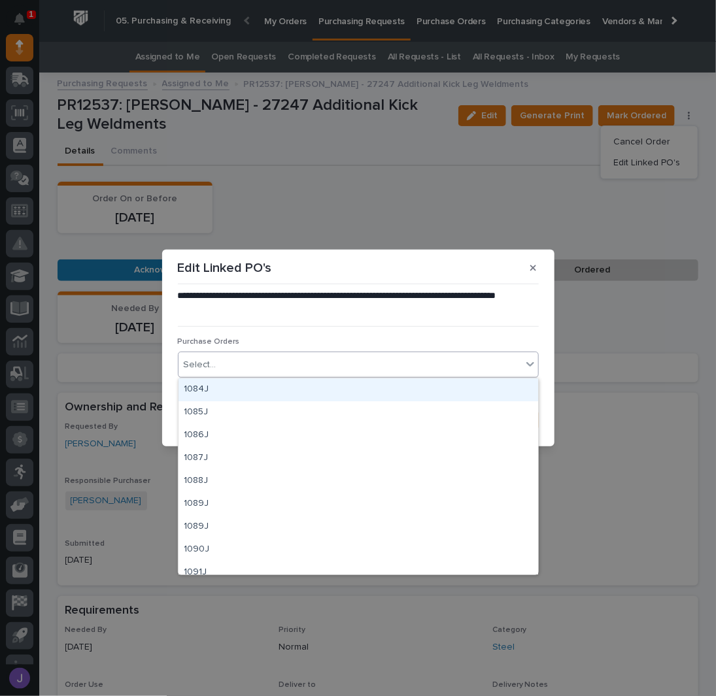
click at [333, 365] on div "Select..." at bounding box center [349, 365] width 343 height 22
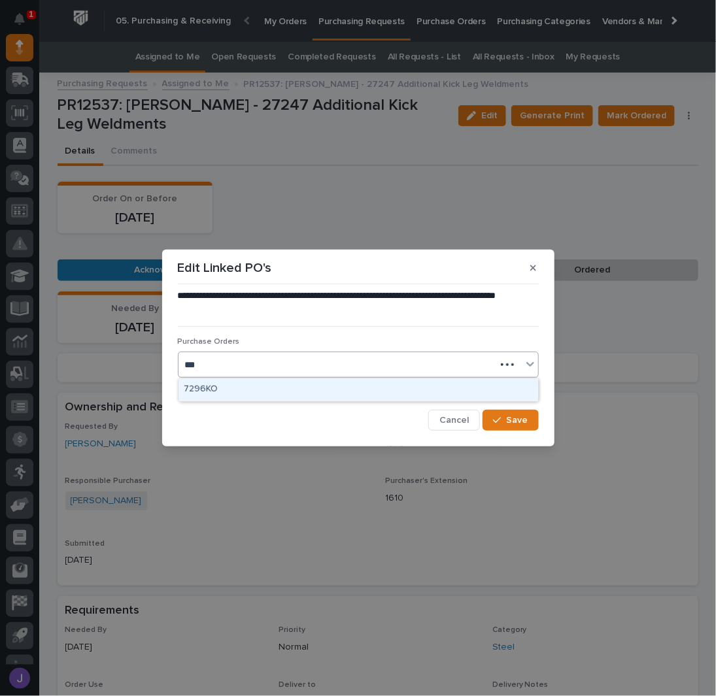
type input "****"
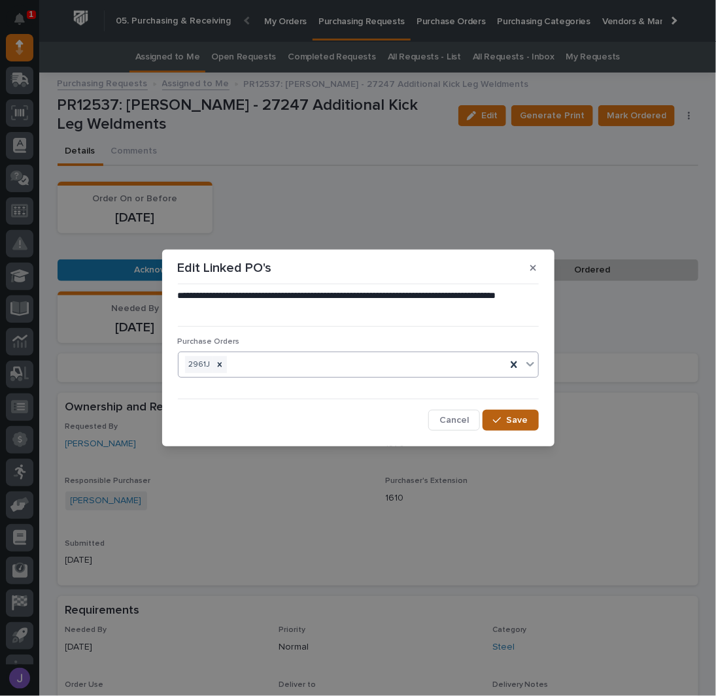
click at [524, 418] on span "Save" at bounding box center [518, 421] width 22 height 12
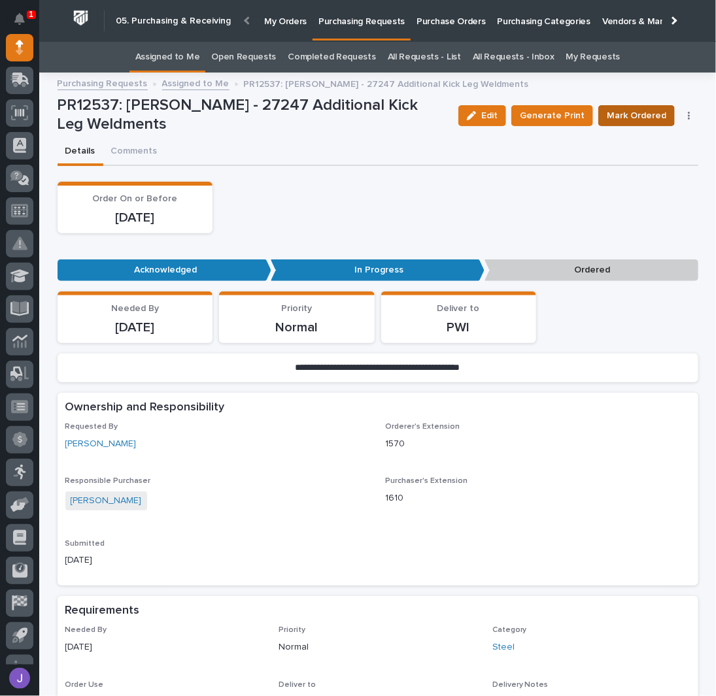
click at [636, 115] on span "Mark Ordered" at bounding box center [636, 116] width 59 height 16
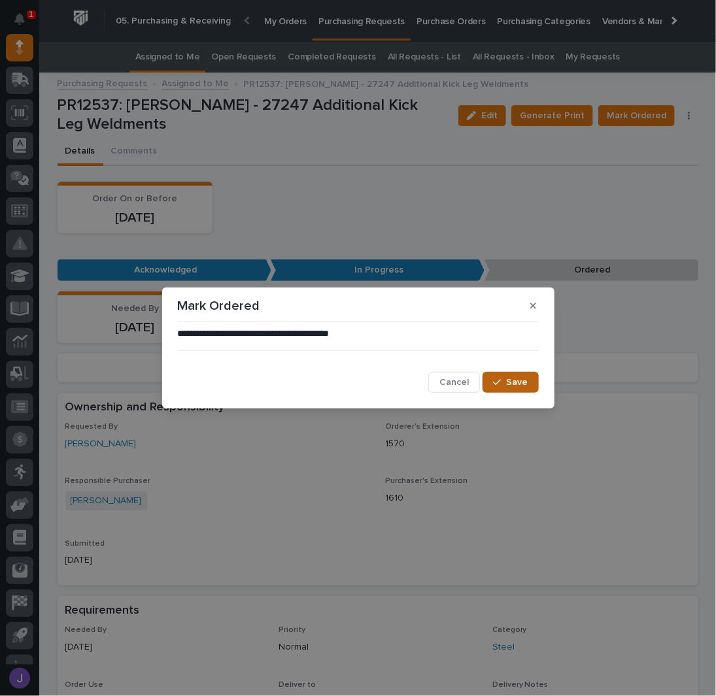
click at [515, 386] on span "Save" at bounding box center [518, 383] width 22 height 12
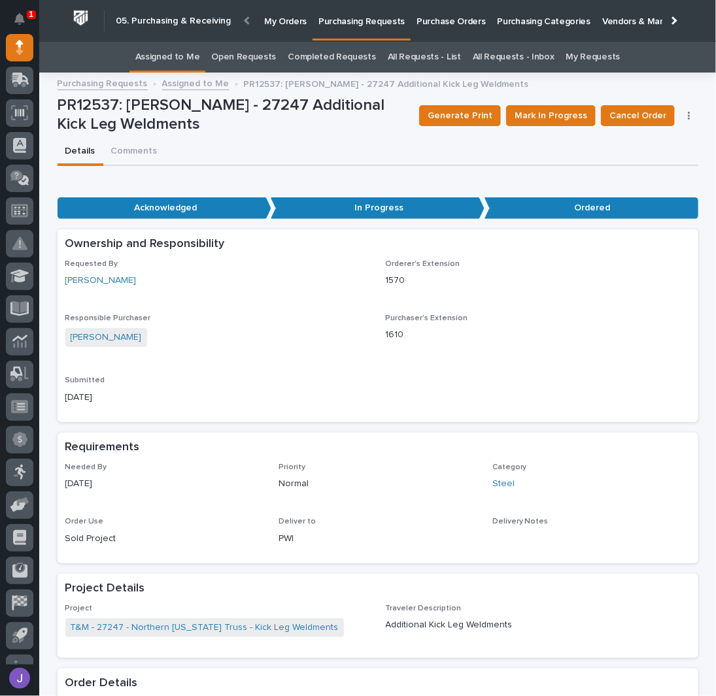
click at [184, 52] on link "Assigned to Me" at bounding box center [167, 57] width 65 height 31
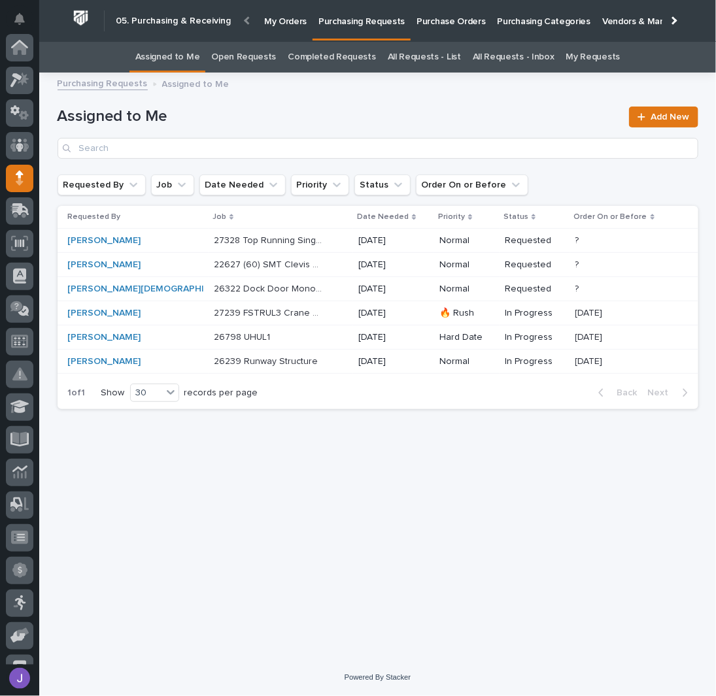
scroll to position [131, 0]
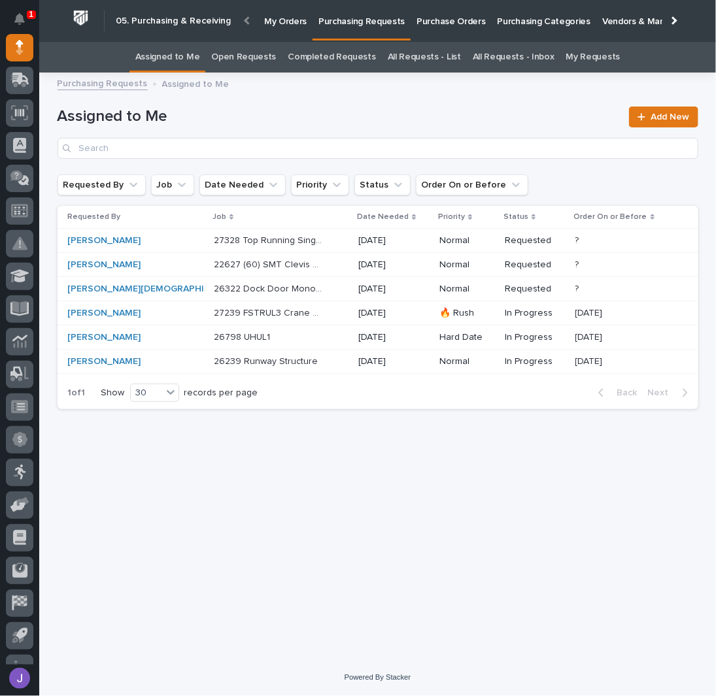
click at [301, 312] on div "27239 FSTRUL3 Crane System 27239 FSTRUL3 Crane System" at bounding box center [281, 314] width 135 height 22
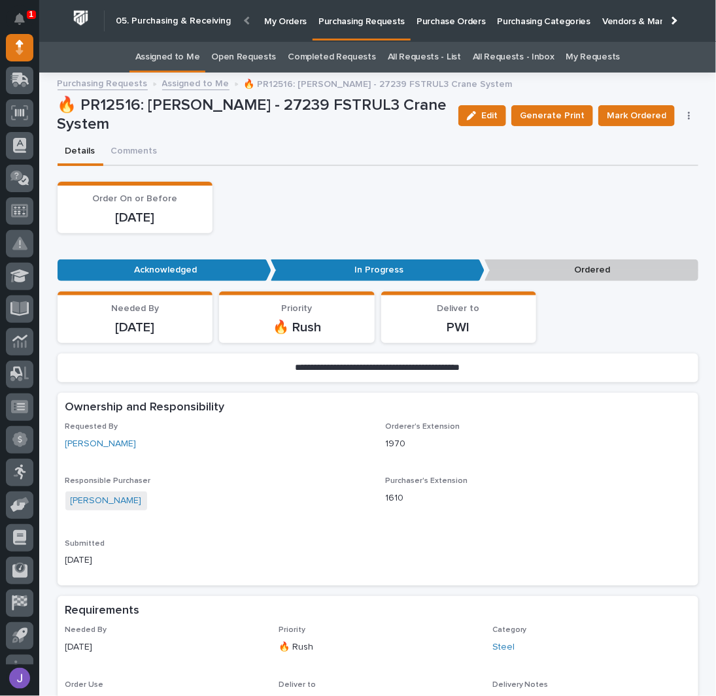
click at [161, 60] on link "Assigned to Me" at bounding box center [167, 57] width 65 height 31
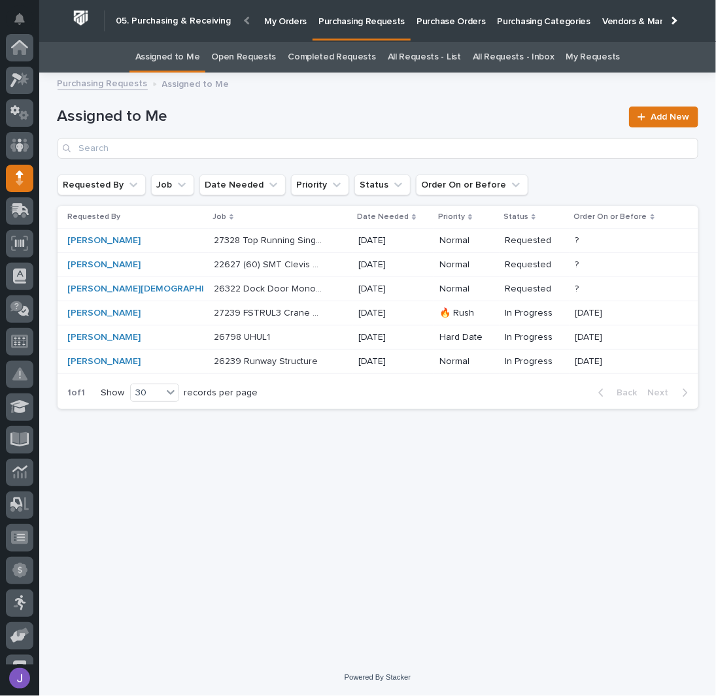
scroll to position [131, 0]
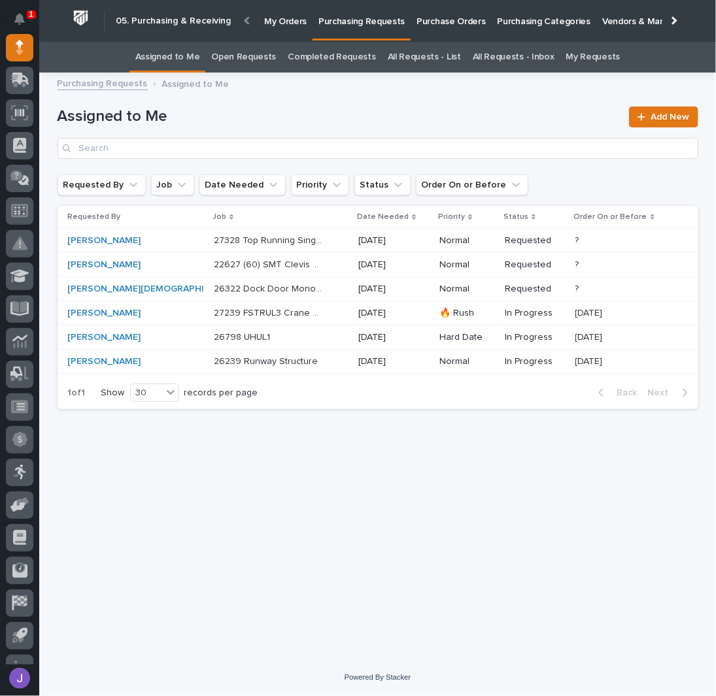
click at [312, 267] on div "22627 (60) SMT Clevis Welments 22627 (60) SMT Clevis Welments" at bounding box center [281, 265] width 135 height 22
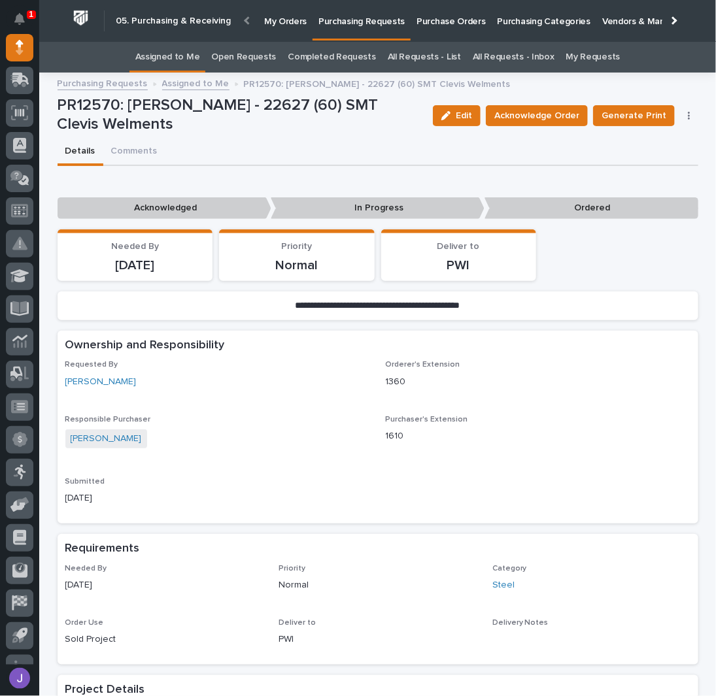
scroll to position [262, 0]
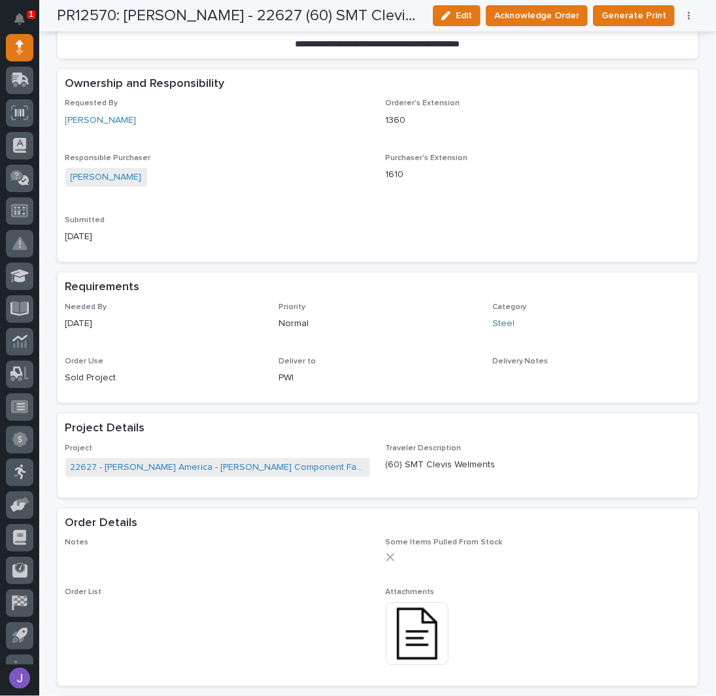
click at [413, 647] on img at bounding box center [417, 634] width 63 height 63
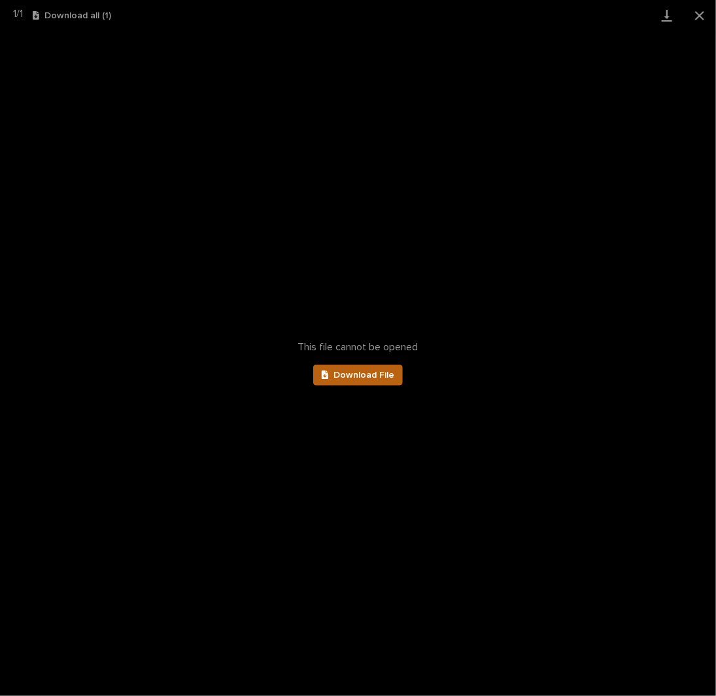
click at [352, 378] on span "Download File" at bounding box center [363, 375] width 61 height 9
click at [701, 16] on button "Close gallery" at bounding box center [699, 15] width 33 height 31
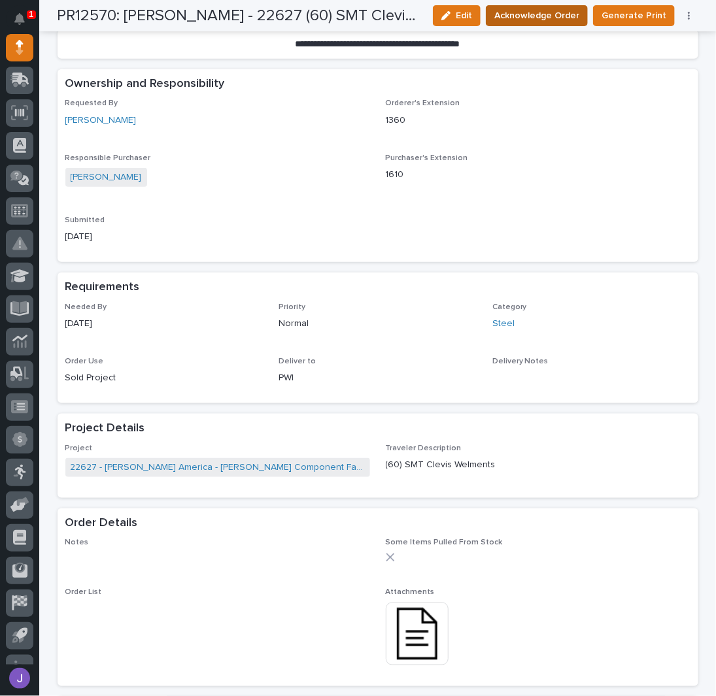
click at [568, 16] on span "Acknowledge Order" at bounding box center [536, 16] width 85 height 16
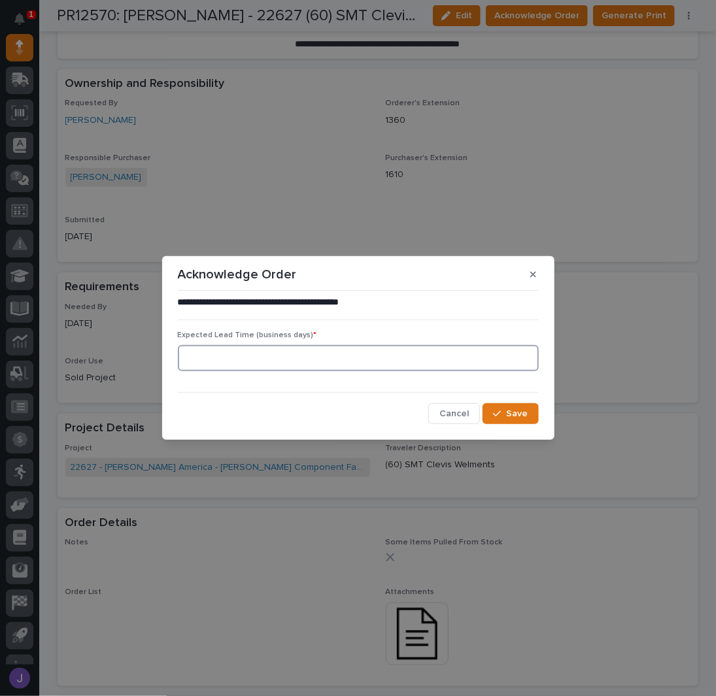
click at [326, 359] on input at bounding box center [358, 358] width 361 height 26
type input "0"
click at [507, 408] on button "Save" at bounding box center [511, 413] width 56 height 21
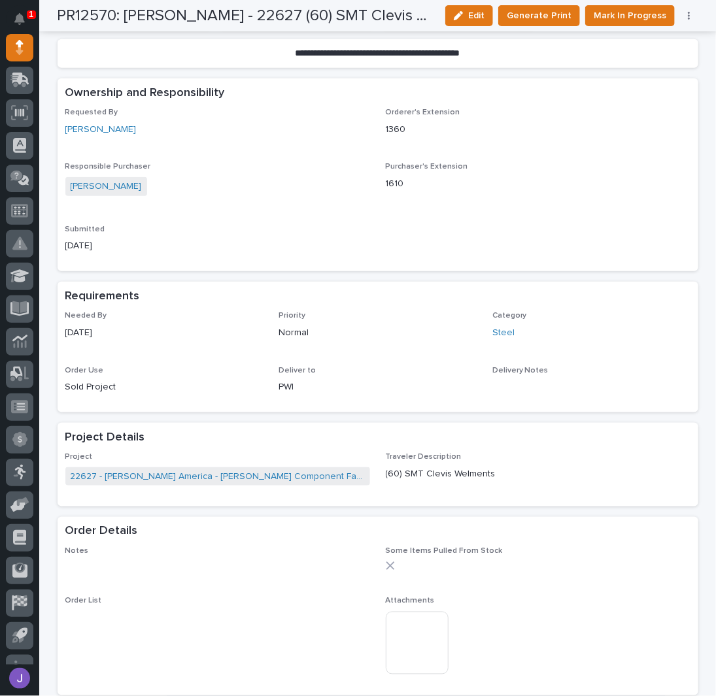
scroll to position [381, 0]
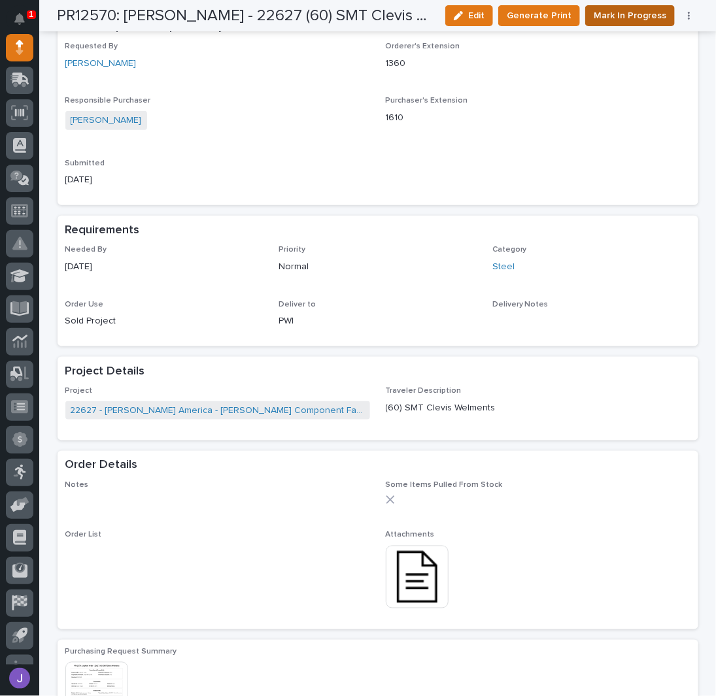
click at [611, 12] on span "Mark In Progress" at bounding box center [630, 16] width 73 height 16
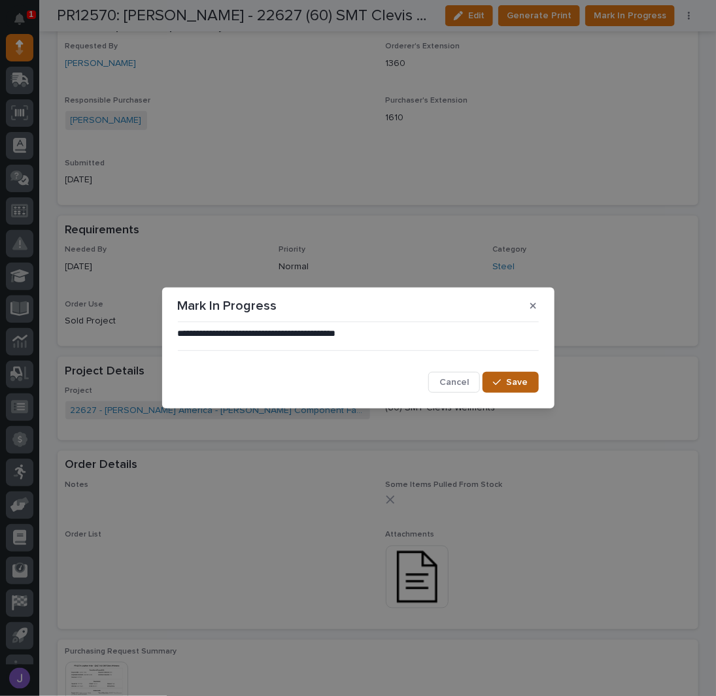
click at [503, 380] on div "button" at bounding box center [499, 382] width 13 height 9
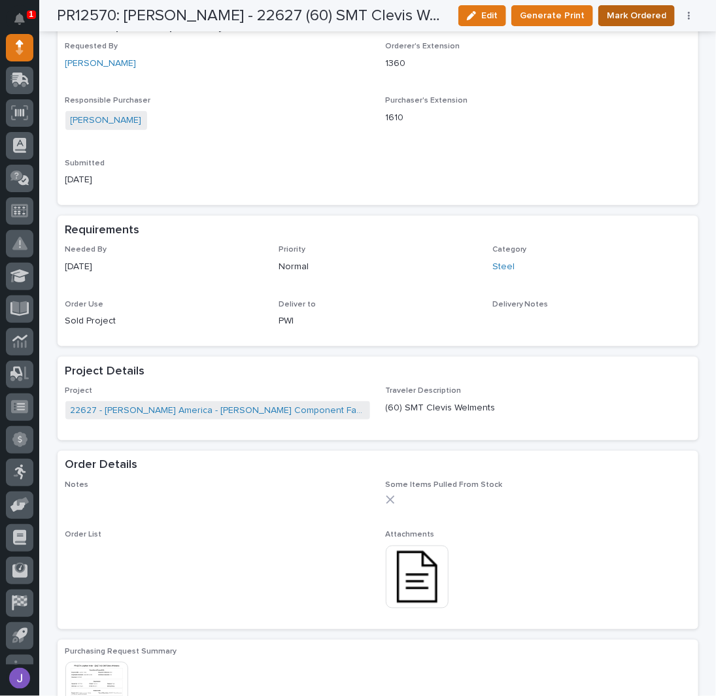
click at [632, 23] on span "Mark Ordered" at bounding box center [636, 16] width 59 height 16
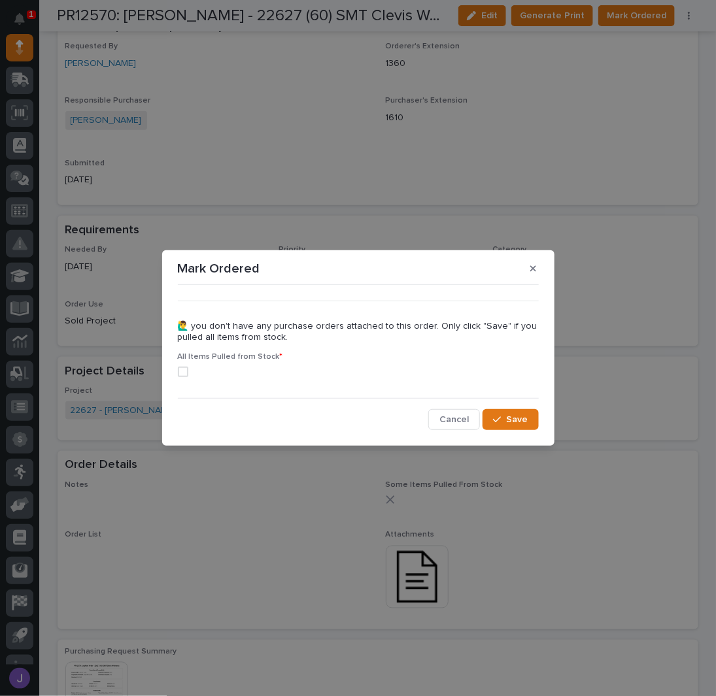
click at [180, 377] on span at bounding box center [183, 372] width 10 height 10
click at [505, 418] on div "button" at bounding box center [499, 419] width 13 height 9
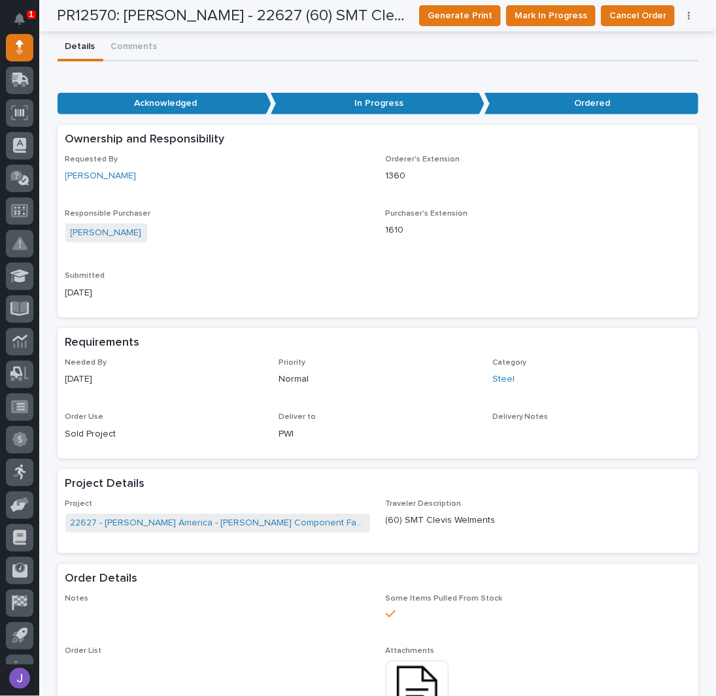
scroll to position [0, 0]
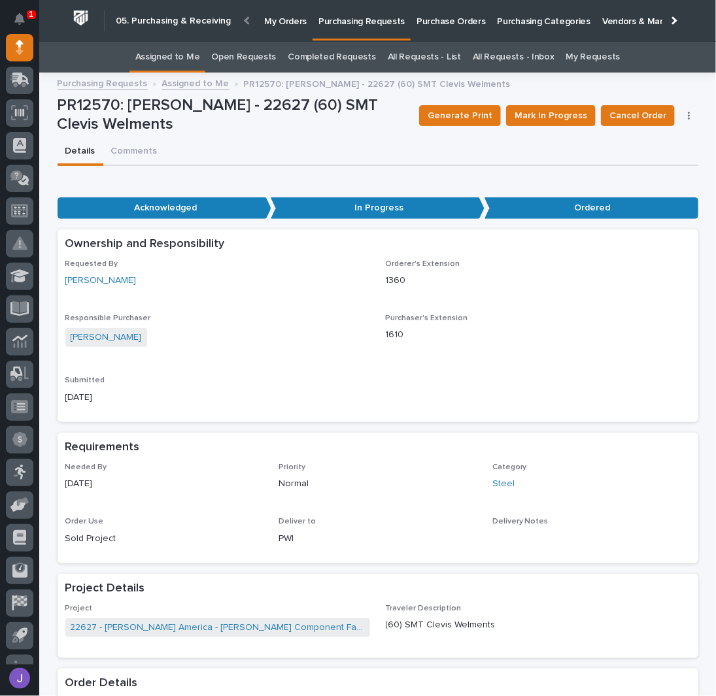
click at [190, 54] on link "Assigned to Me" at bounding box center [167, 57] width 65 height 31
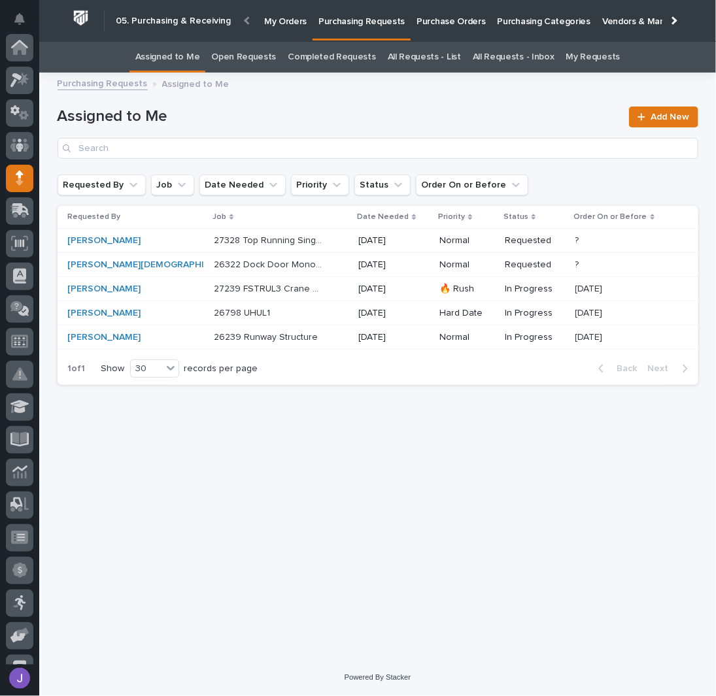
scroll to position [131, 0]
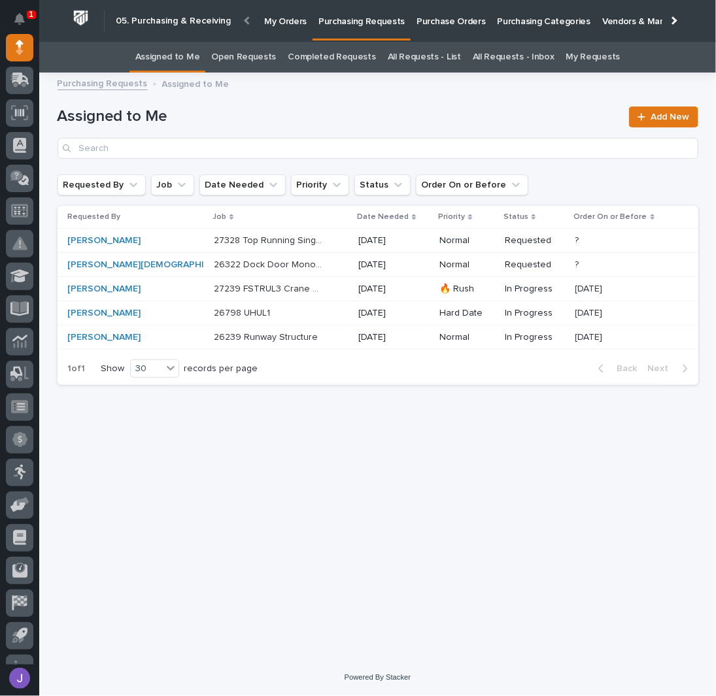
click at [293, 241] on div "27328 Top Running Single Girder Bridge - Steel 27328 Top Running Single Girder …" at bounding box center [281, 241] width 135 height 22
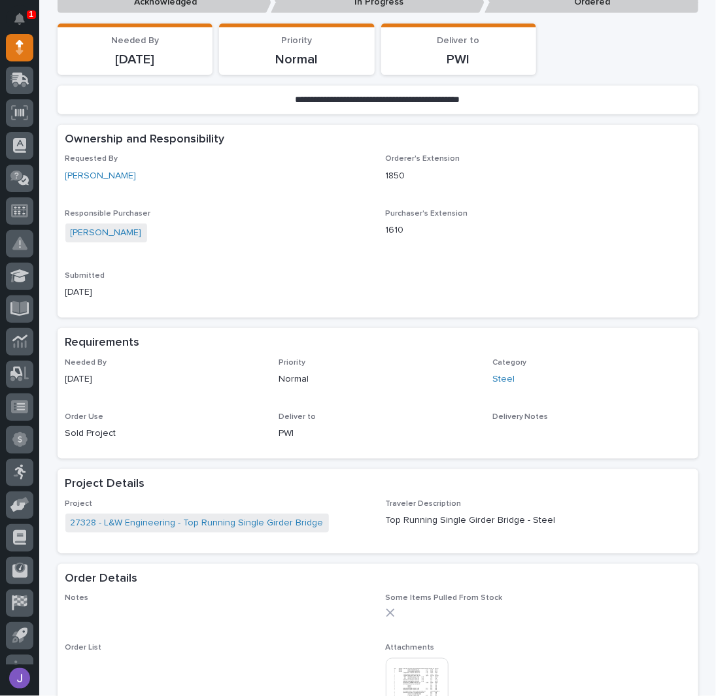
scroll to position [348, 0]
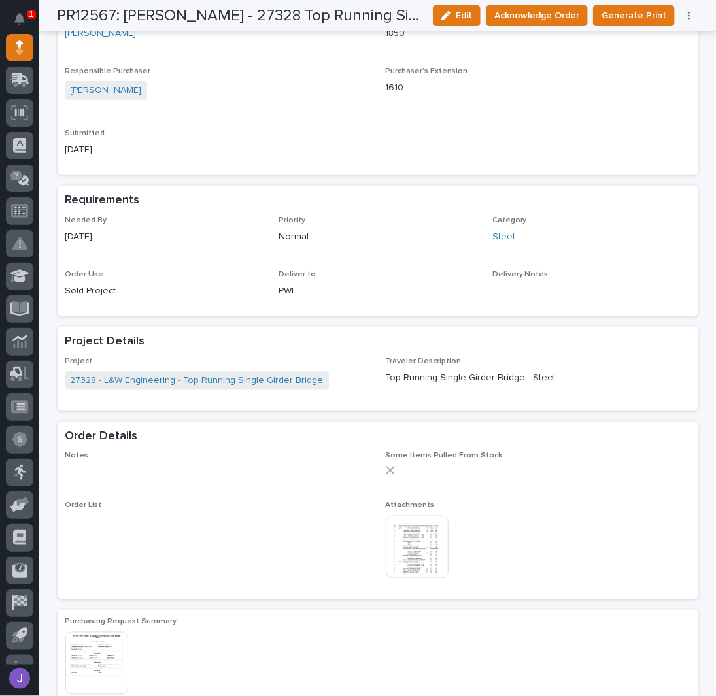
click at [418, 554] on img at bounding box center [417, 547] width 63 height 63
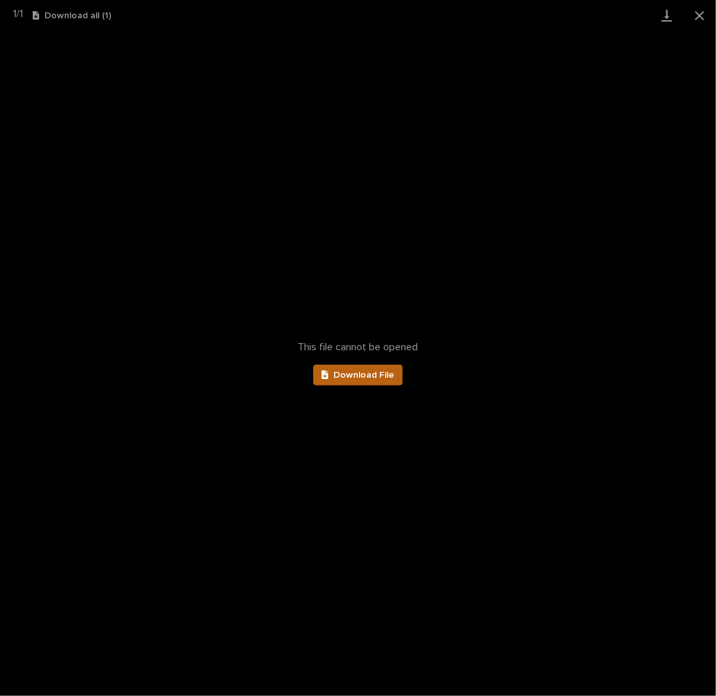
click at [384, 381] on link "Download File" at bounding box center [358, 375] width 90 height 21
click at [696, 14] on button "Close gallery" at bounding box center [699, 15] width 33 height 31
